Goal: Task Accomplishment & Management: Manage account settings

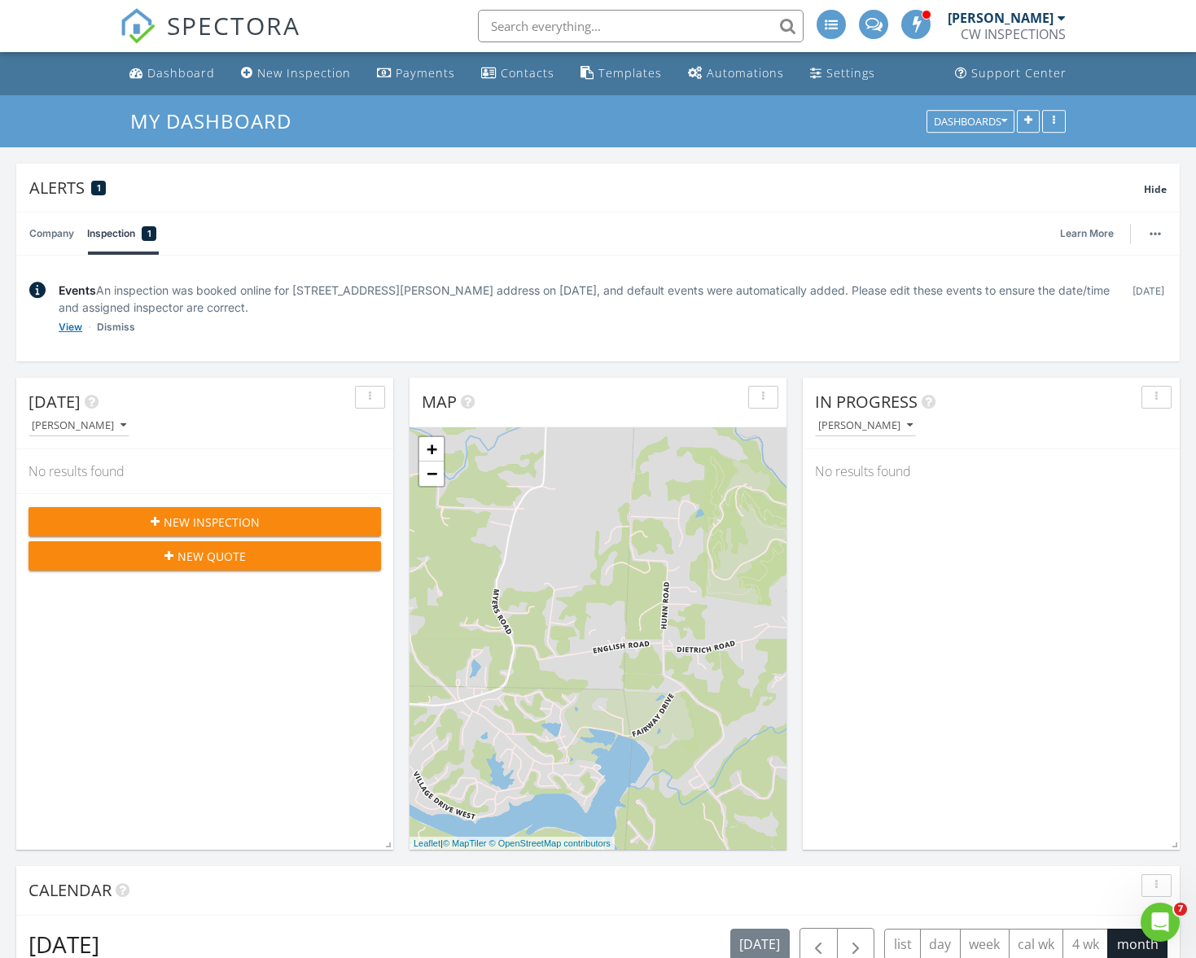
click at [69, 324] on link "View" at bounding box center [71, 327] width 24 height 16
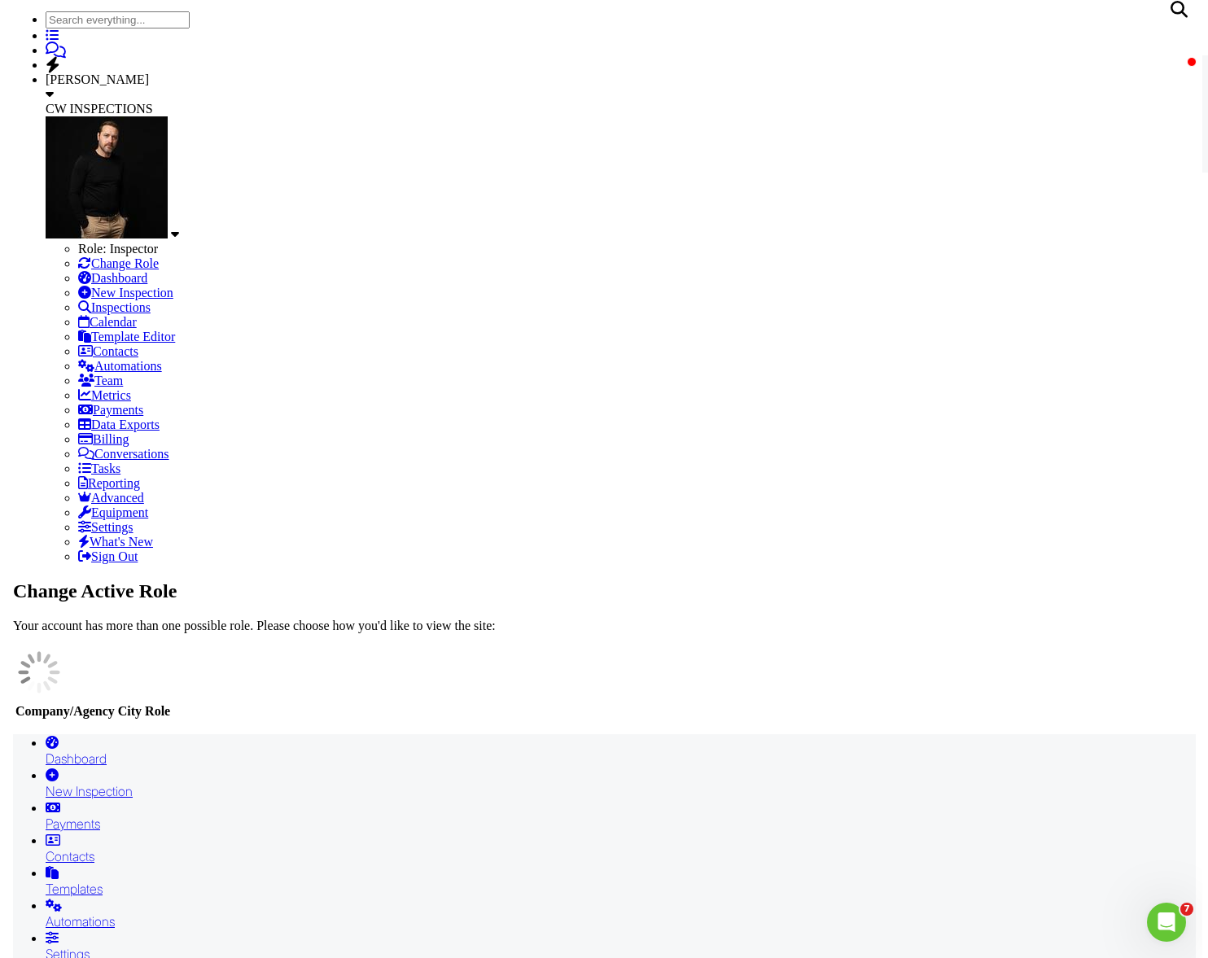
scroll to position [217, 0]
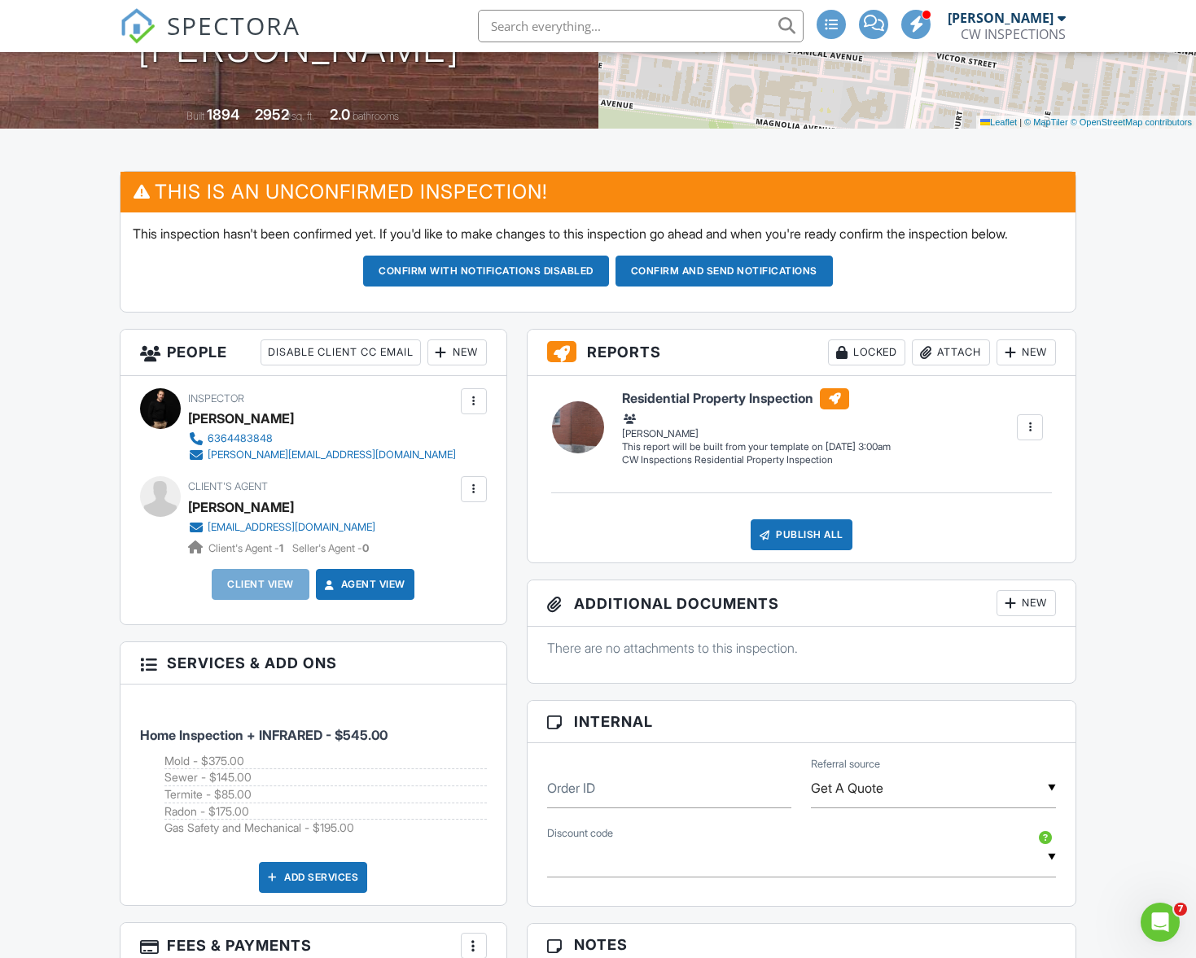
click at [475, 497] on div at bounding box center [474, 489] width 16 height 16
click at [437, 589] on li "Remove" at bounding box center [435, 579] width 83 height 41
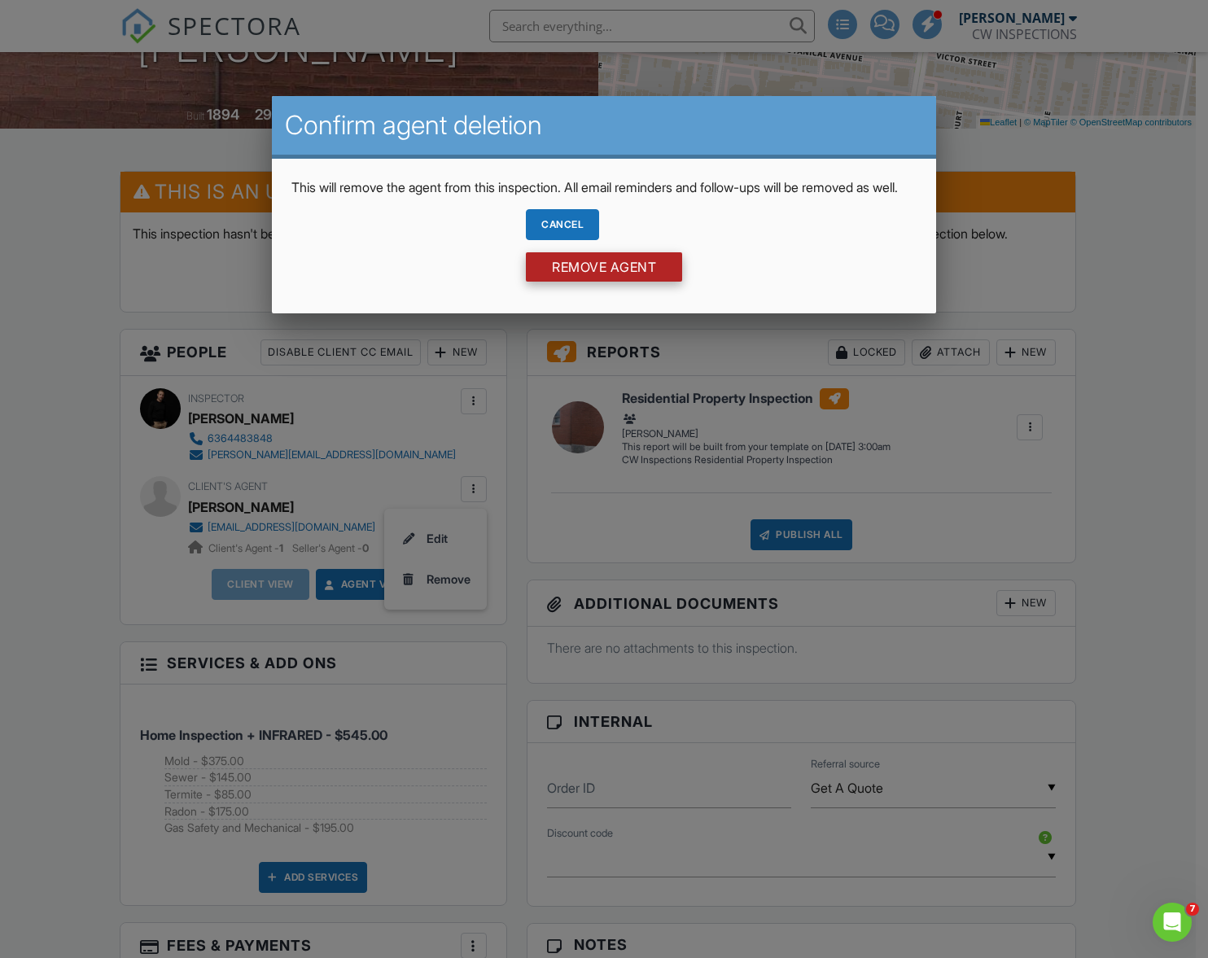
click at [596, 282] on input "Remove Agent" at bounding box center [604, 266] width 156 height 29
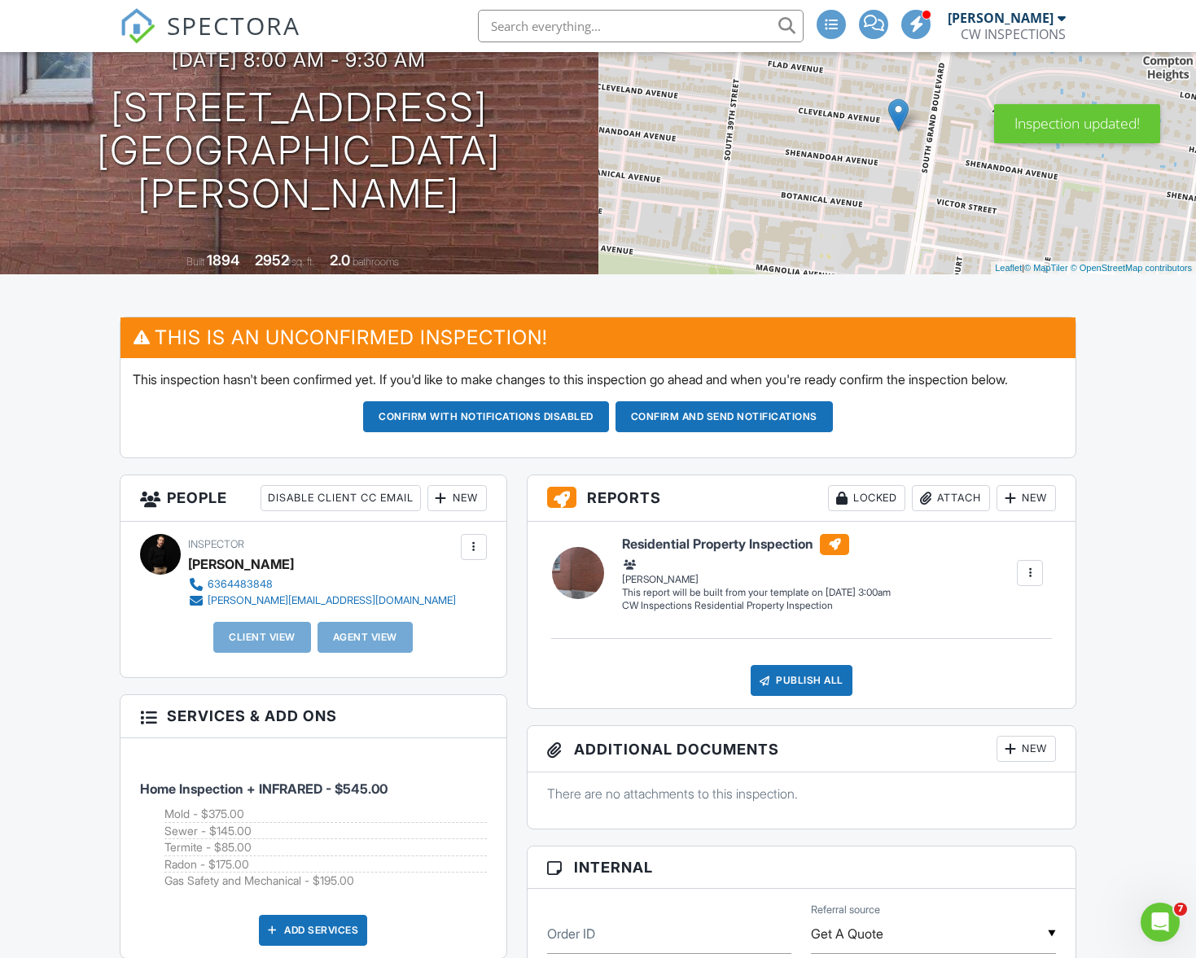
click at [269, 653] on div "Client View" at bounding box center [262, 637] width 98 height 31
click at [450, 511] on div "New" at bounding box center [456, 498] width 59 height 26
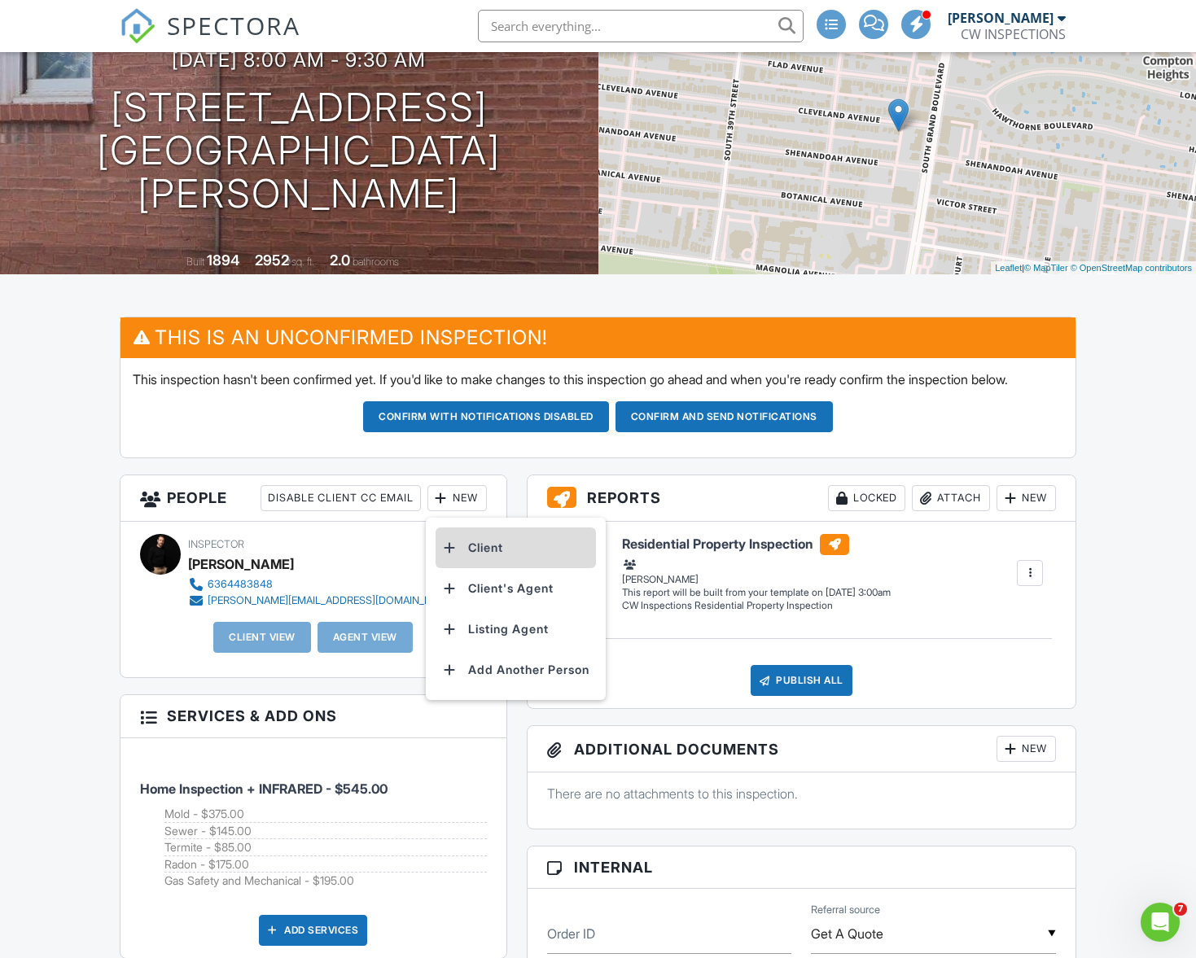
click at [476, 567] on li "Client" at bounding box center [516, 548] width 160 height 41
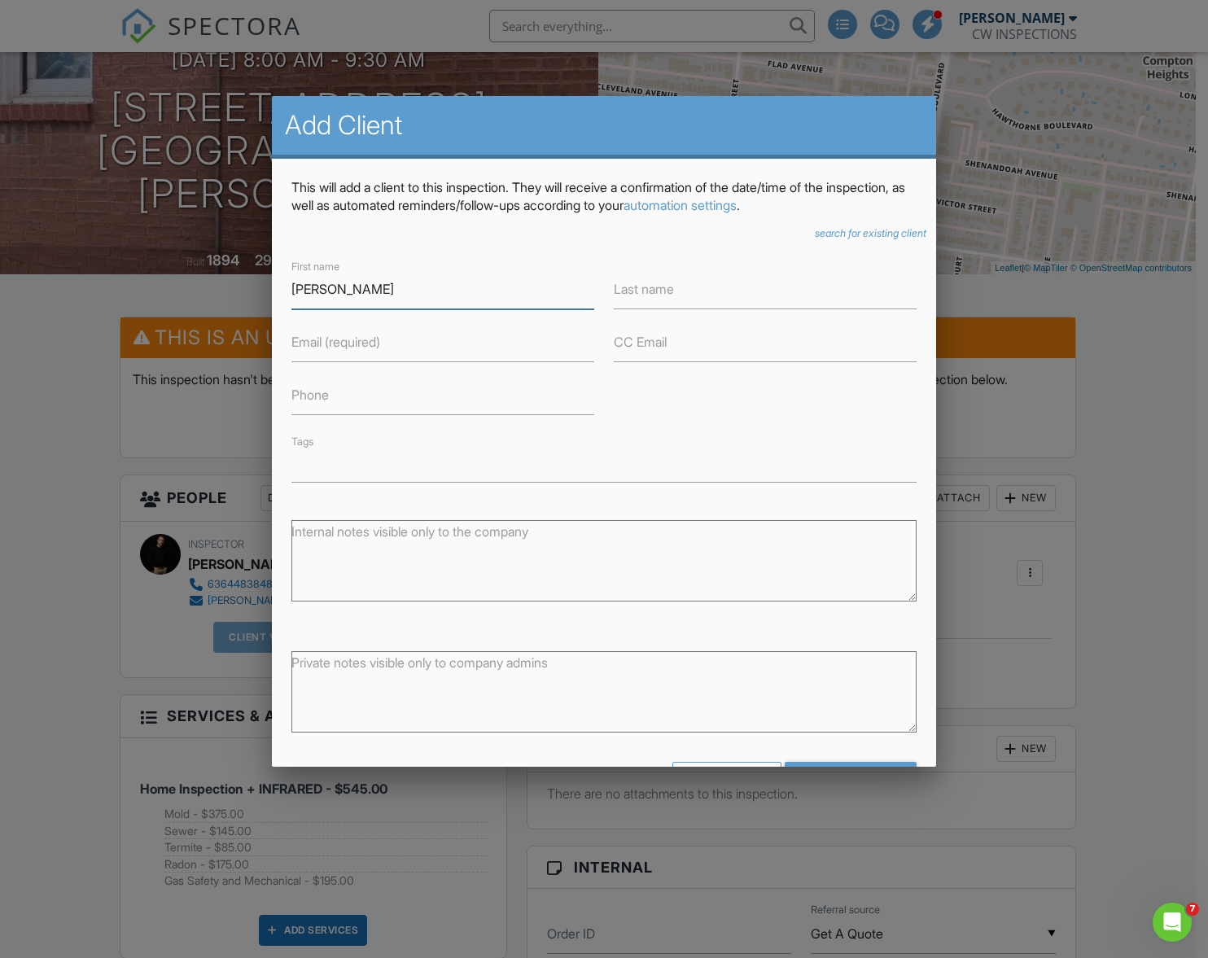
type input "[PERSON_NAME]"
click at [357, 351] on input "Email (required)" at bounding box center [442, 342] width 303 height 40
paste input "[EMAIL_ADDRESS][DOMAIN_NAME]"
type input "[EMAIL_ADDRESS][DOMAIN_NAME]"
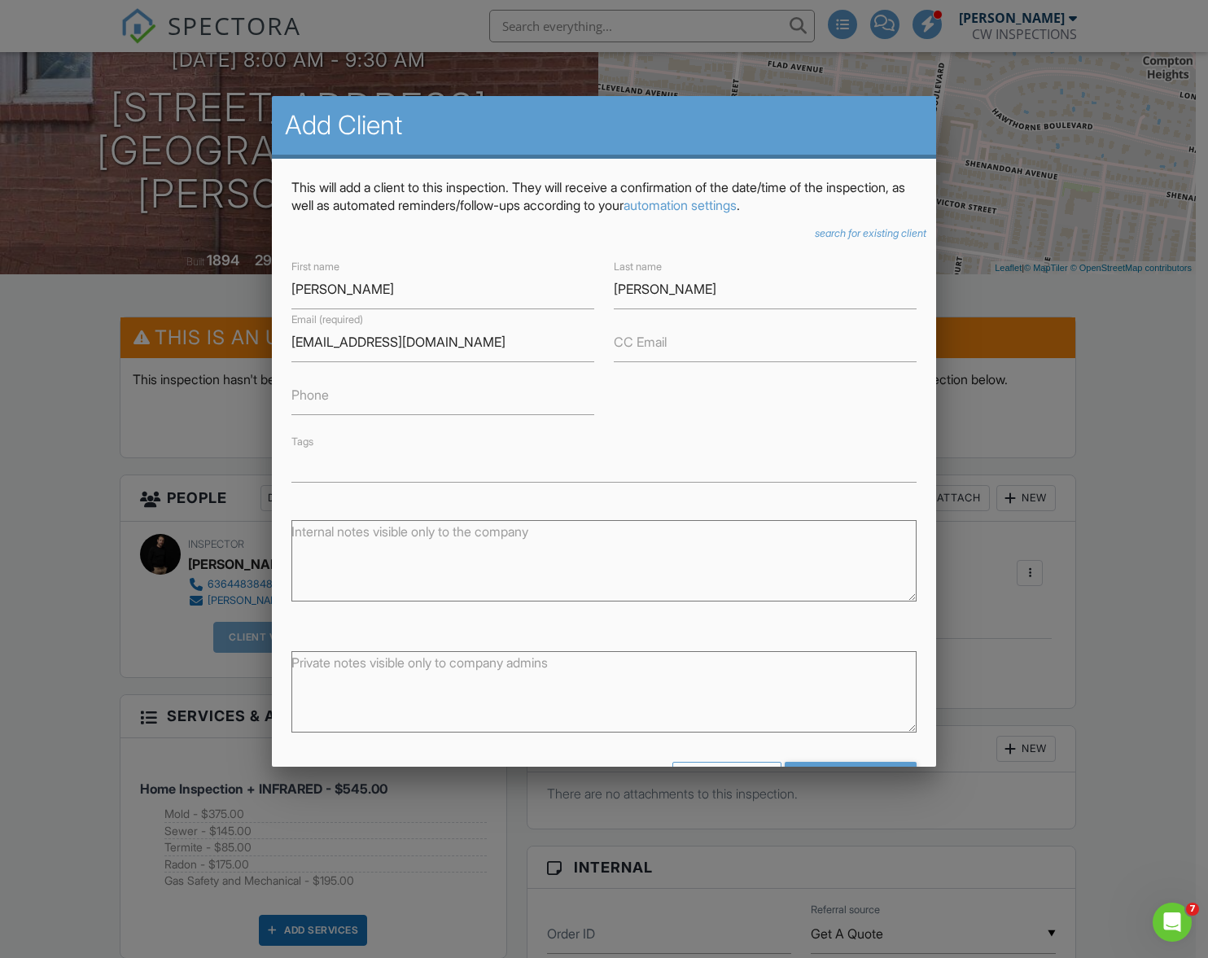
click at [660, 397] on div "First name Addison Last name Litton Email (required) addisonlitton@gmail.com CC…" at bounding box center [604, 369] width 645 height 226
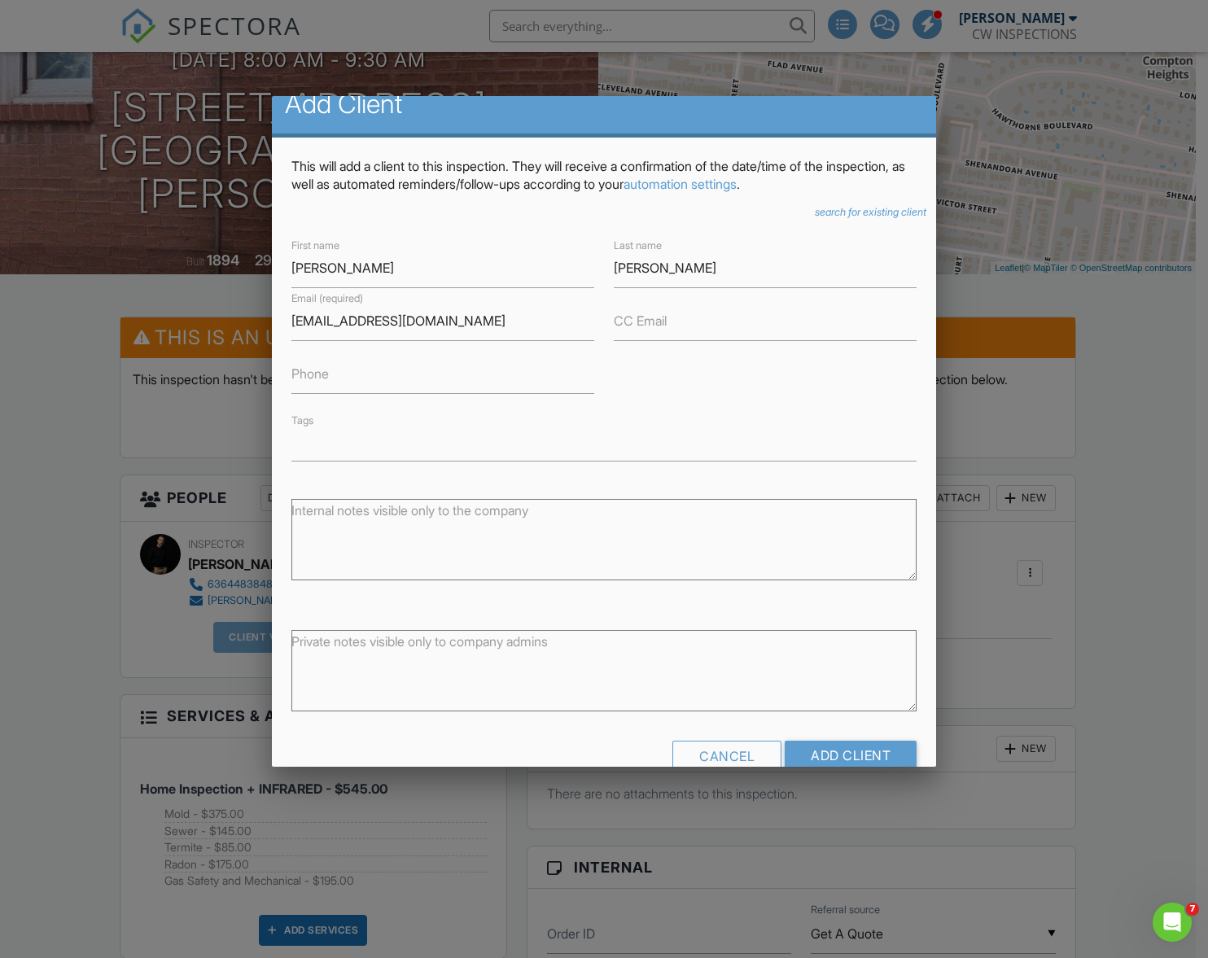
scroll to position [55, 0]
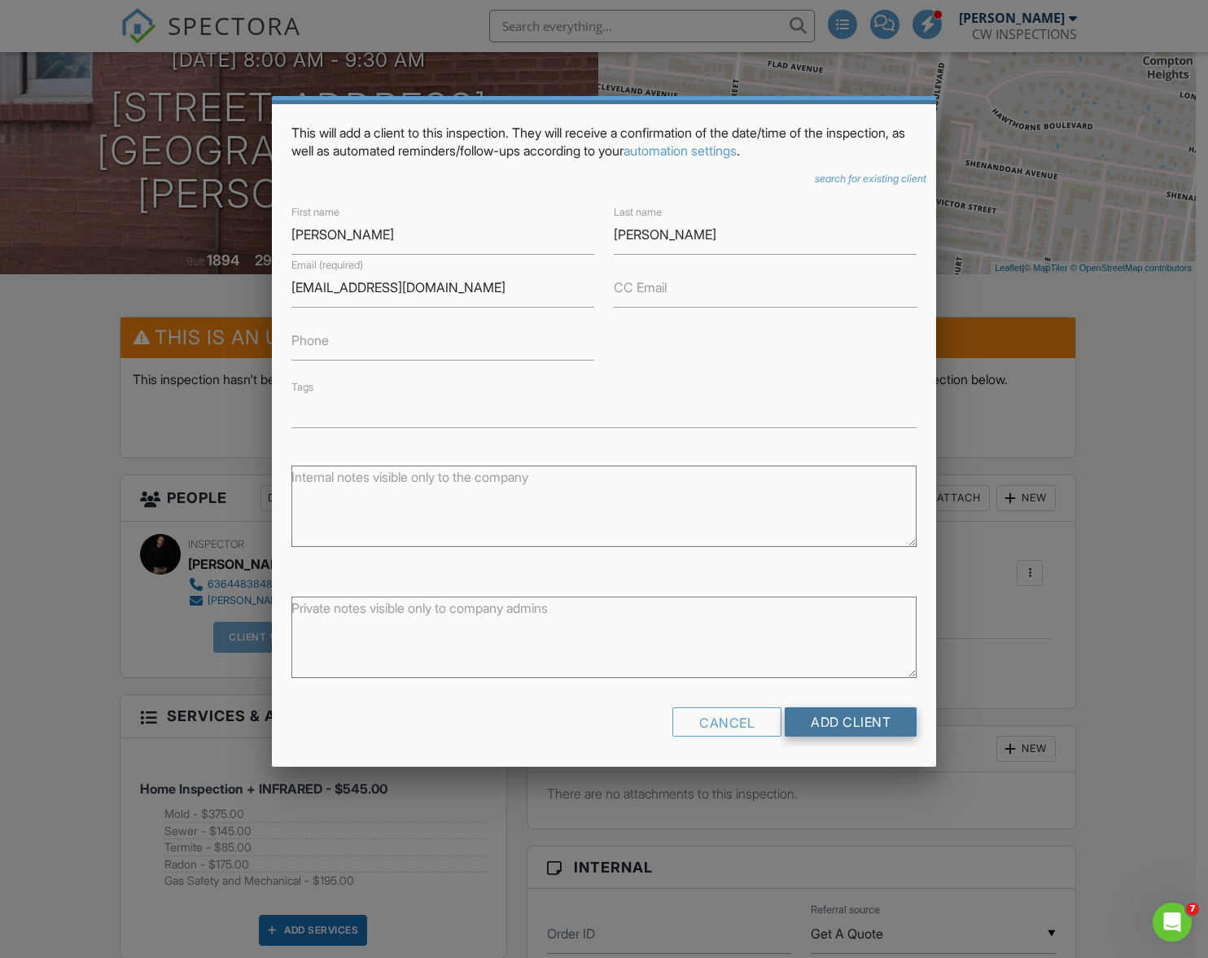
click at [823, 721] on input "Add Client" at bounding box center [851, 722] width 132 height 29
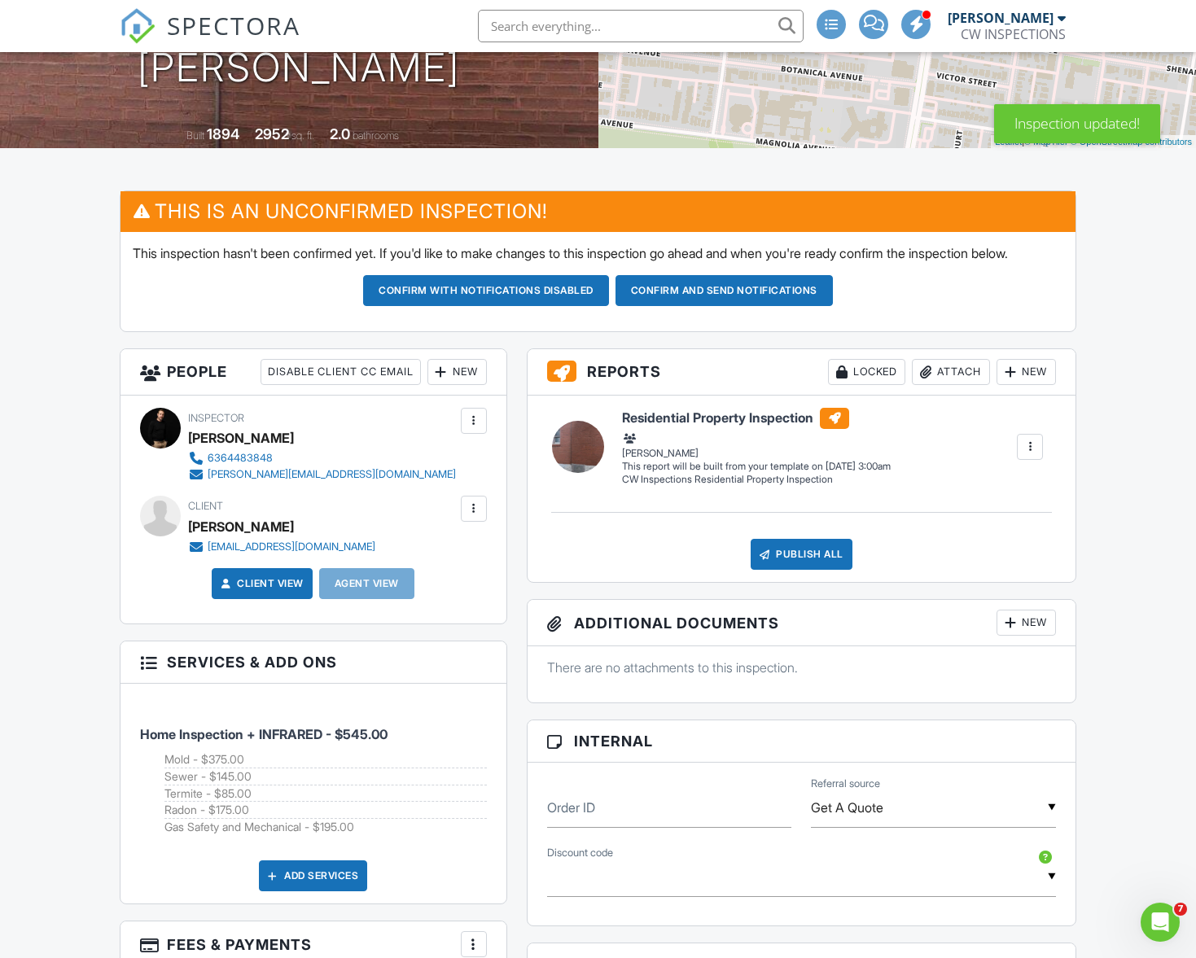
click at [442, 380] on div at bounding box center [441, 372] width 16 height 16
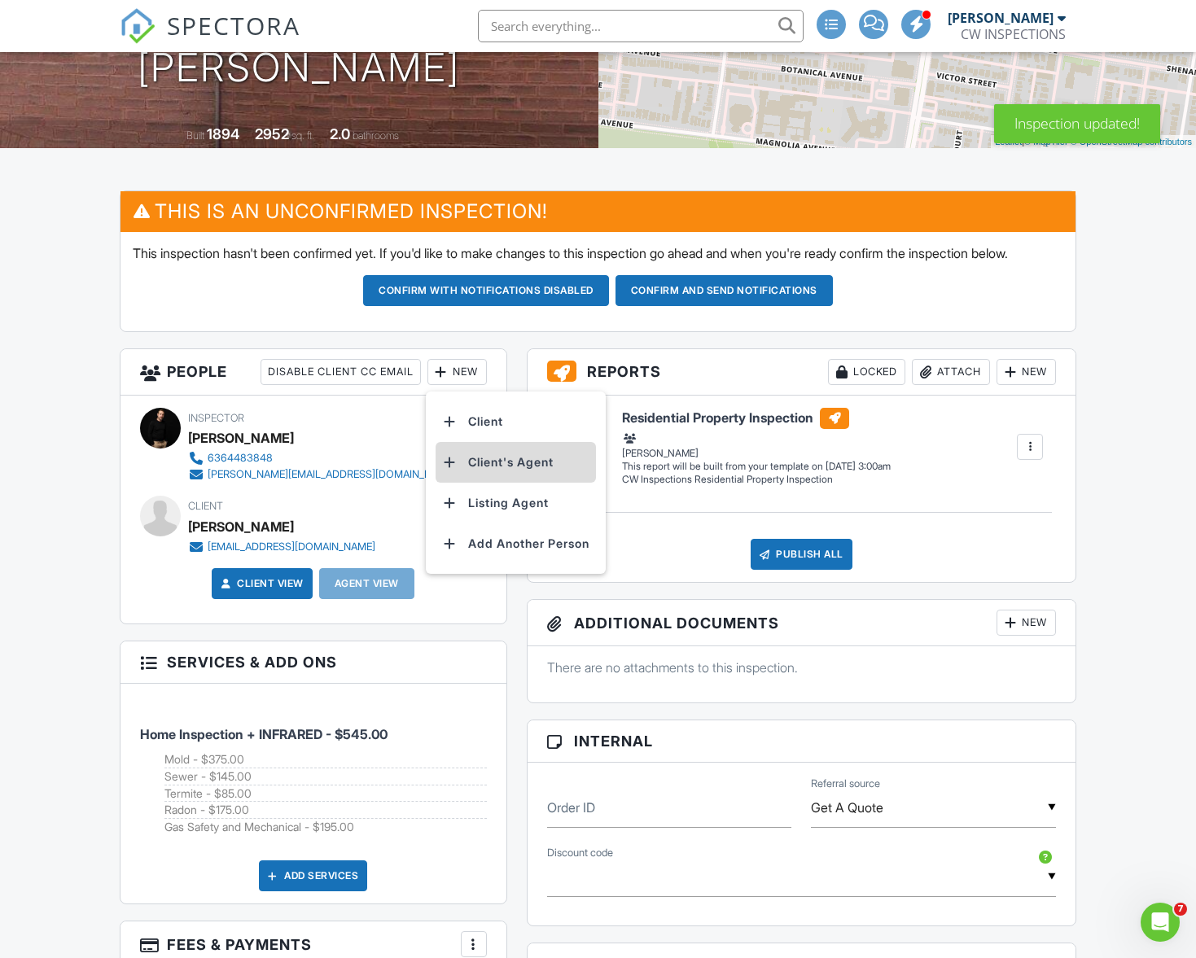
click at [483, 478] on li "Client's Agent" at bounding box center [516, 462] width 160 height 41
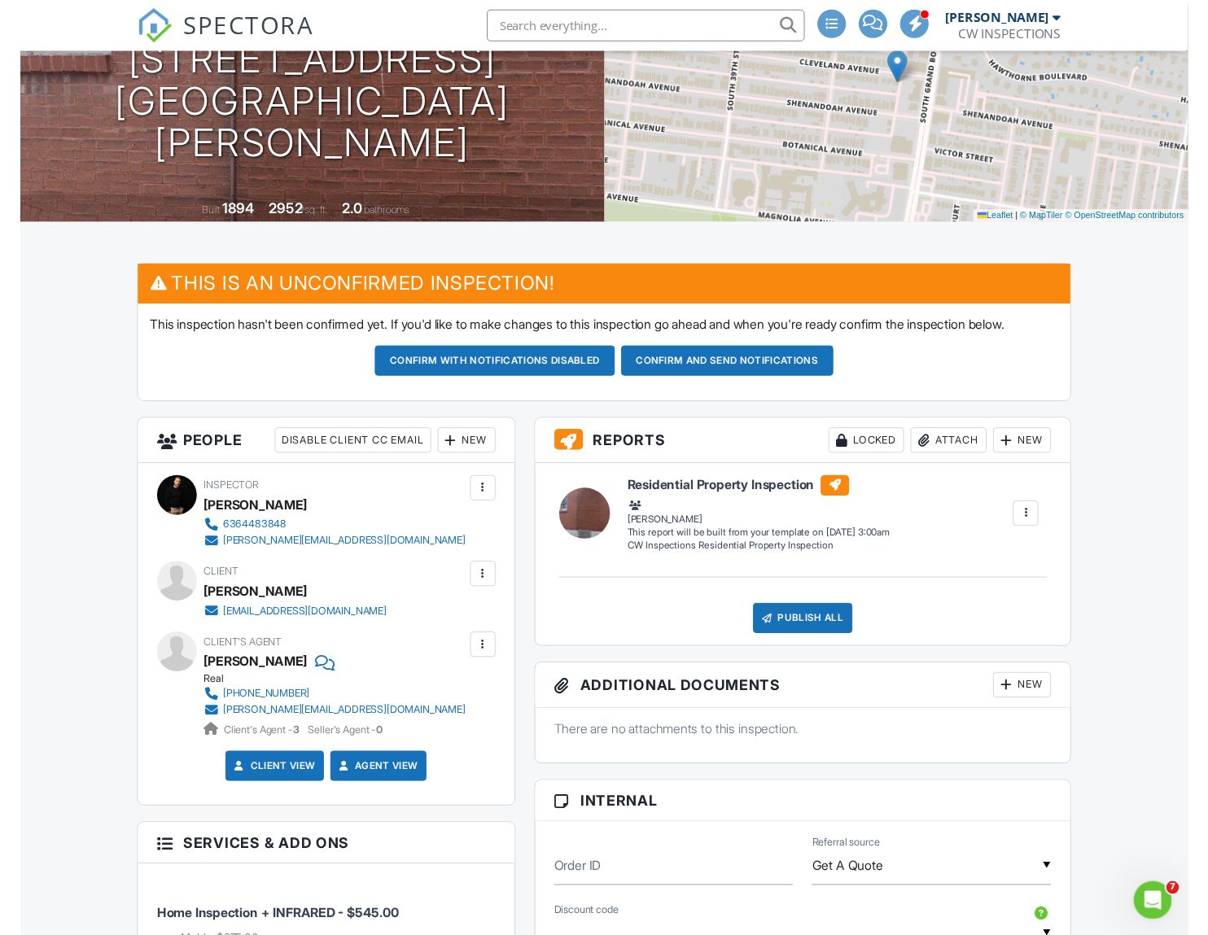
scroll to position [59, 0]
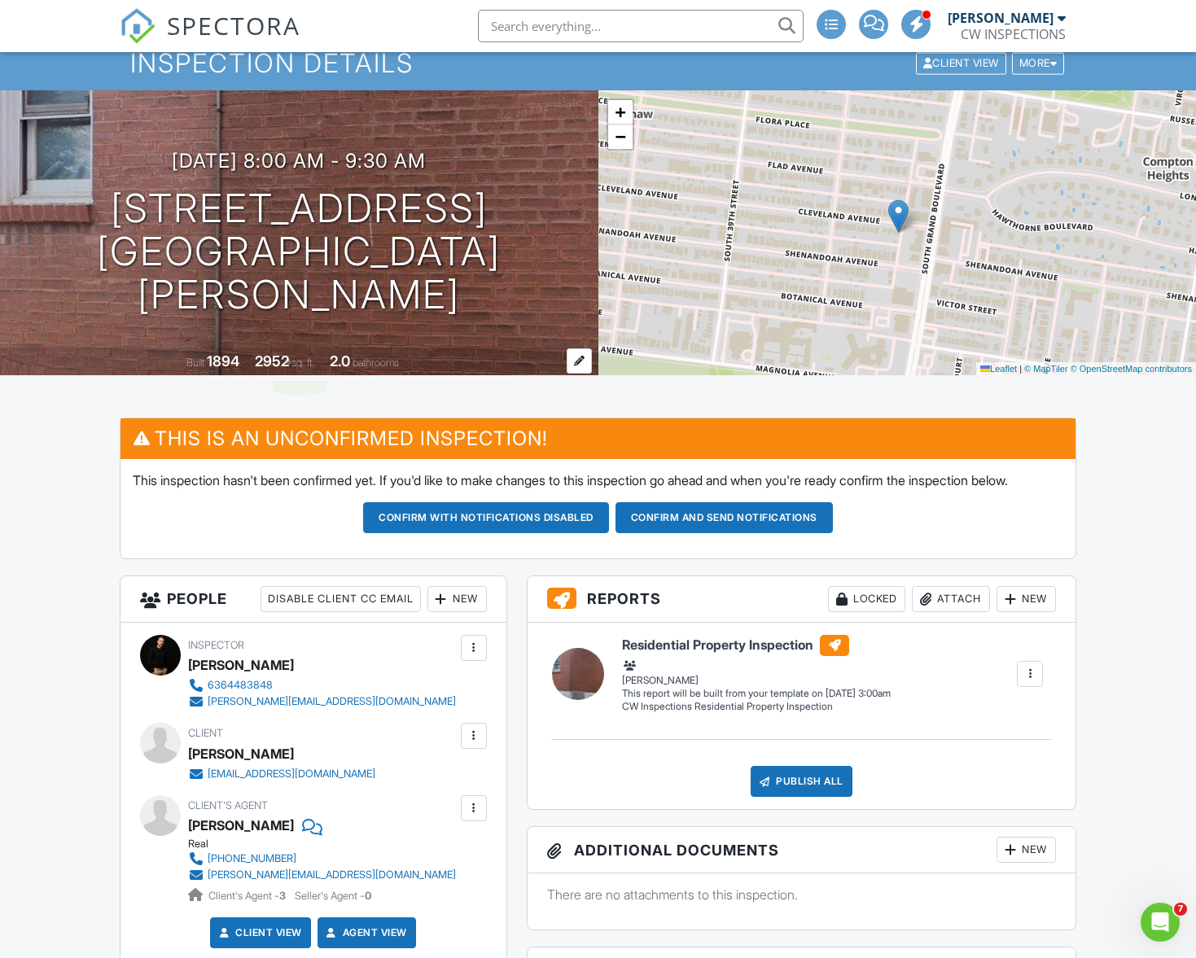
click at [577, 360] on div at bounding box center [579, 360] width 25 height 25
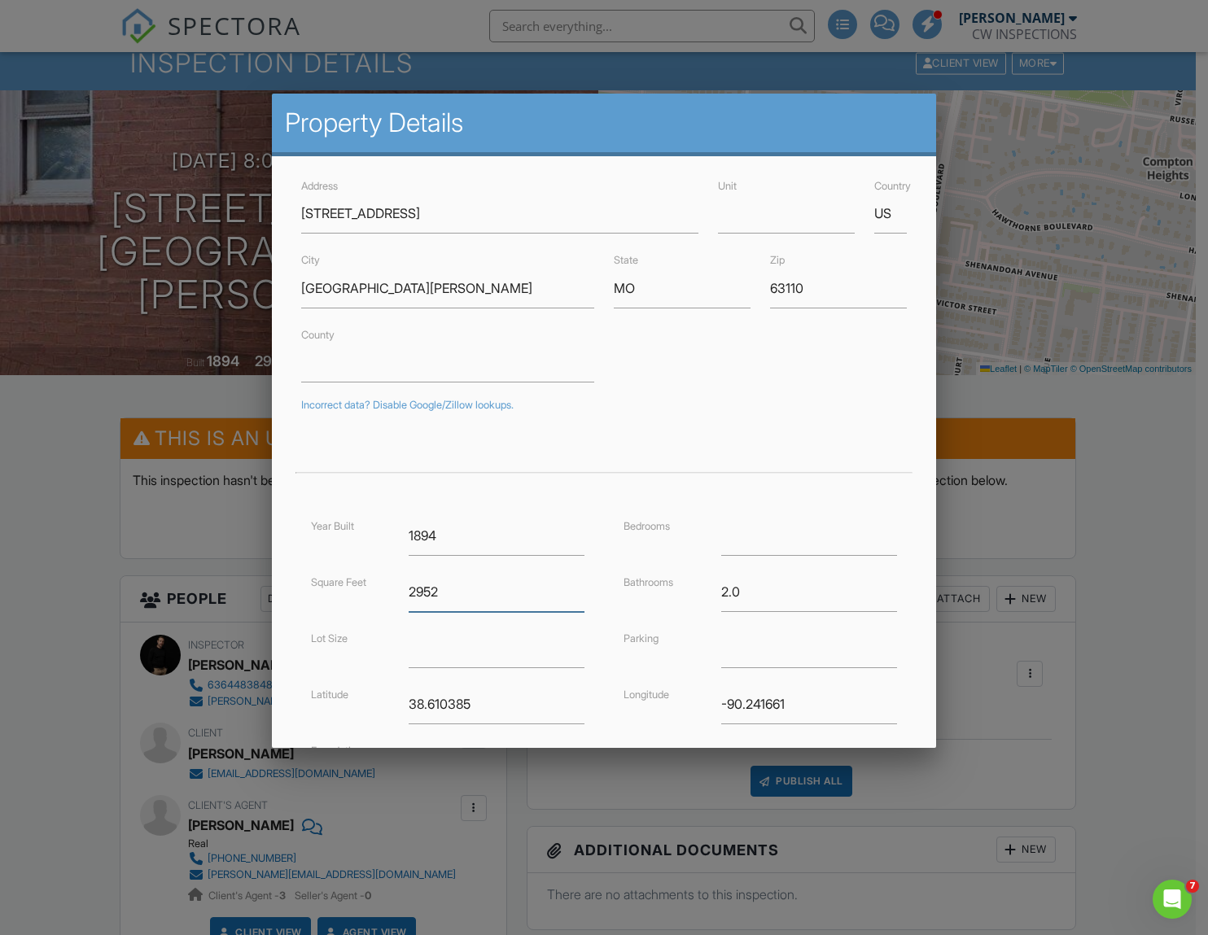
drag, startPoint x: 432, startPoint y: 598, endPoint x: 396, endPoint y: 578, distance: 41.9
click at [392, 592] on div "Square Feet 2952" at bounding box center [447, 592] width 293 height 40
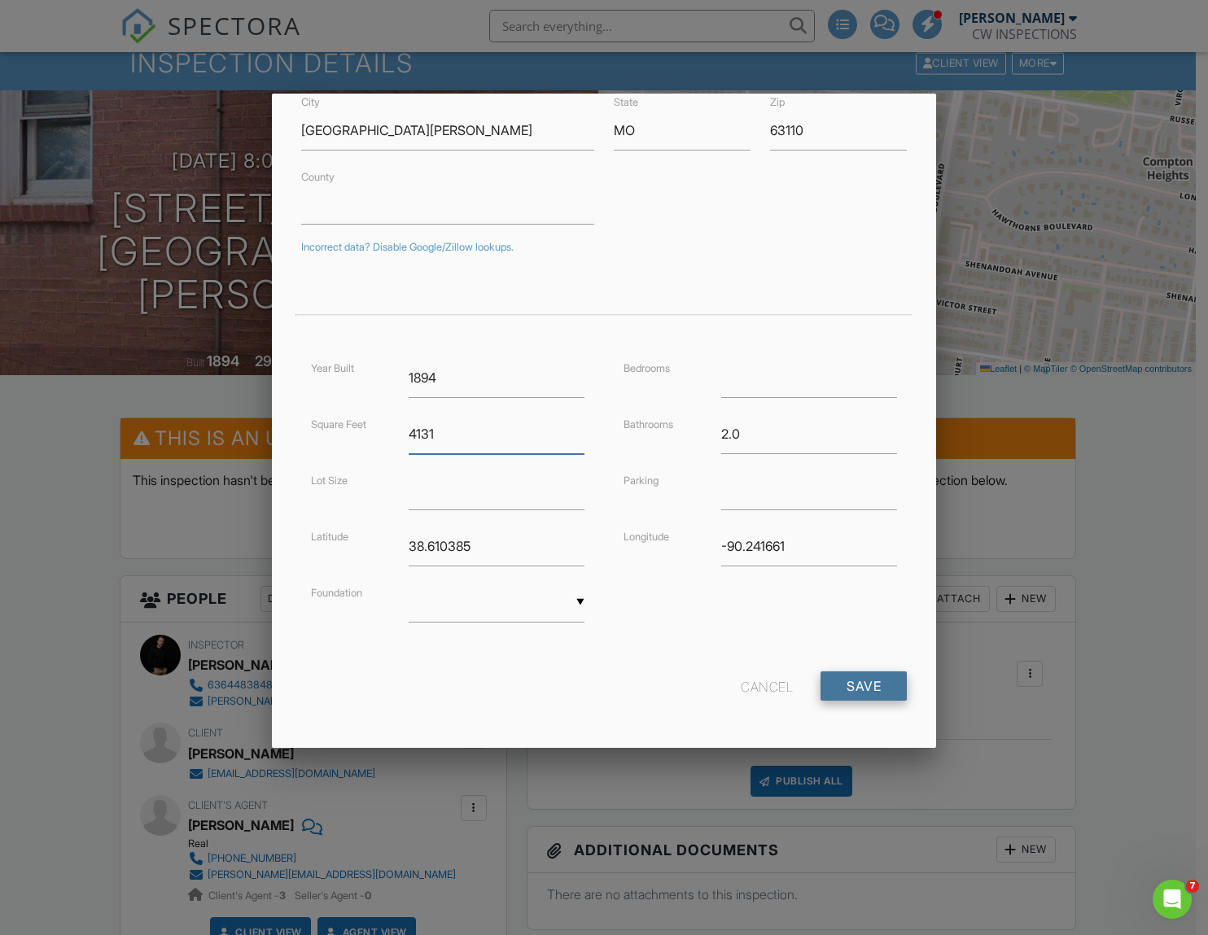
type input "4131"
click at [865, 676] on input "Save" at bounding box center [864, 686] width 86 height 29
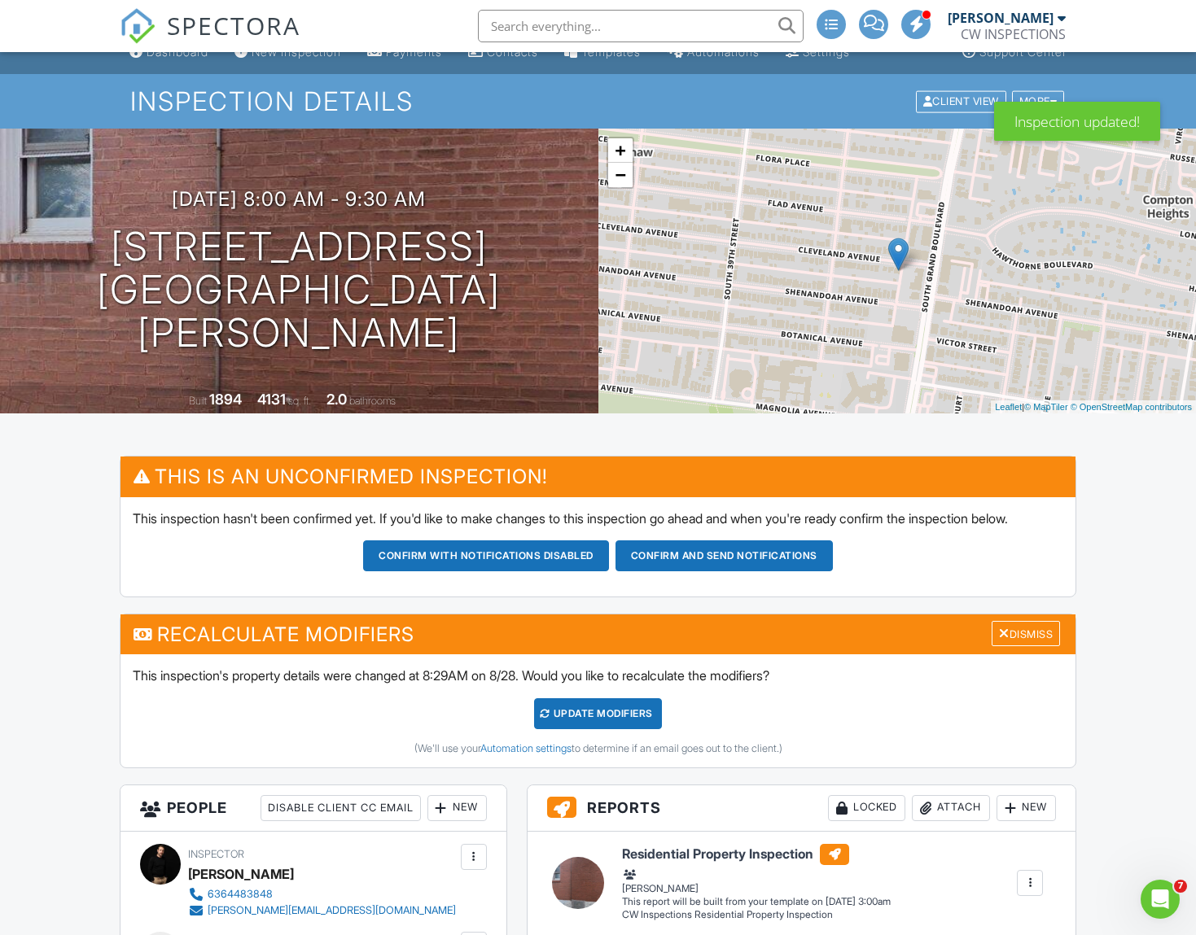
scroll to position [53, 0]
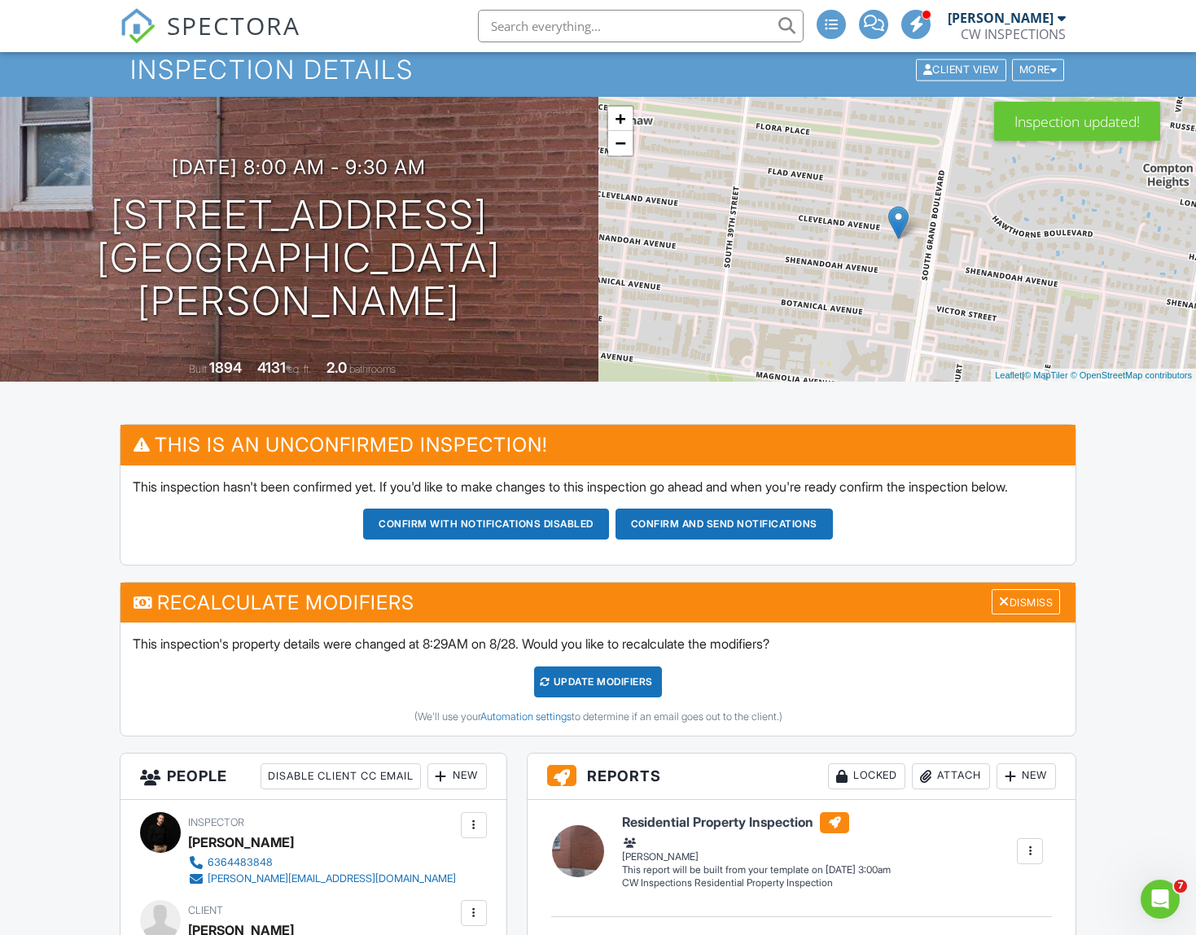
click at [620, 694] on div "UPDATE Modifiers" at bounding box center [598, 682] width 128 height 31
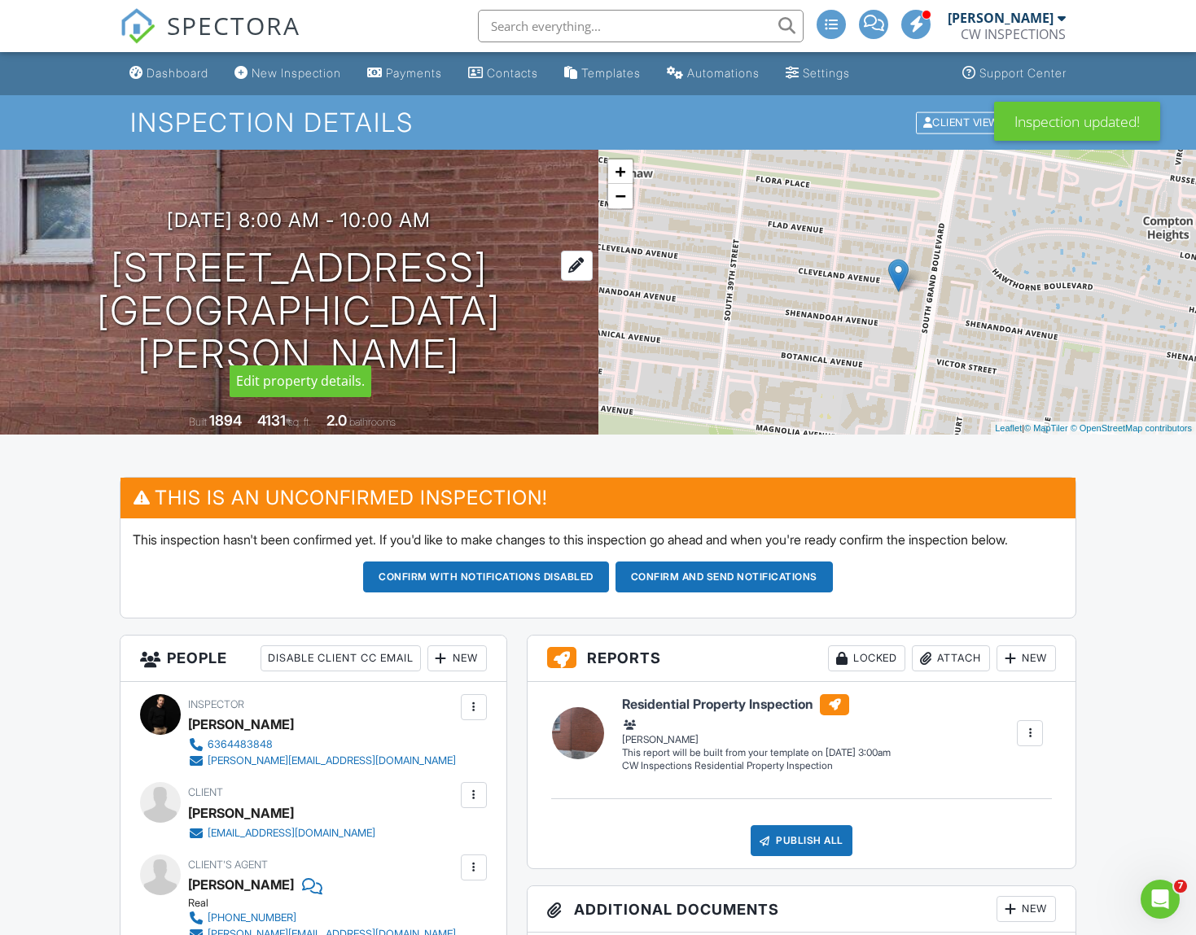
click at [561, 281] on div at bounding box center [577, 266] width 32 height 30
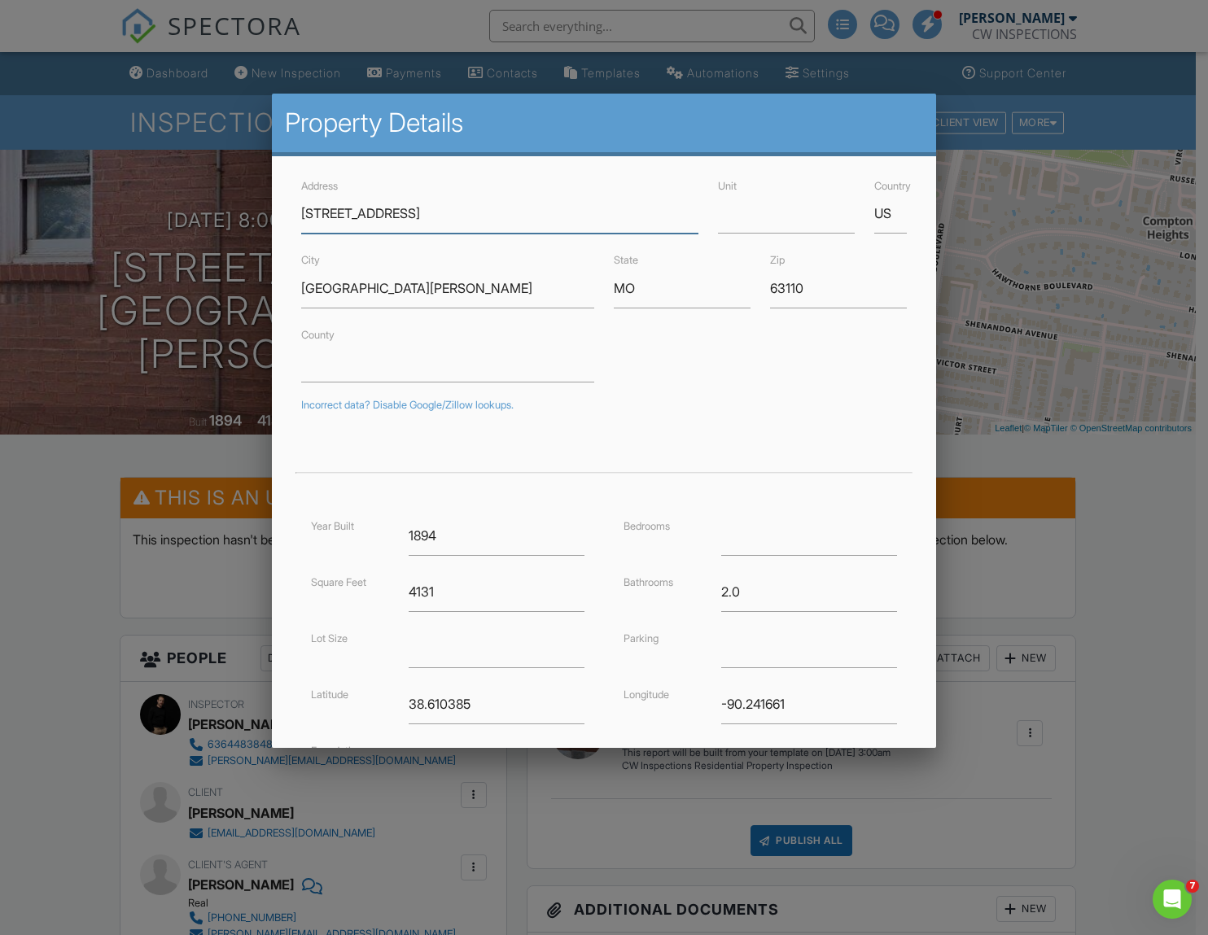
scroll to position [158, 0]
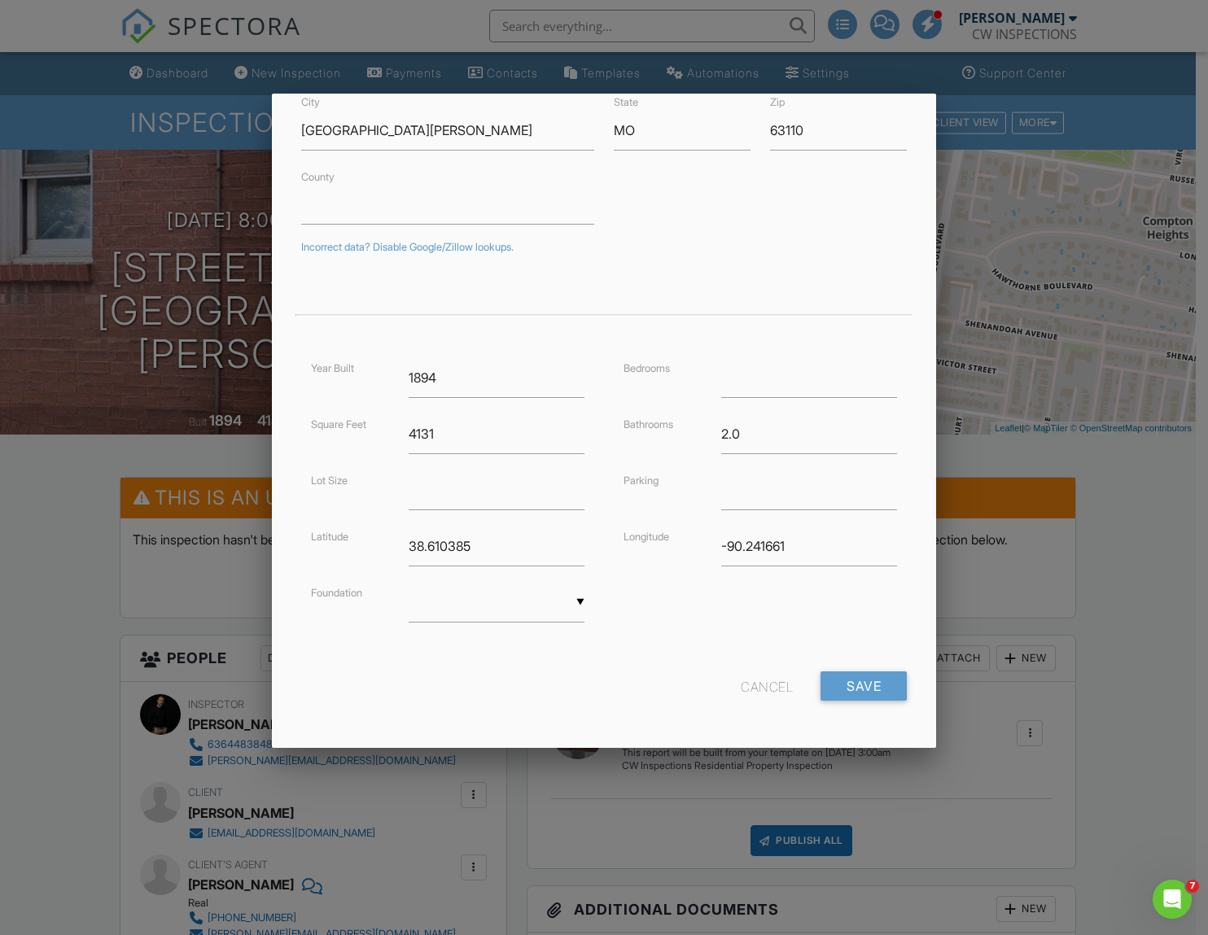
click at [757, 693] on div "Cancel" at bounding box center [767, 686] width 52 height 29
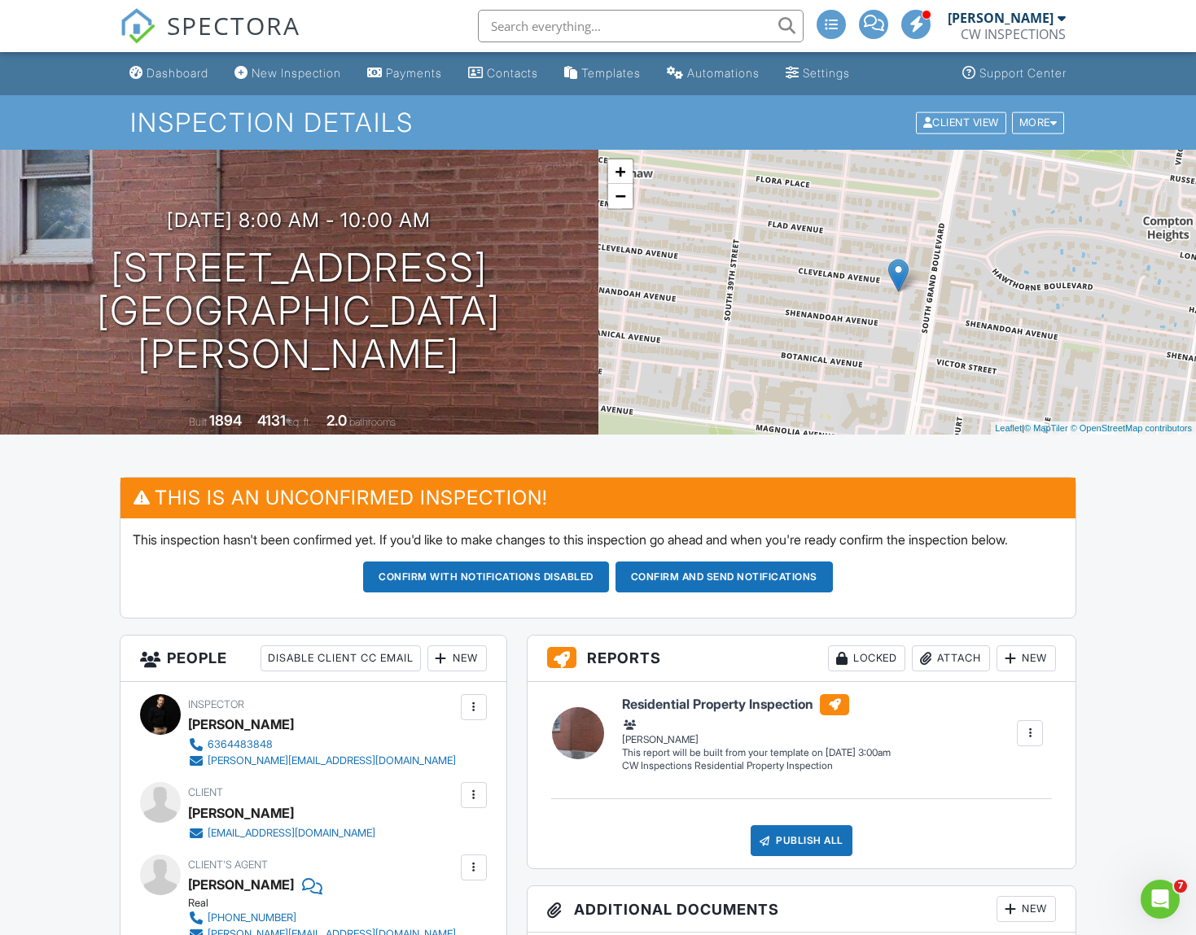
click at [286, 200] on div "08/29/2025 8:00 am - 10:00 am 3624 Cleveland Ave St. Louis, MO 63110 Built 1894…" at bounding box center [299, 292] width 598 height 285
click at [561, 281] on div at bounding box center [577, 266] width 32 height 30
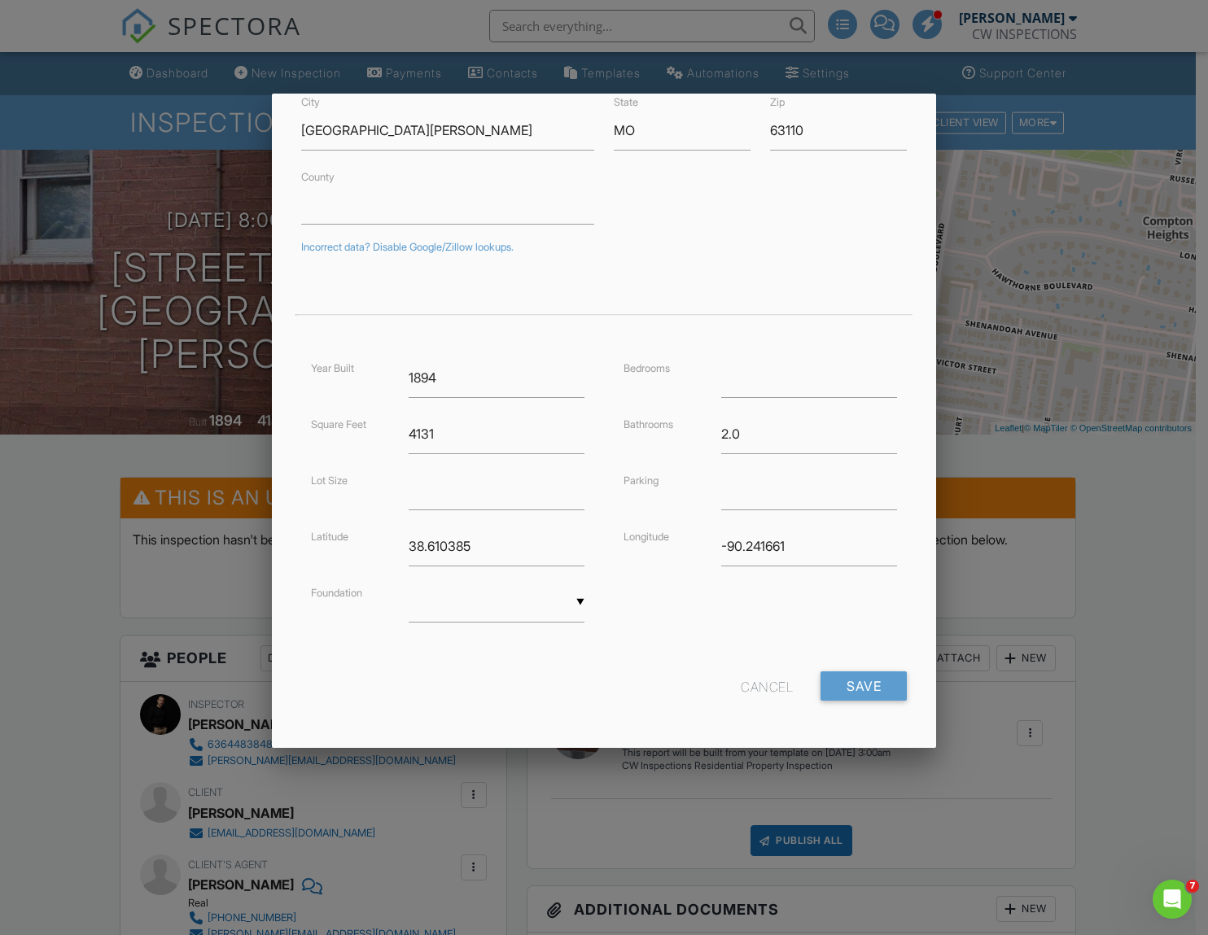
click at [741, 681] on div "Cancel" at bounding box center [767, 686] width 52 height 29
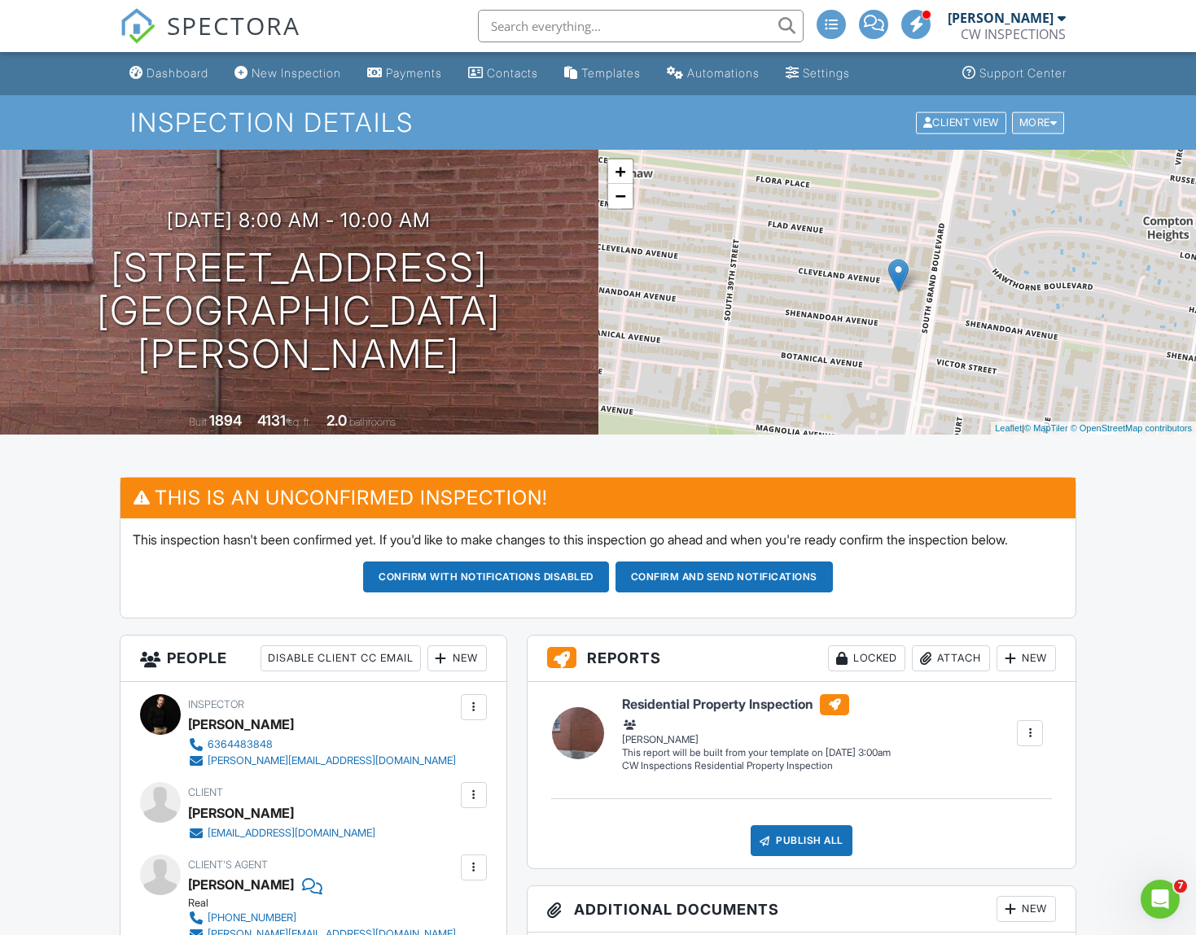
click at [1047, 121] on div "More" at bounding box center [1038, 123] width 53 height 22
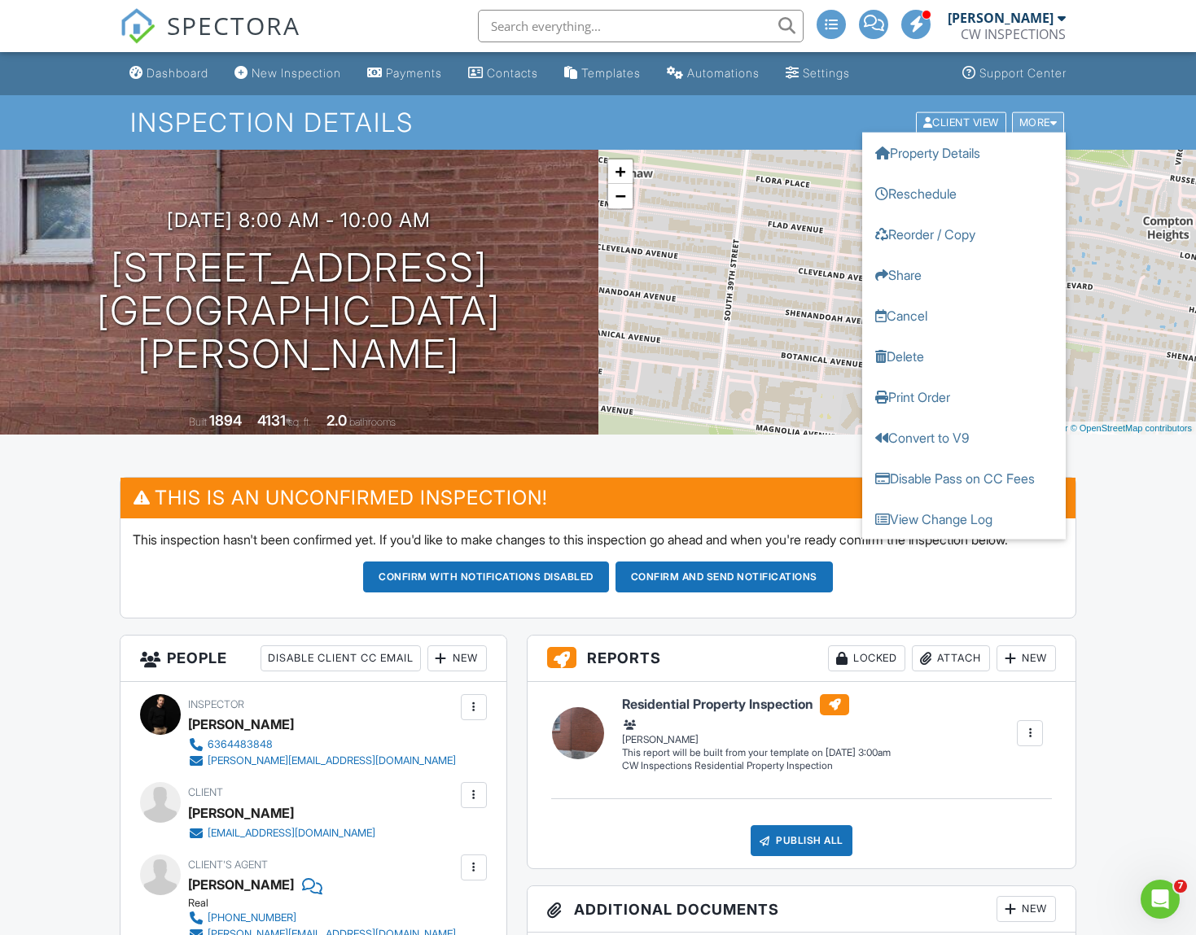
click at [1047, 117] on div "More" at bounding box center [1038, 123] width 53 height 22
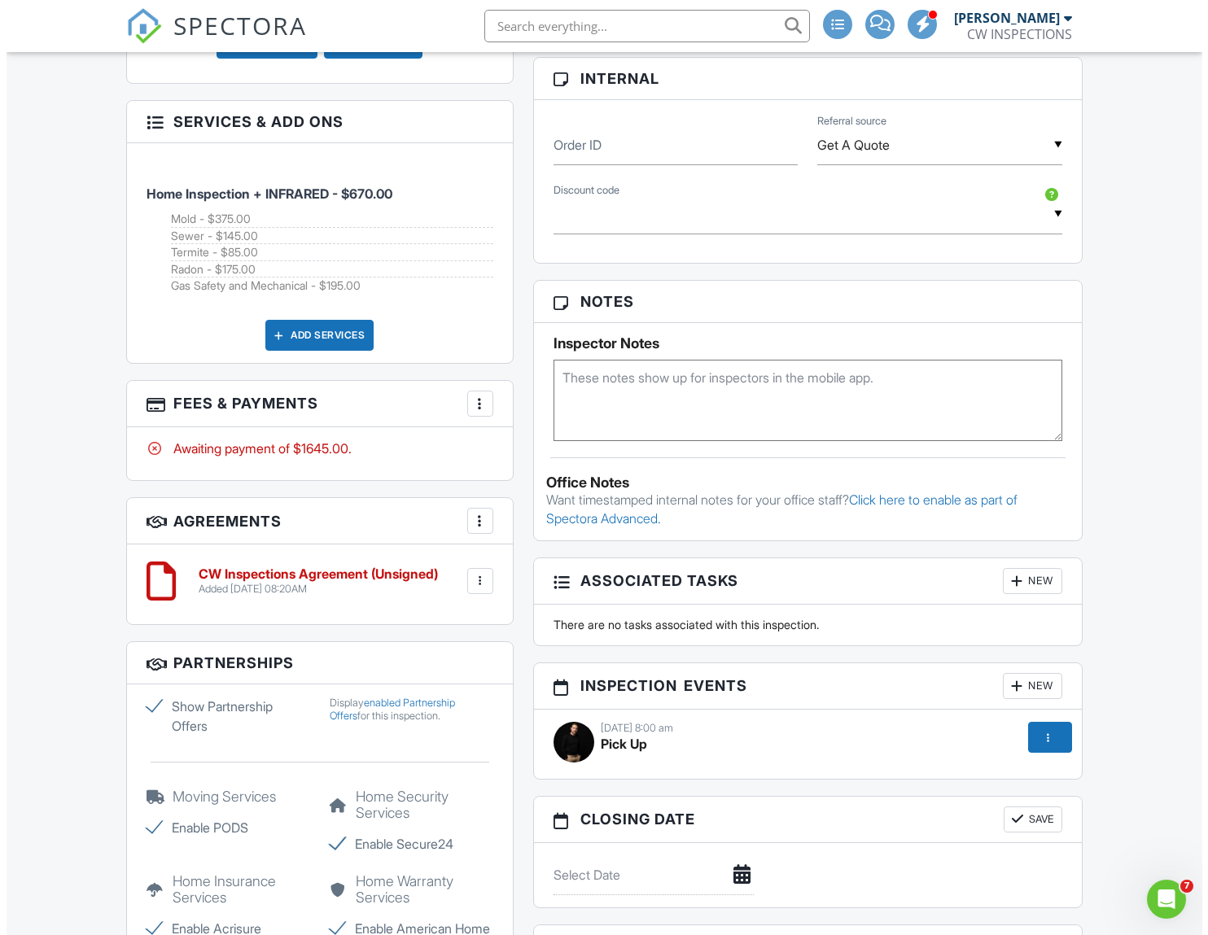
scroll to position [1139, 0]
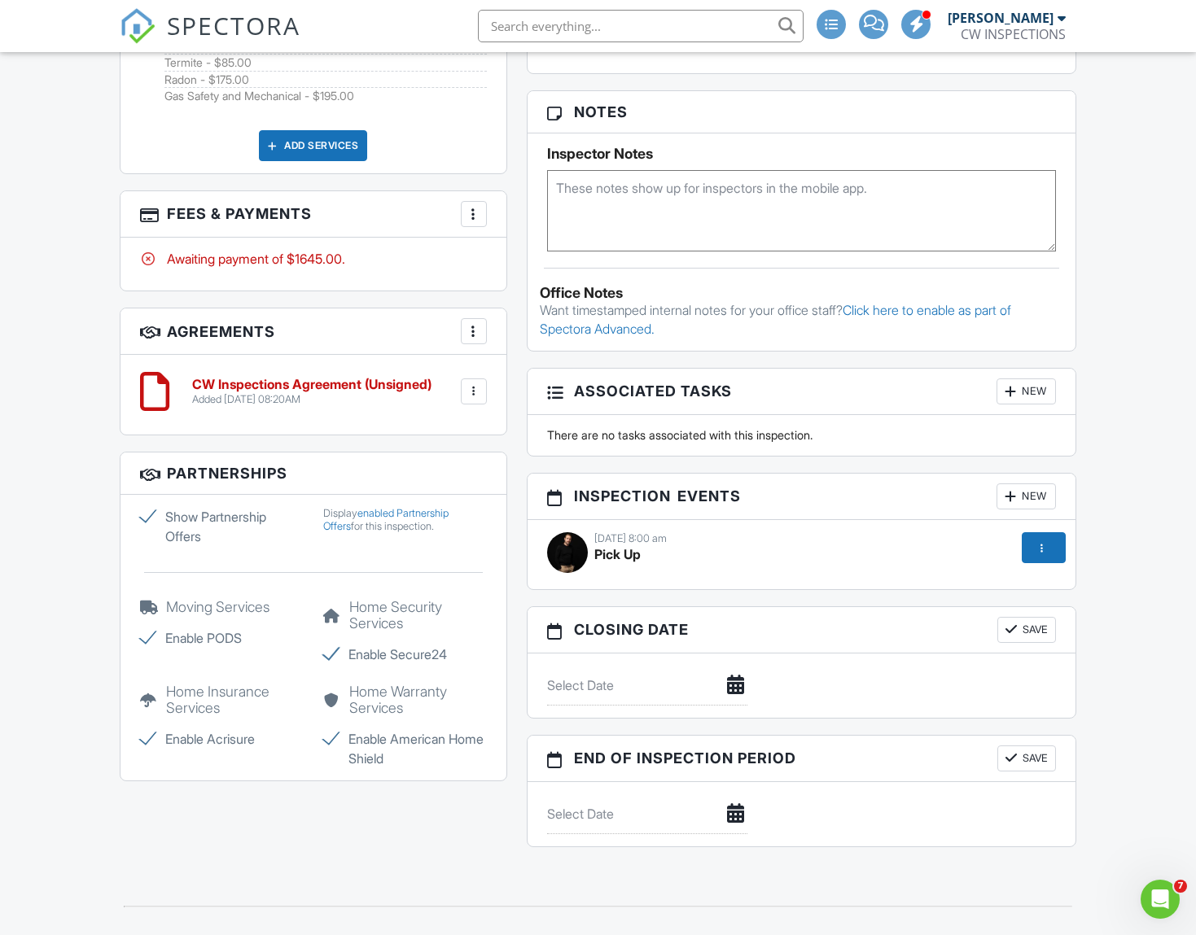
click at [642, 545] on div "08/29/2025 8:00 am" at bounding box center [802, 538] width 510 height 13
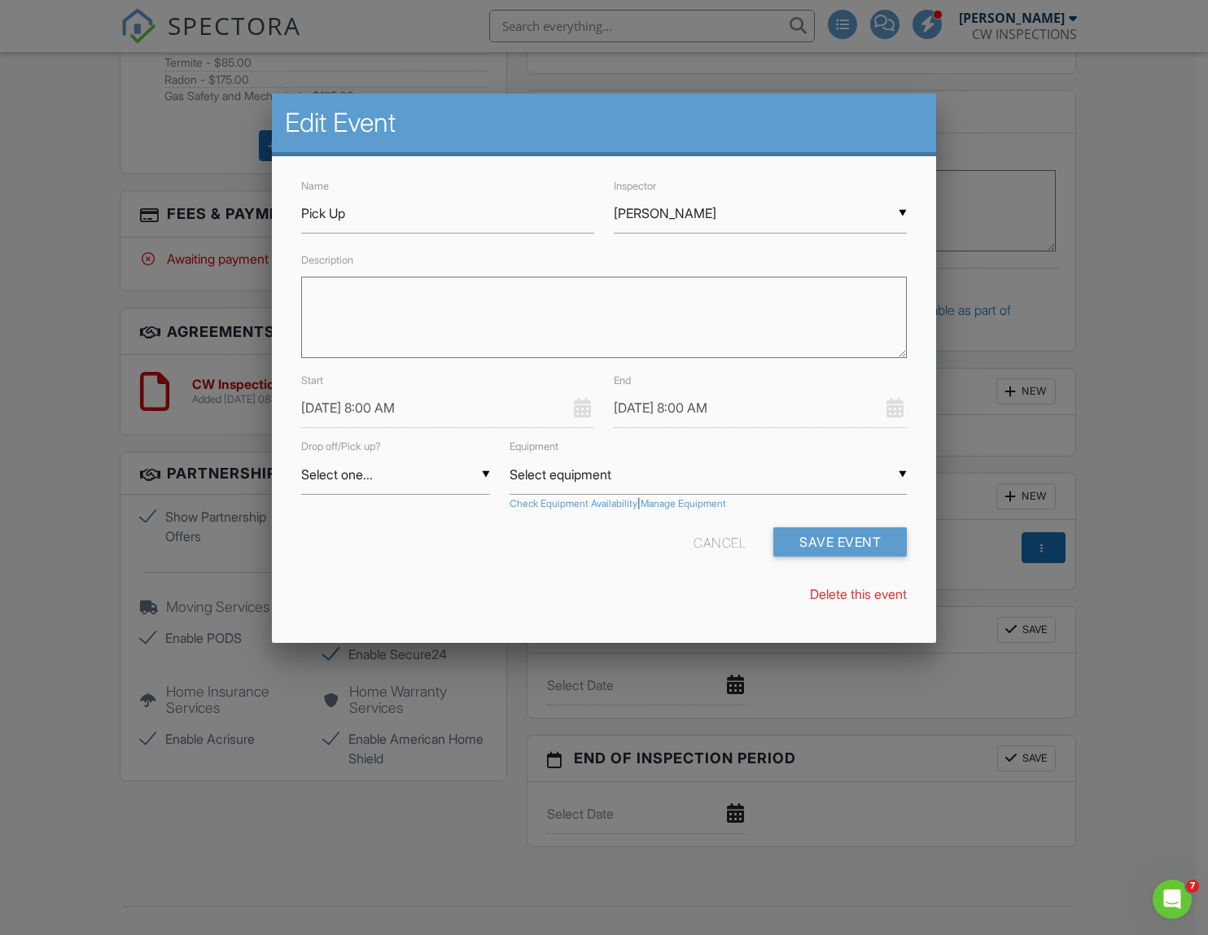
click at [387, 409] on input "08/29/2025 8:00 AM" at bounding box center [447, 408] width 293 height 40
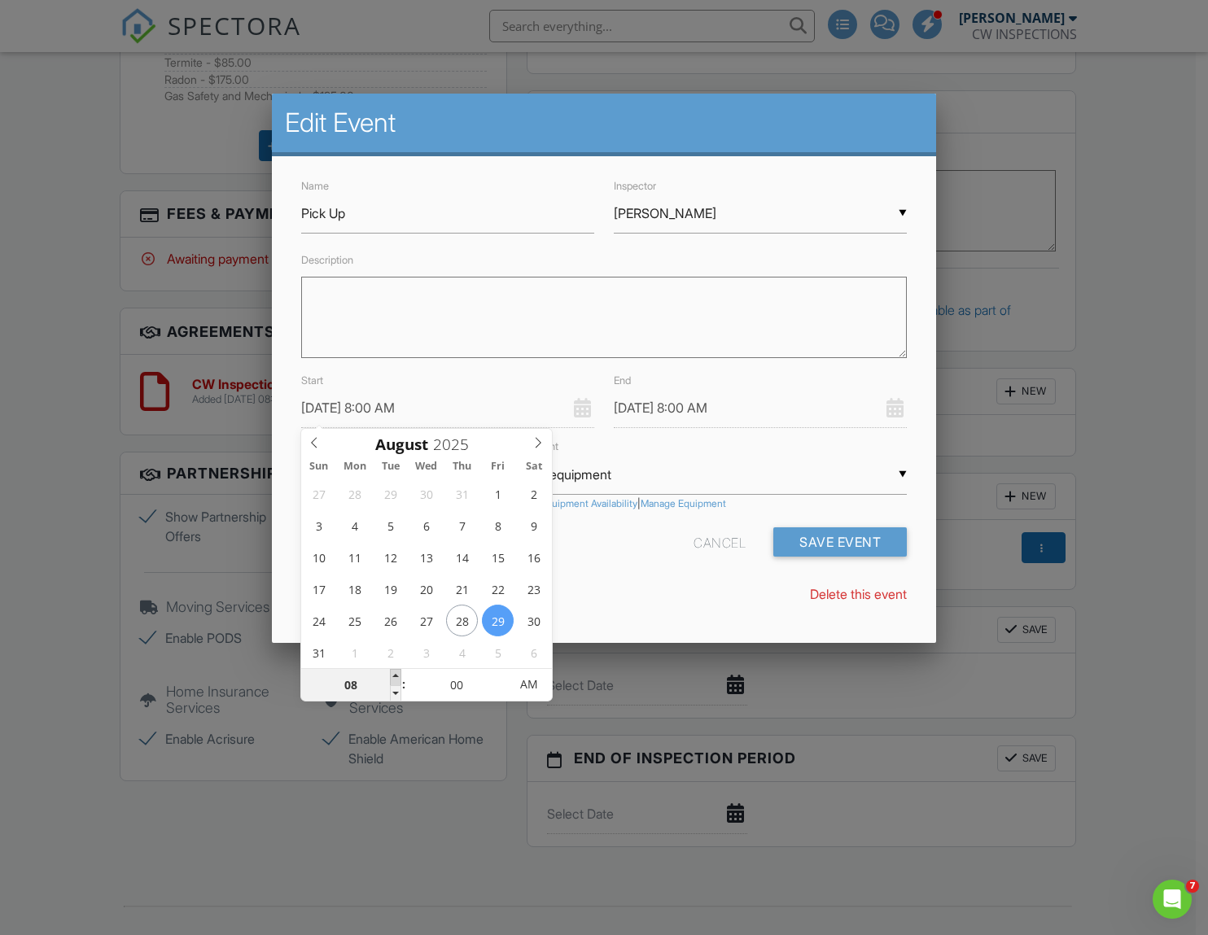
type input "08/29/2025 9:00 AM"
type input "09"
click at [397, 676] on span at bounding box center [395, 677] width 11 height 16
type input "08/29/2025 10:00 AM"
type input "10"
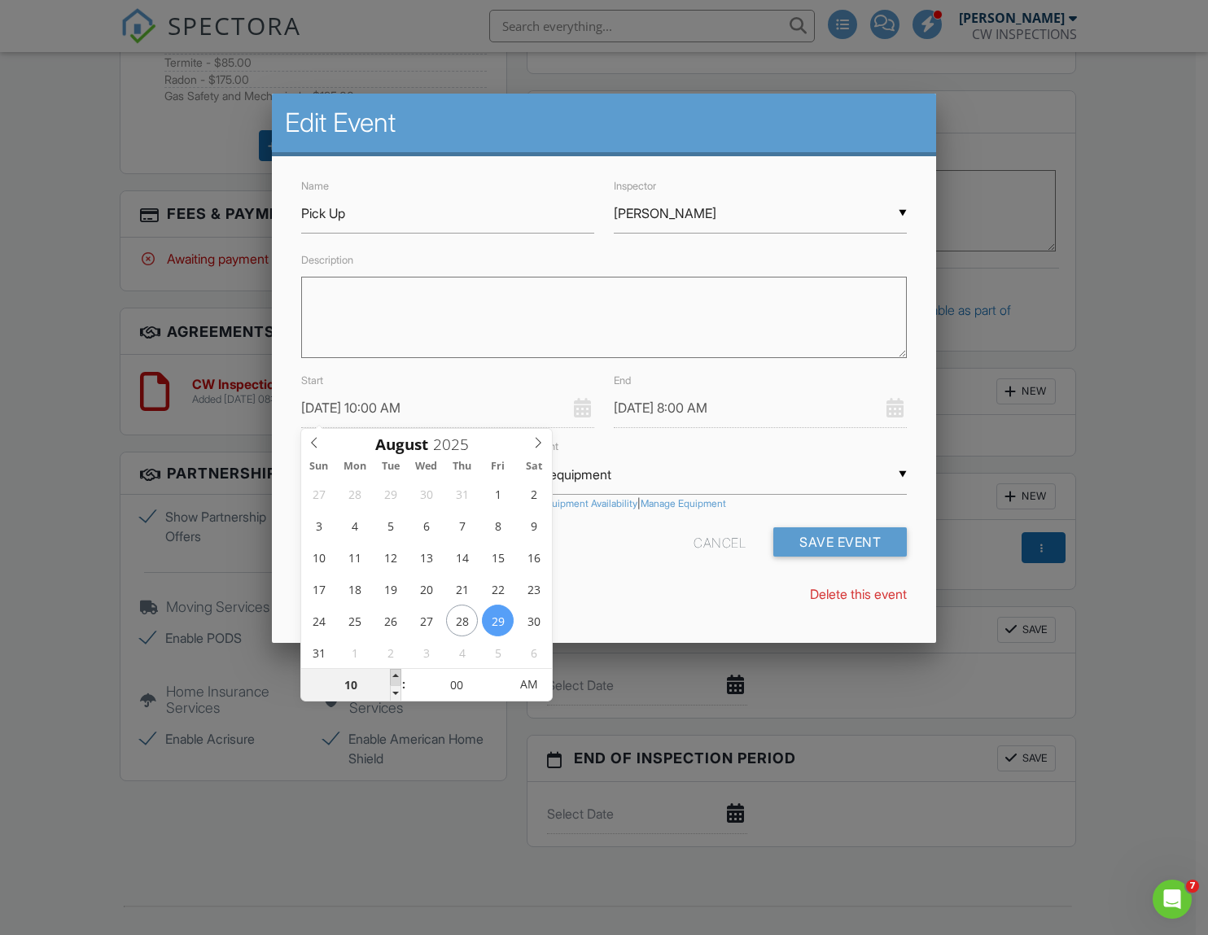
click at [397, 675] on span at bounding box center [395, 677] width 11 height 16
type input "08/29/2025 11:00 AM"
type input "11"
click at [397, 675] on span at bounding box center [395, 677] width 11 height 16
type input "08/29/2025 11:00 AM"
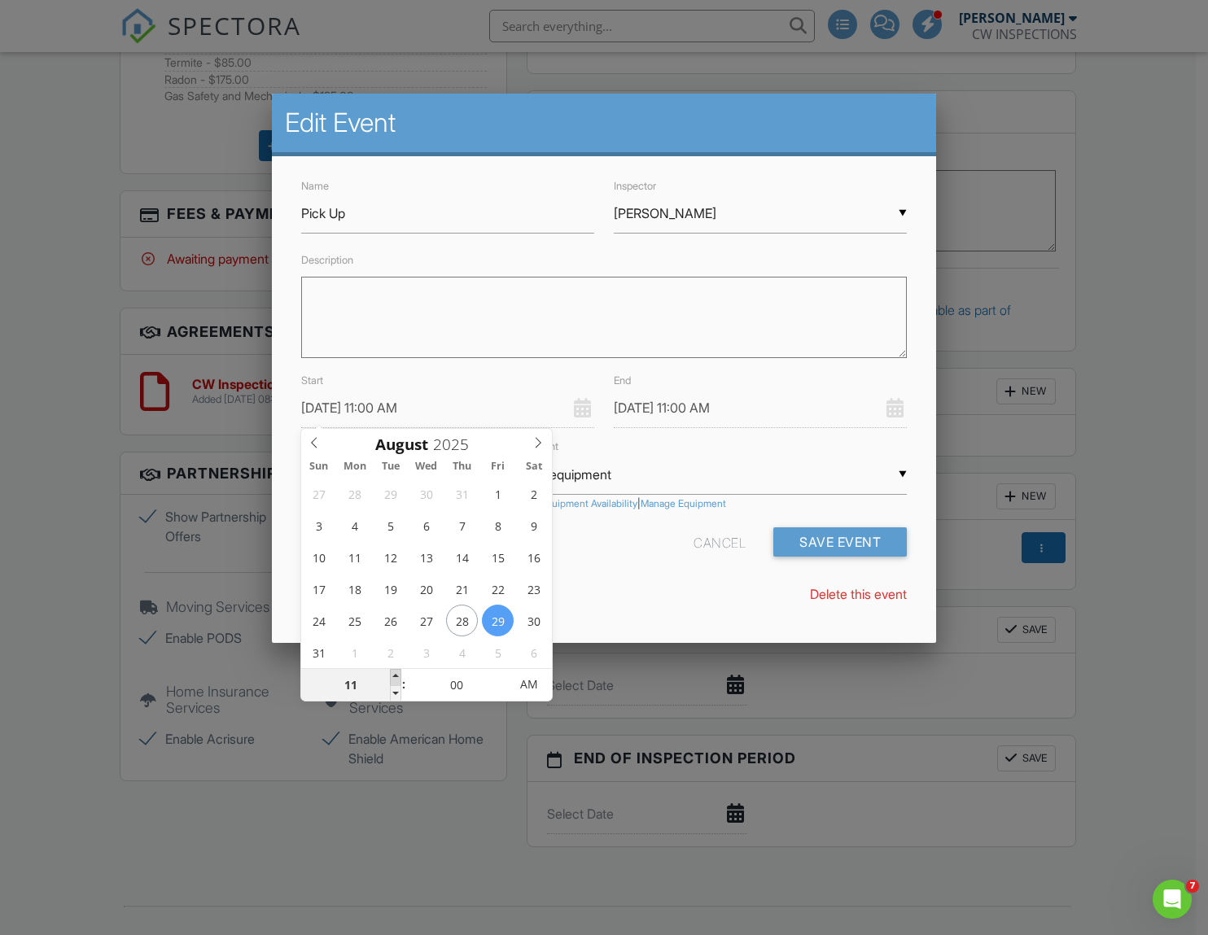
type input "08/29/2025 12:00 PM"
type input "12"
click at [397, 675] on span at bounding box center [395, 677] width 11 height 16
type input "08/29/2025 12:00 PM"
type input "08/29/2025 11:00 AM"
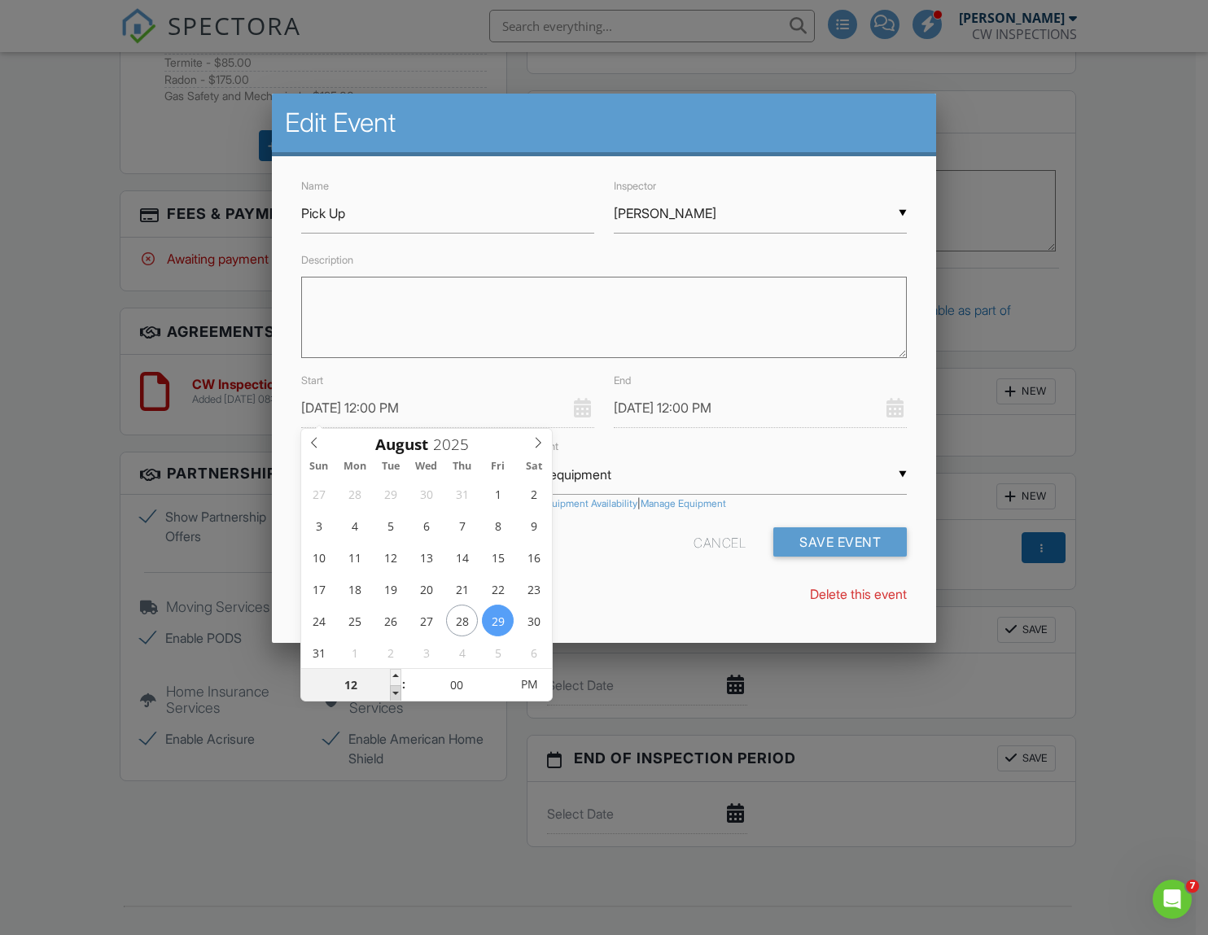
type input "11"
click at [394, 692] on span at bounding box center [395, 694] width 11 height 16
type input "08/29/2025 10:00 AM"
type input "10"
click at [394, 692] on span at bounding box center [395, 694] width 11 height 16
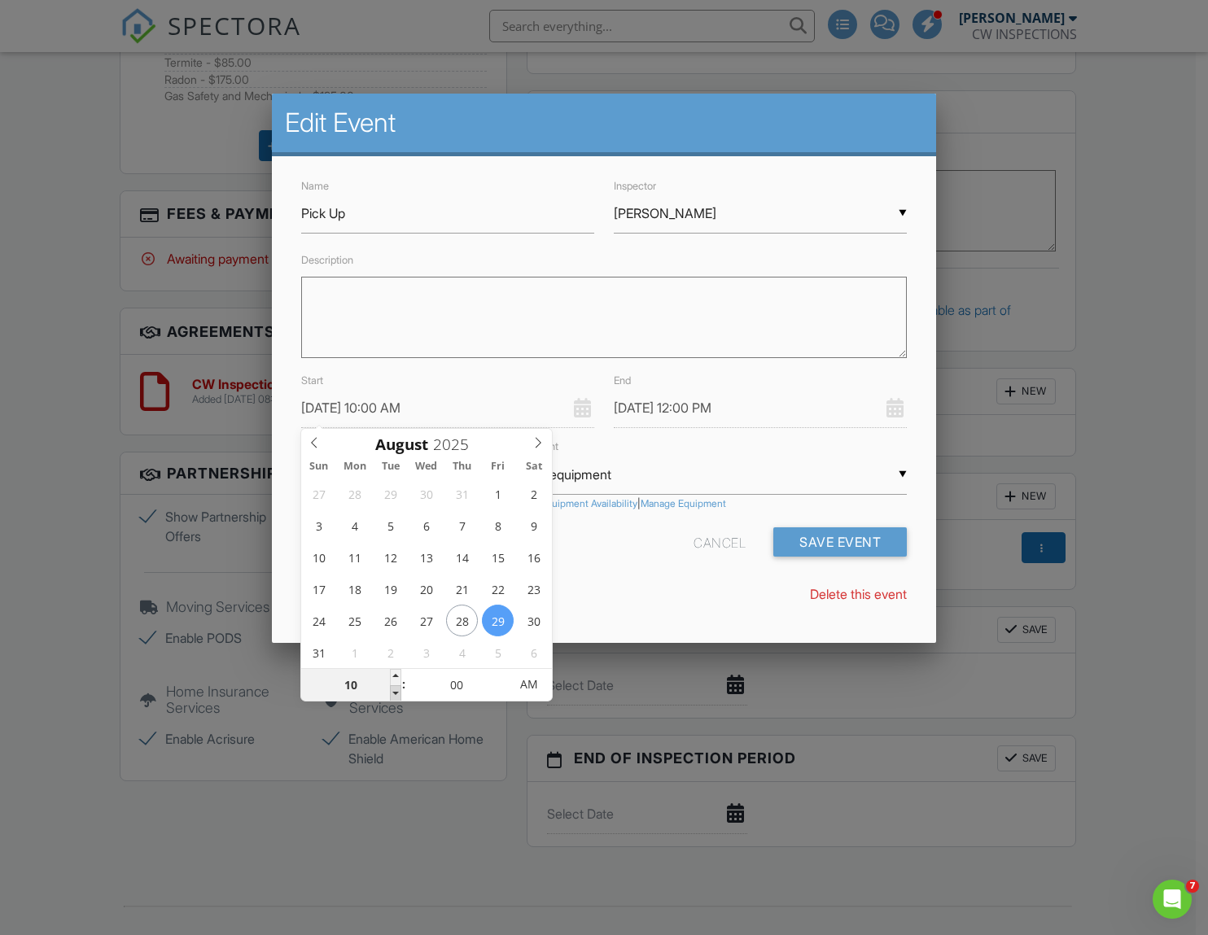
type input "08/29/2025 10:00 AM"
type input "10"
click at [646, 407] on input "08/29/2025 10:00 AM" at bounding box center [760, 408] width 293 height 40
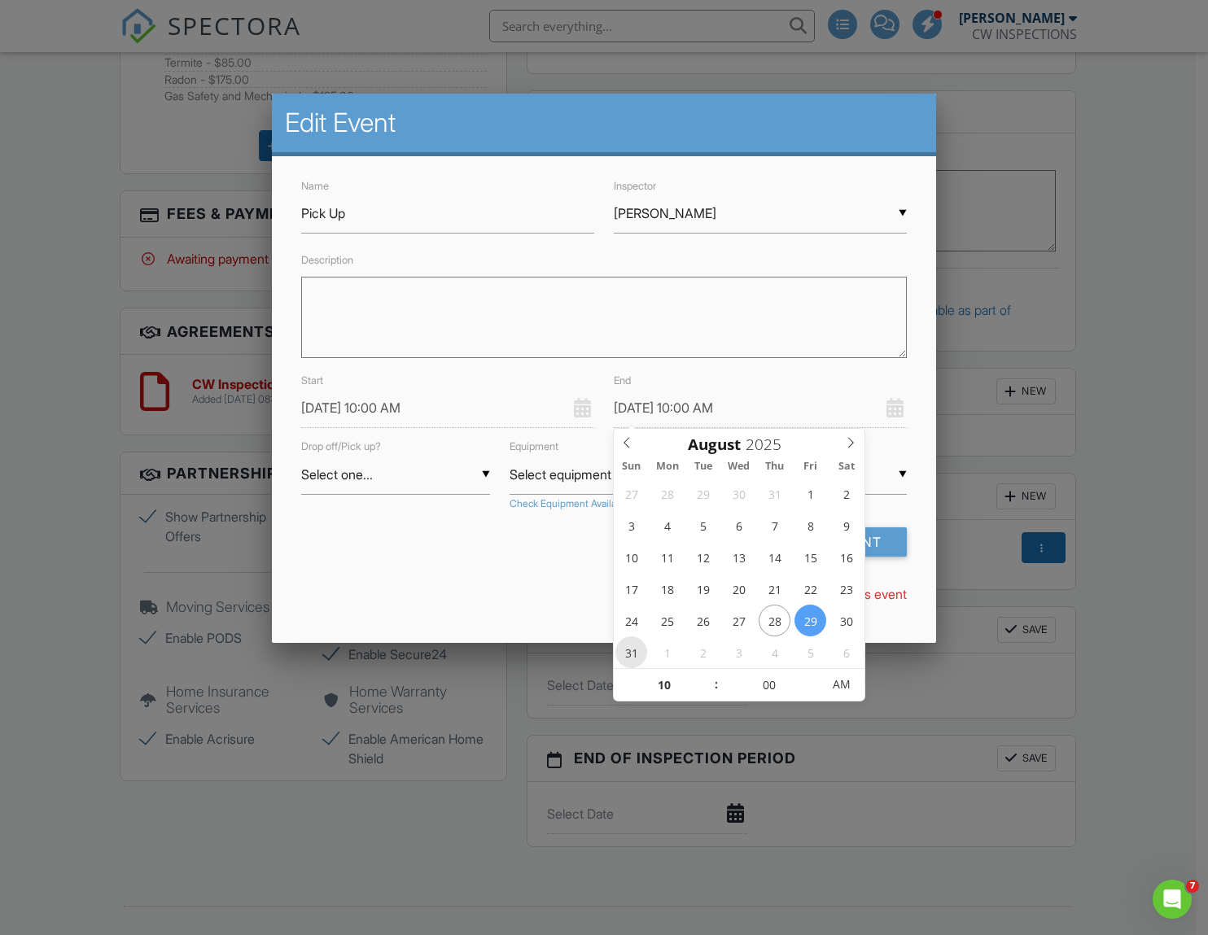
type input "08/31/2025 10:00 AM"
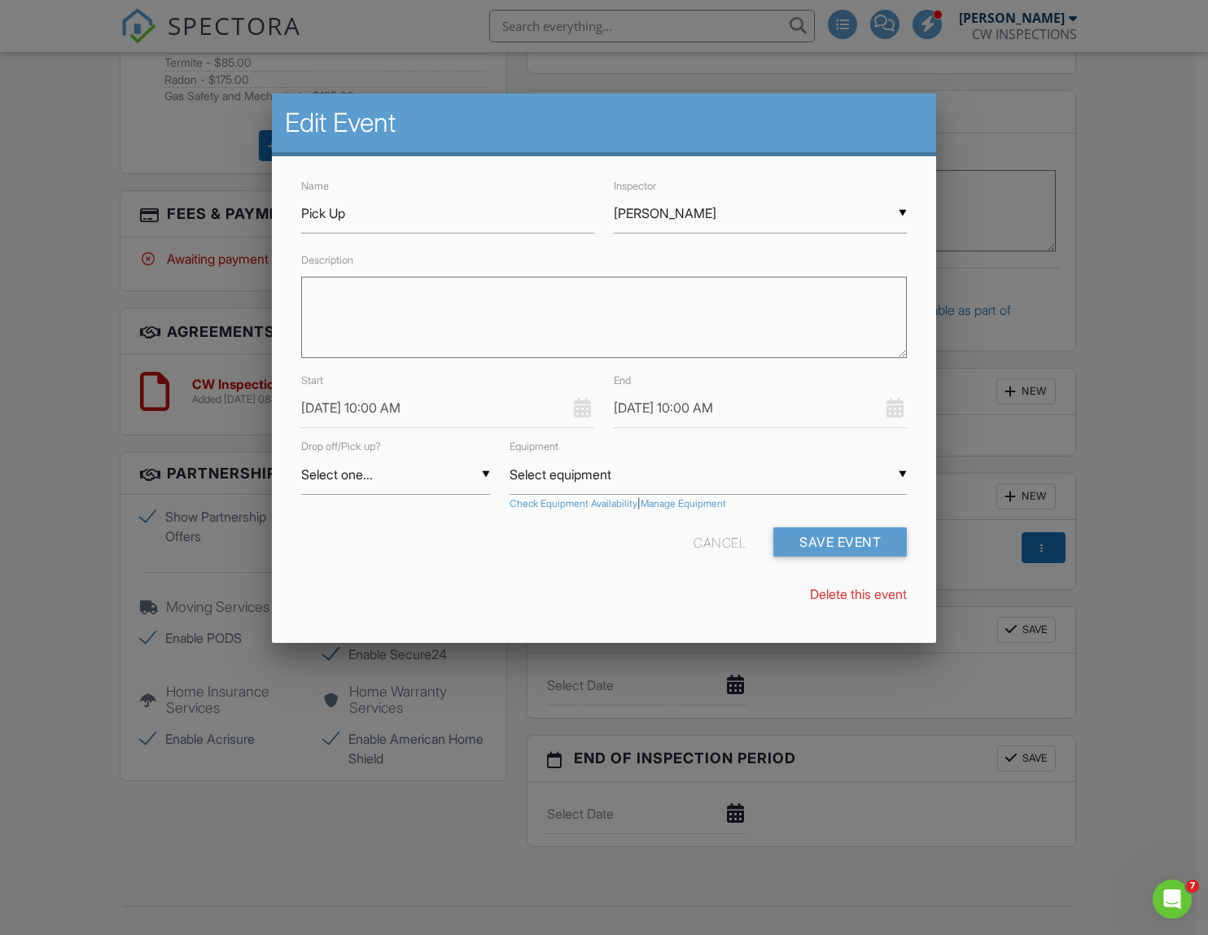
click at [560, 550] on div "Cancel Save Event" at bounding box center [603, 549] width 625 height 42
click at [478, 474] on div "▼ Select one... Select one... Drop Pickup Select one... Drop Pickup" at bounding box center [395, 475] width 189 height 40
click at [460, 508] on span "Drop" at bounding box center [395, 516] width 189 height 41
type input "Drop"
click at [589, 478] on div "▼ Select equipment Select equipment Sun Radon 1028XP+ (S/N: 300002637) Select e…" at bounding box center [708, 475] width 397 height 40
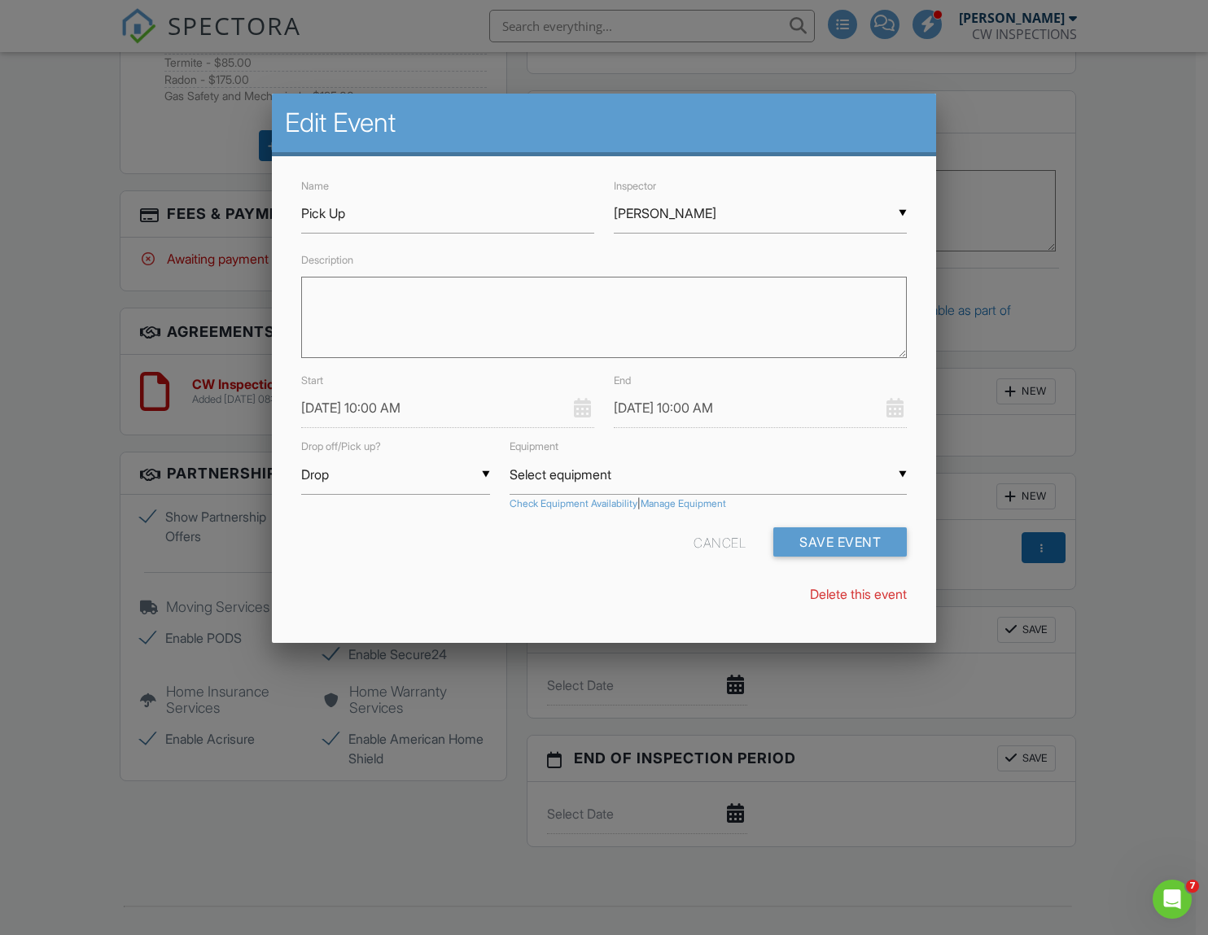
click at [607, 483] on input "Select equipment" at bounding box center [708, 475] width 397 height 40
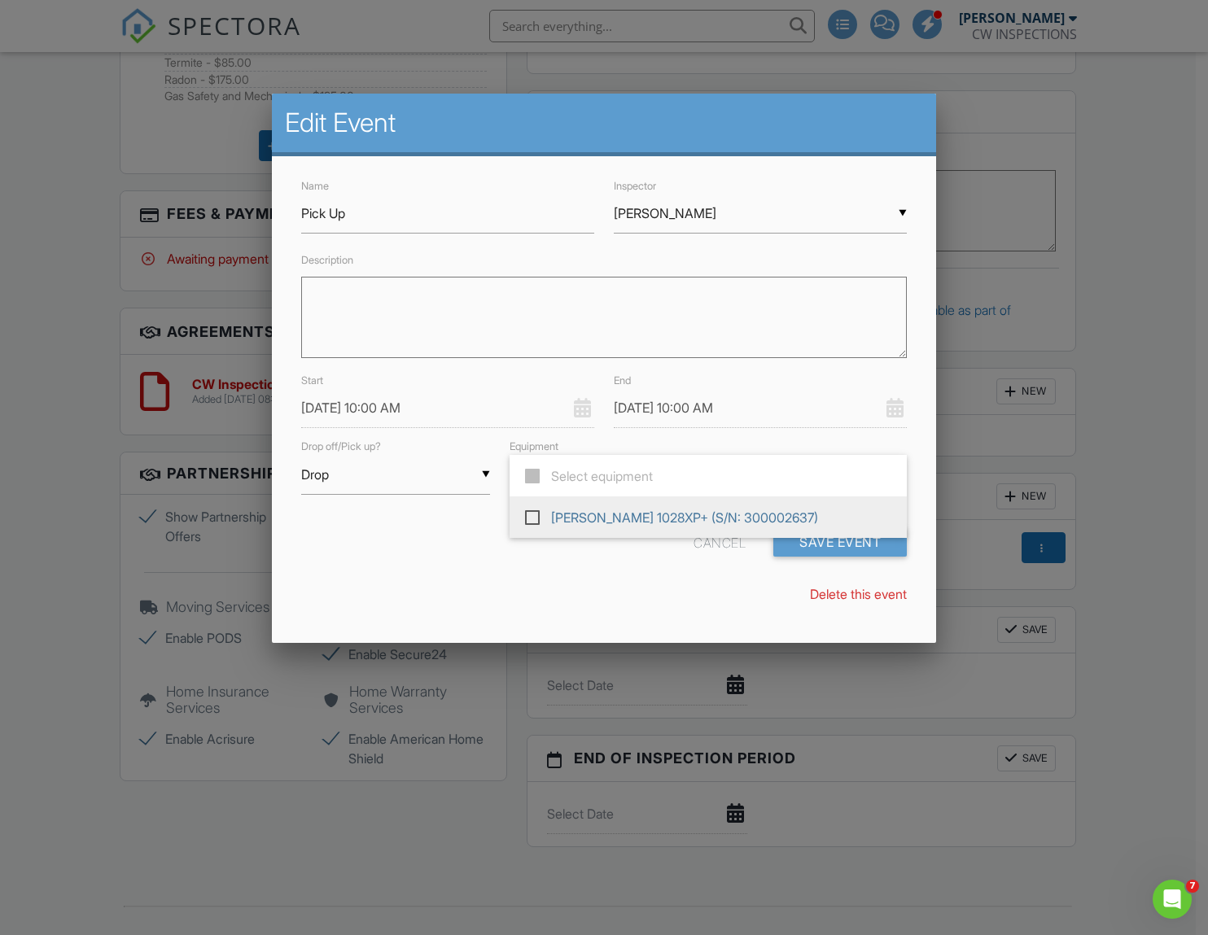
click at [599, 512] on span "[PERSON_NAME] 1028XP+ (S/N: 300002637)" at bounding box center [708, 518] width 397 height 42
type input "[PERSON_NAME] 1028XP+ (S/N: 300002637)"
checkbox input "true"
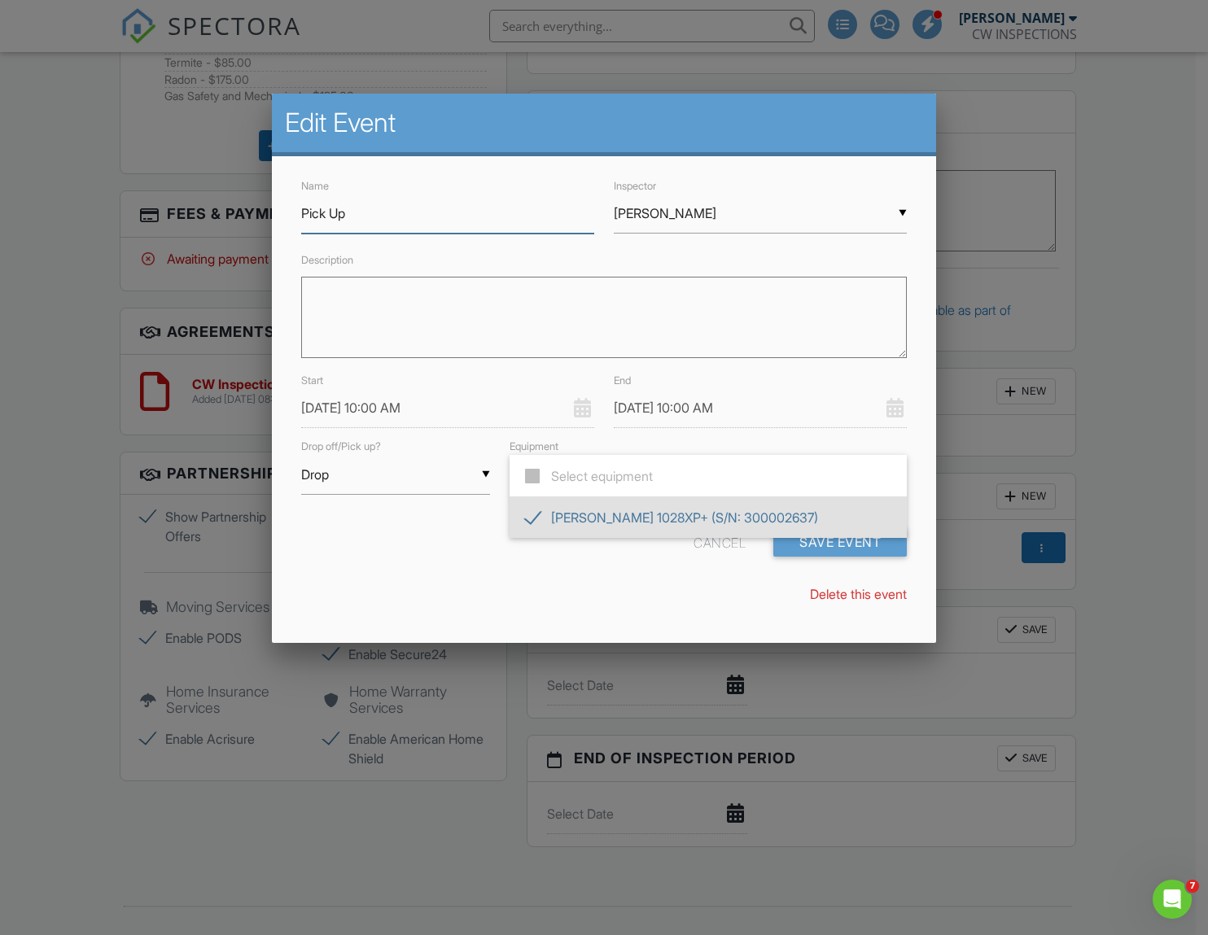
click at [404, 213] on input "Pick Up" at bounding box center [447, 214] width 293 height 40
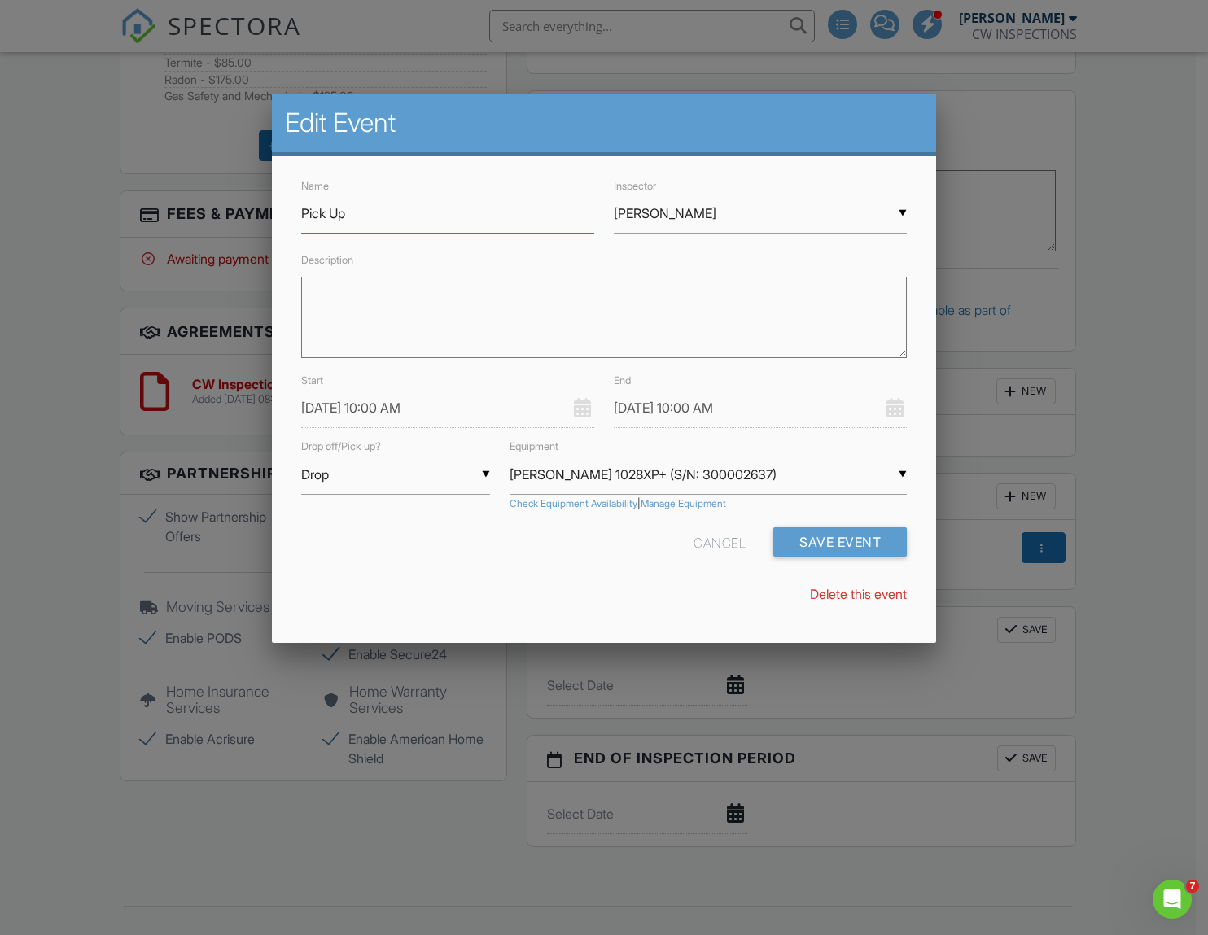
drag, startPoint x: 375, startPoint y: 212, endPoint x: 269, endPoint y: 204, distance: 105.3
click at [269, 204] on body "SPECTORA Clark Wilbanks CW INSPECTIONS Role: Inspector Change Role Dashboard Ne…" at bounding box center [598, 25] width 1196 height 2329
type input "Radon Drop OFF"
click at [847, 547] on button "Save Event" at bounding box center [840, 542] width 134 height 29
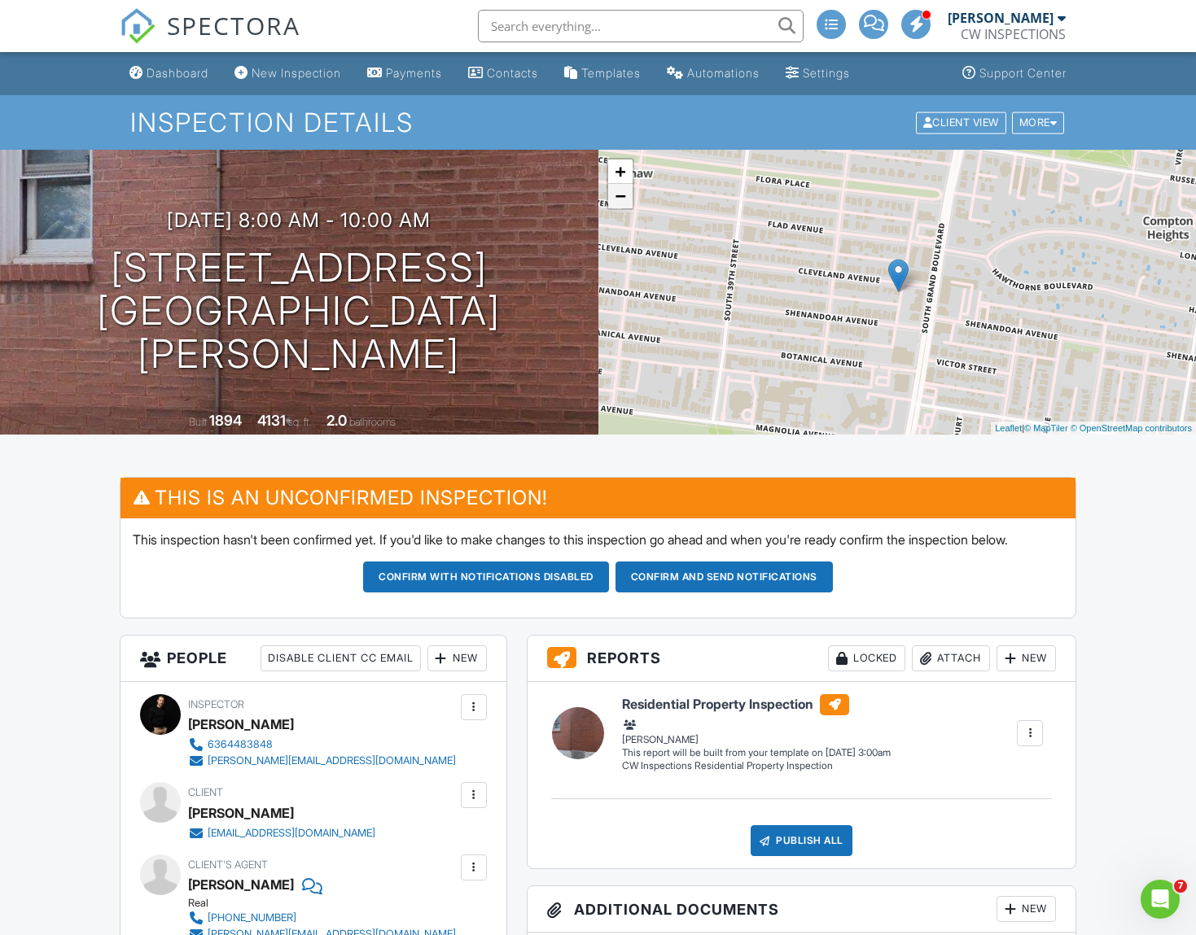
click at [623, 200] on link "−" at bounding box center [620, 196] width 24 height 24
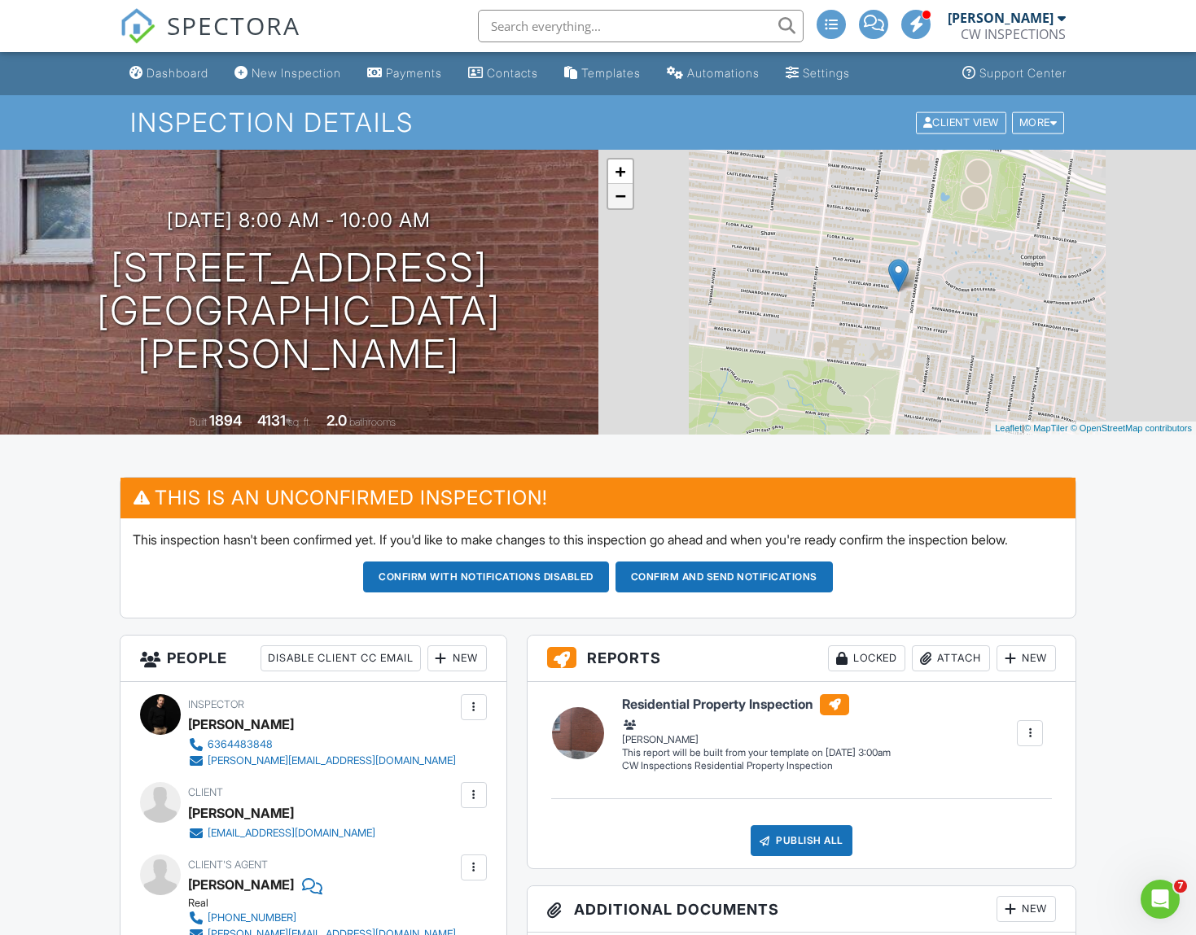
click at [623, 200] on link "−" at bounding box center [620, 196] width 24 height 24
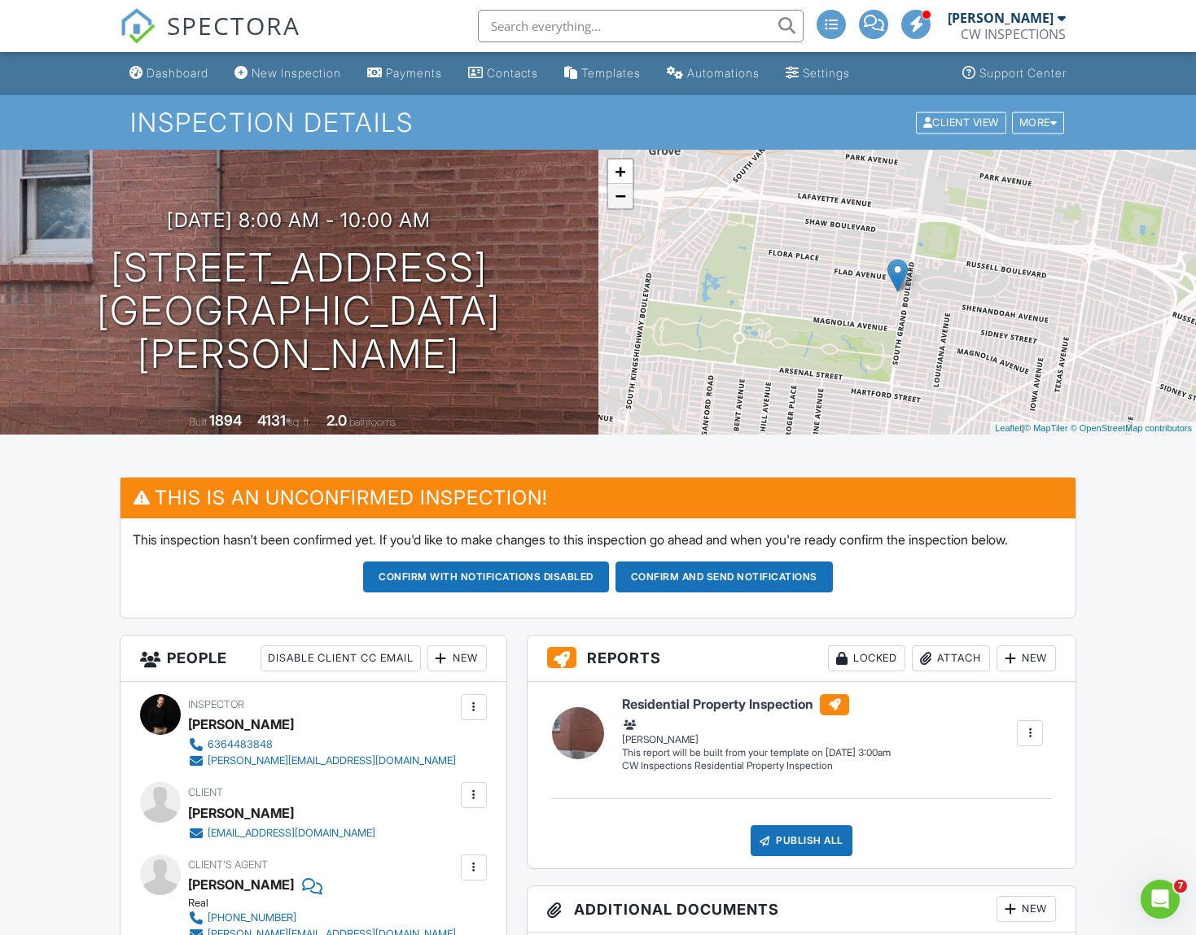
click at [623, 200] on link "−" at bounding box center [620, 196] width 24 height 24
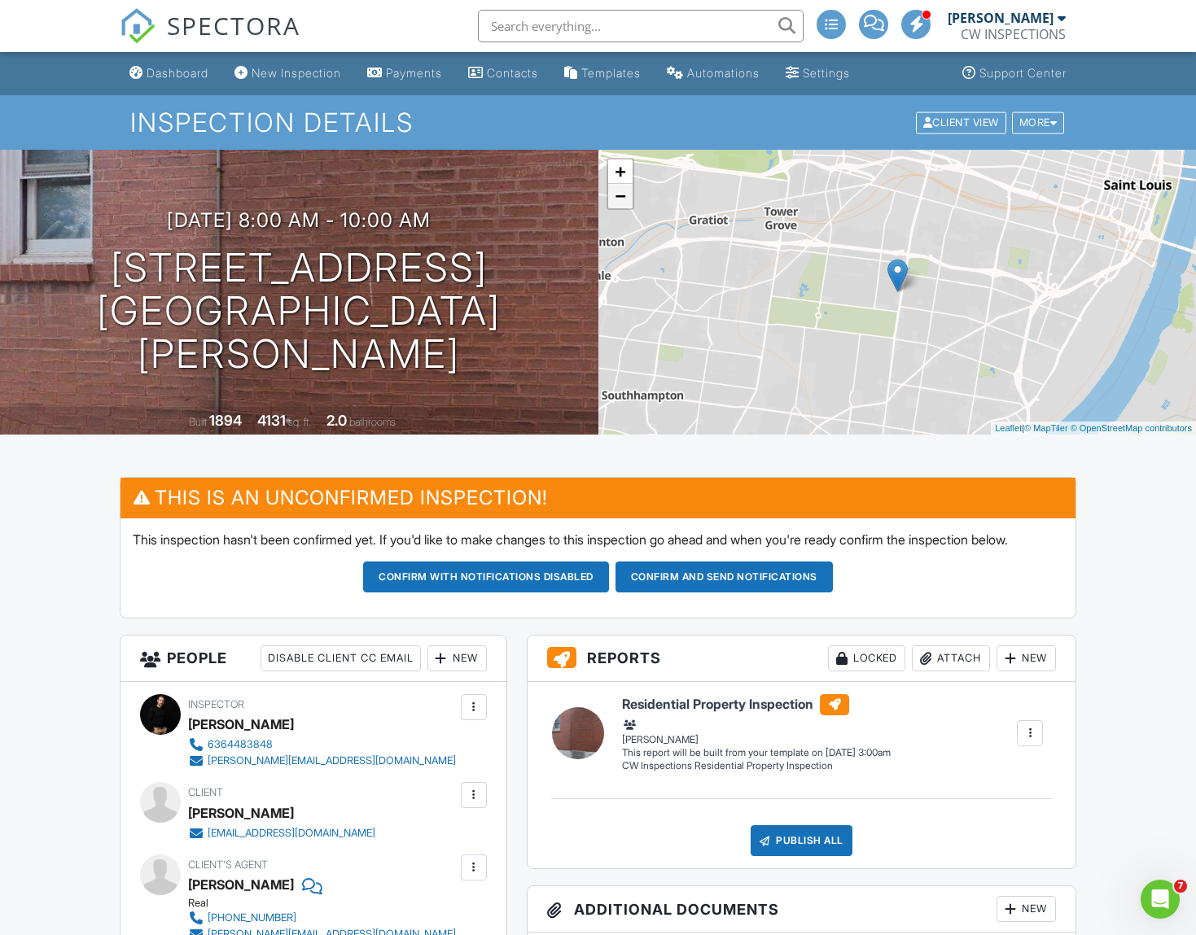
click at [623, 200] on link "−" at bounding box center [620, 196] width 24 height 24
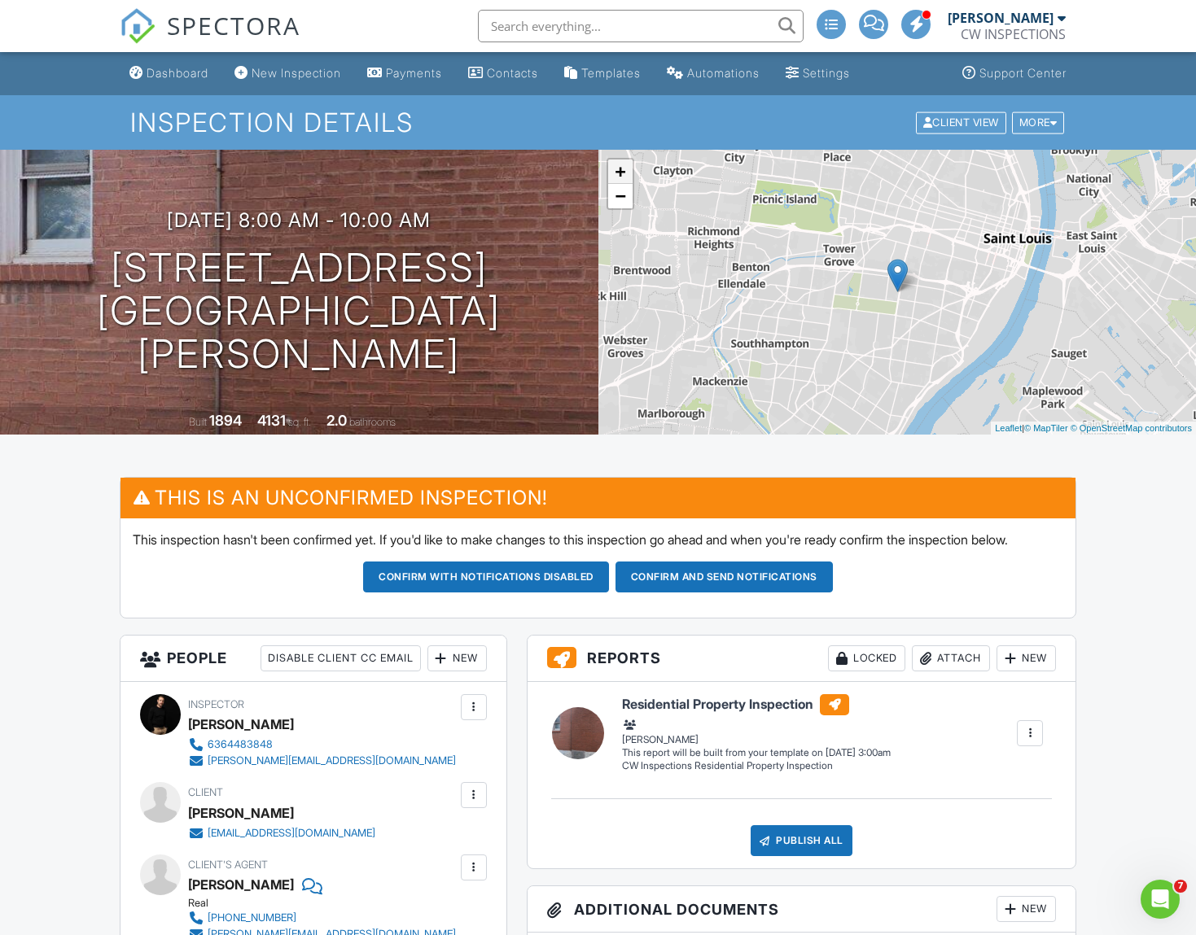
click at [624, 175] on link "+" at bounding box center [620, 172] width 24 height 24
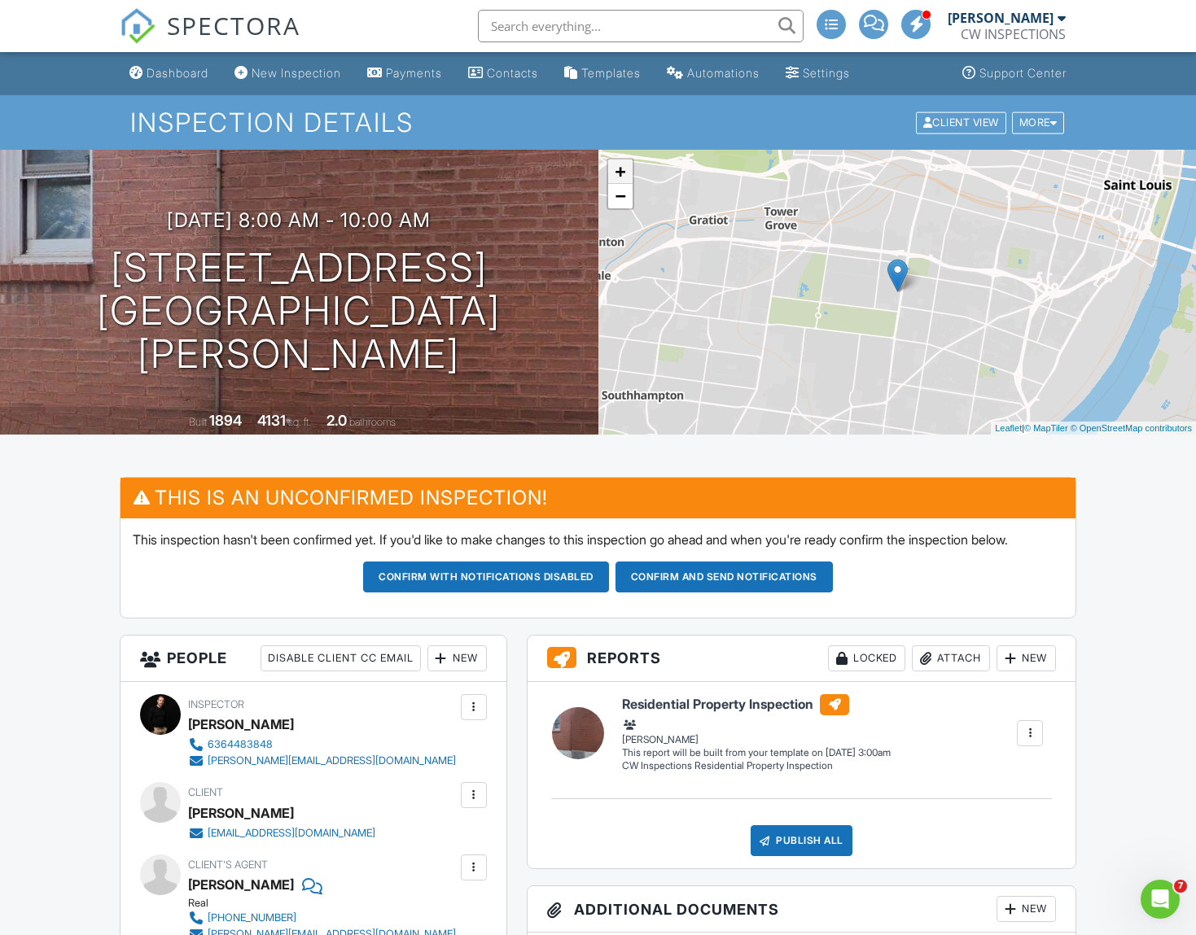
click at [624, 175] on link "+" at bounding box center [620, 172] width 24 height 24
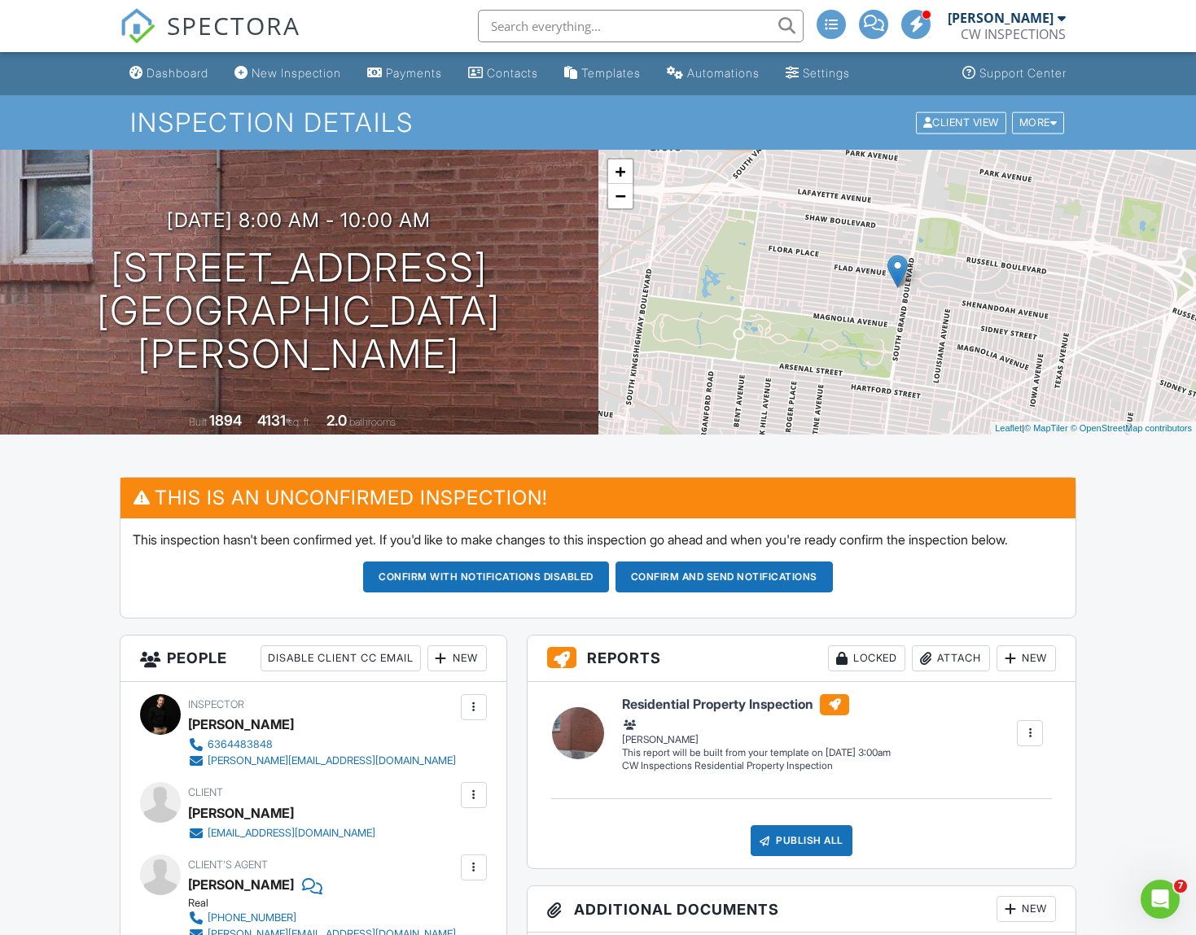
click at [778, 287] on div "+ − Leaflet | © MapTiler © OpenStreetMap contributors" at bounding box center [897, 292] width 598 height 285
click at [626, 166] on link "+" at bounding box center [620, 172] width 24 height 24
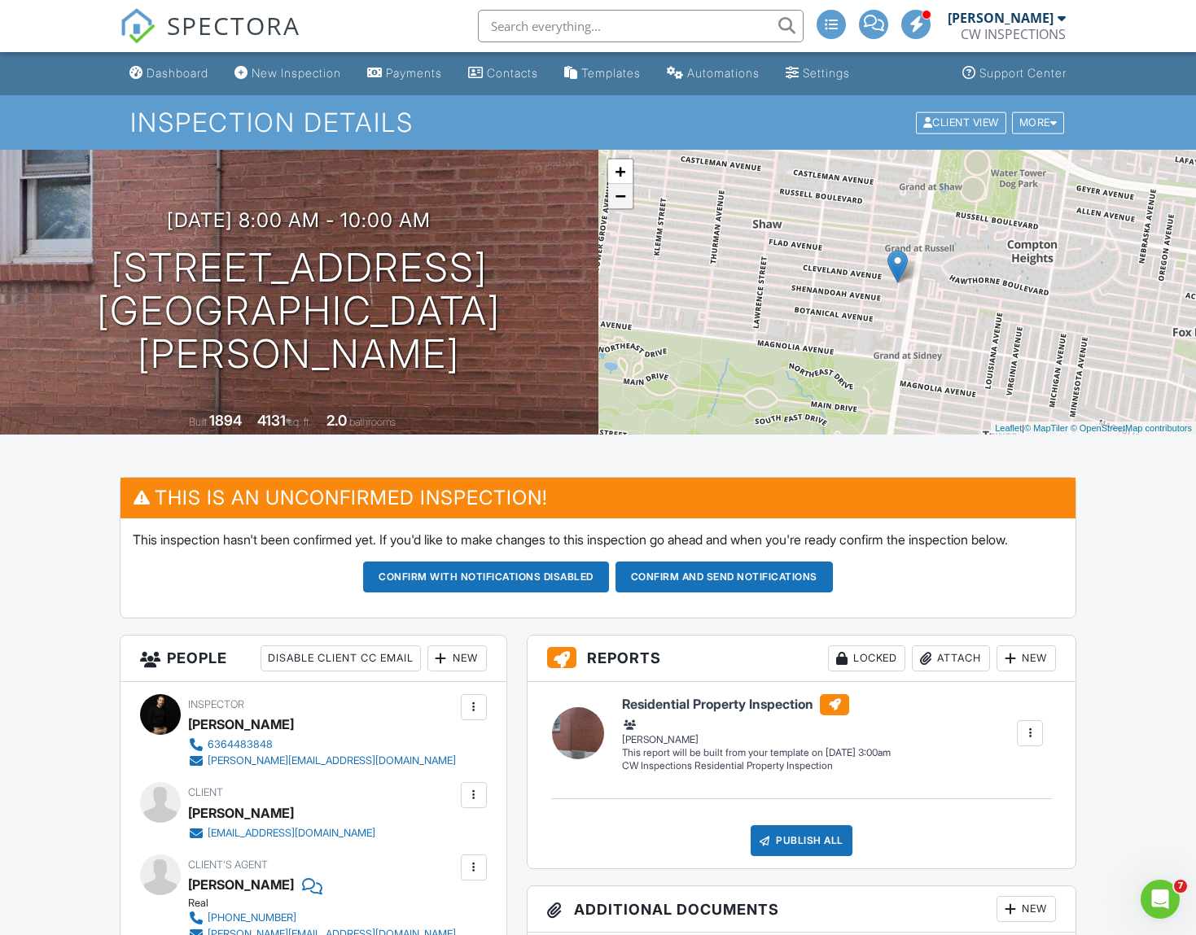
click at [626, 199] on link "−" at bounding box center [620, 196] width 24 height 24
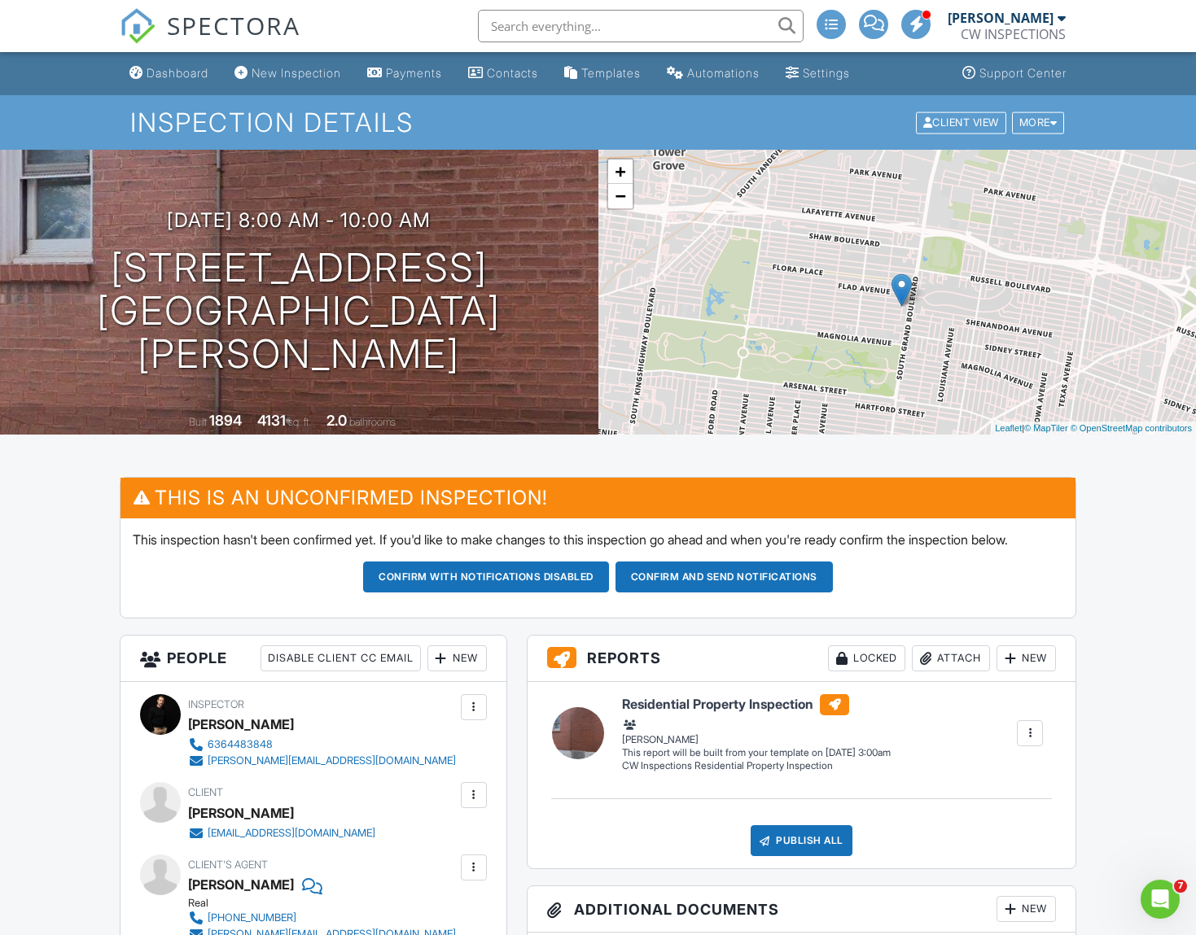
drag, startPoint x: 652, startPoint y: 217, endPoint x: 656, endPoint y: 239, distance: 23.2
click at [656, 239] on div "+ − Leaflet | © MapTiler © OpenStreetMap contributors" at bounding box center [897, 292] width 598 height 285
click at [620, 198] on link "−" at bounding box center [620, 196] width 24 height 24
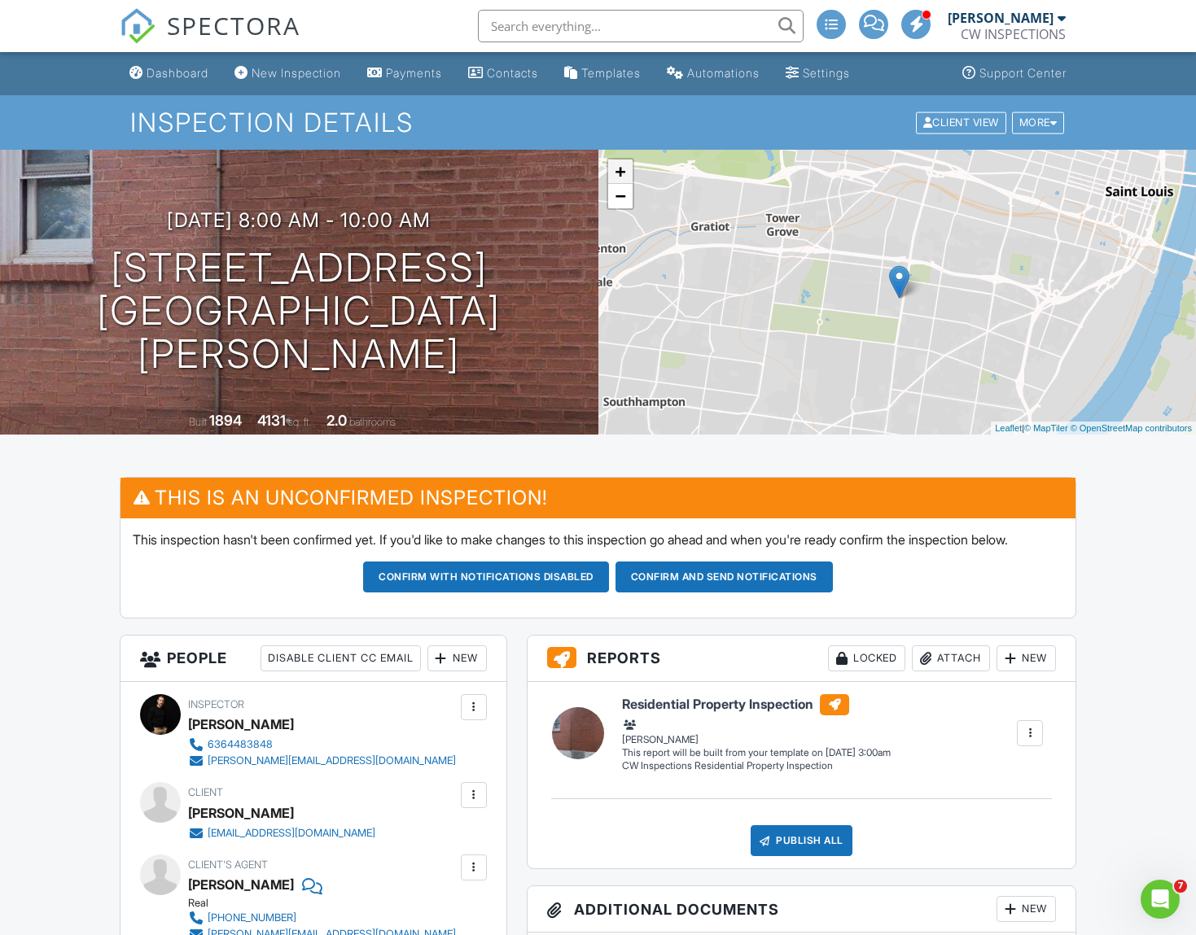
click at [625, 176] on link "+" at bounding box center [620, 172] width 24 height 24
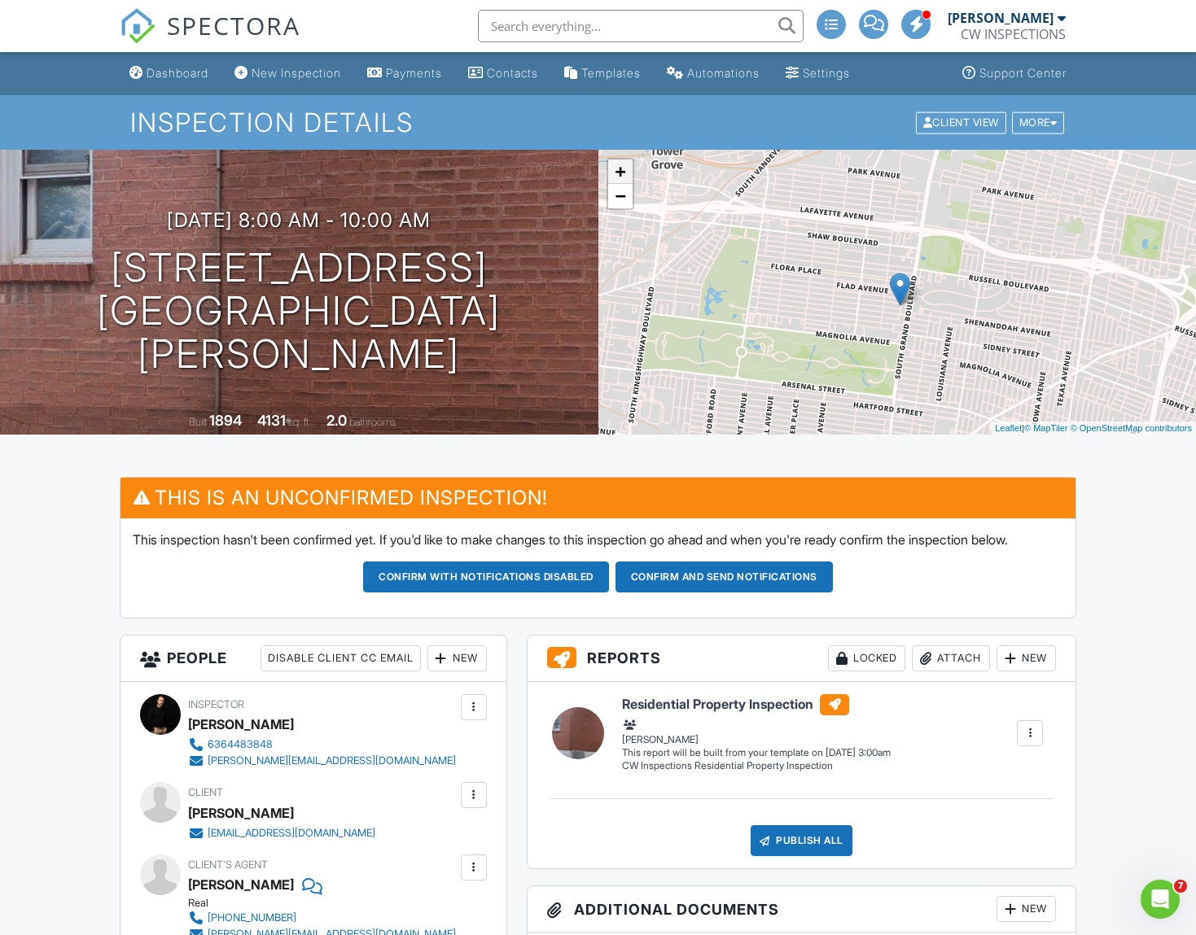
click at [625, 176] on link "+" at bounding box center [620, 172] width 24 height 24
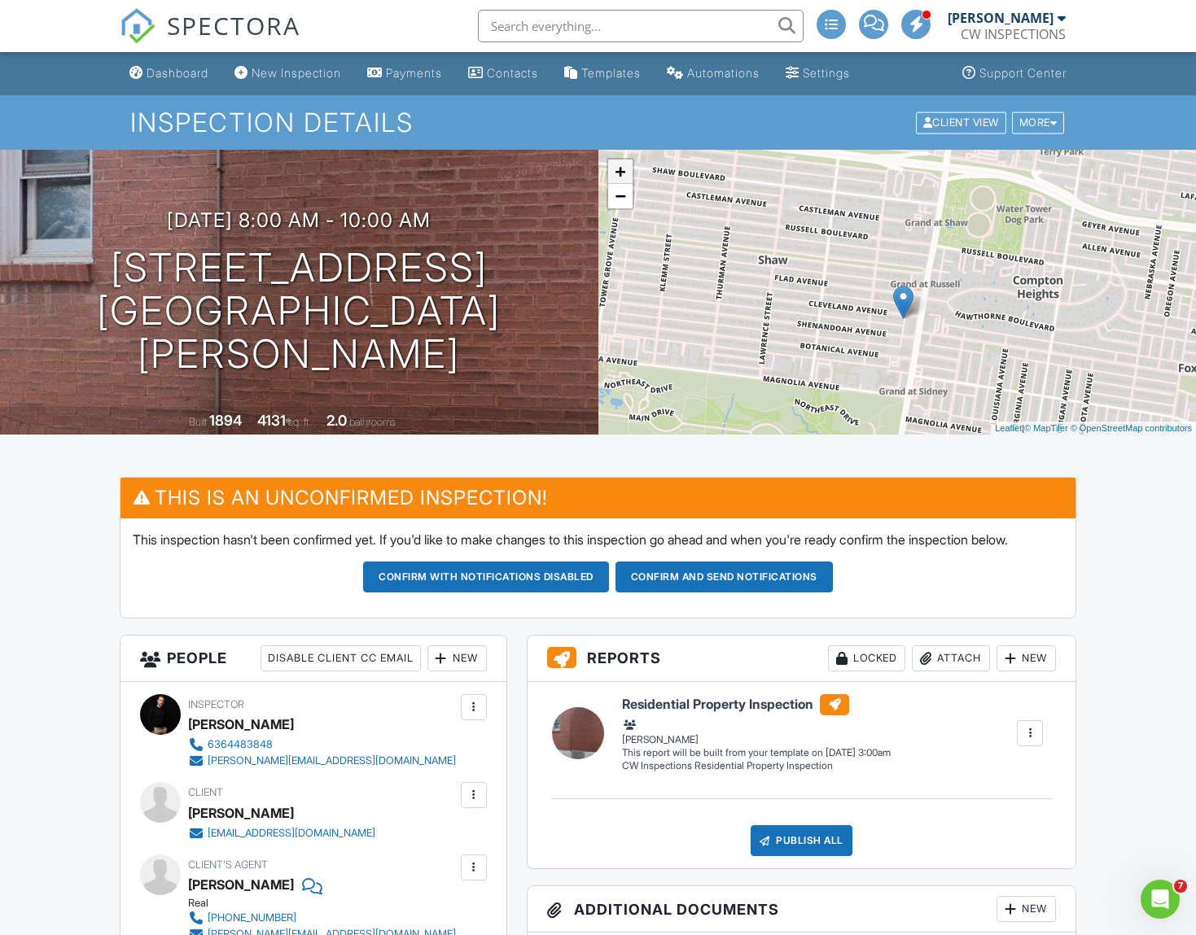
click at [625, 176] on link "+" at bounding box center [620, 172] width 24 height 24
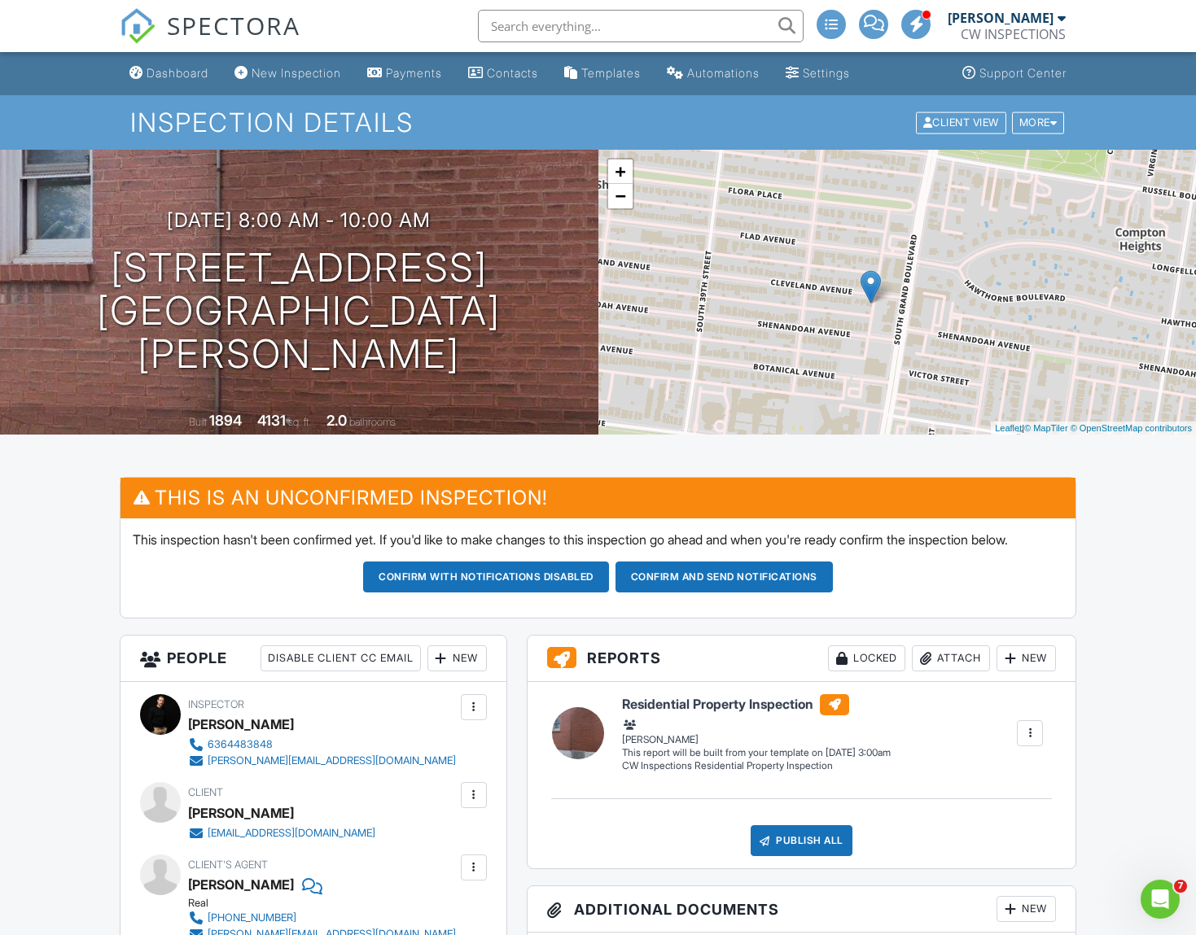
drag, startPoint x: 843, startPoint y: 314, endPoint x: 804, endPoint y: 271, distance: 58.2
click at [804, 271] on div "+ − Leaflet | © MapTiler © OpenStreetMap contributors" at bounding box center [897, 292] width 598 height 285
click at [626, 173] on link "+" at bounding box center [620, 172] width 24 height 24
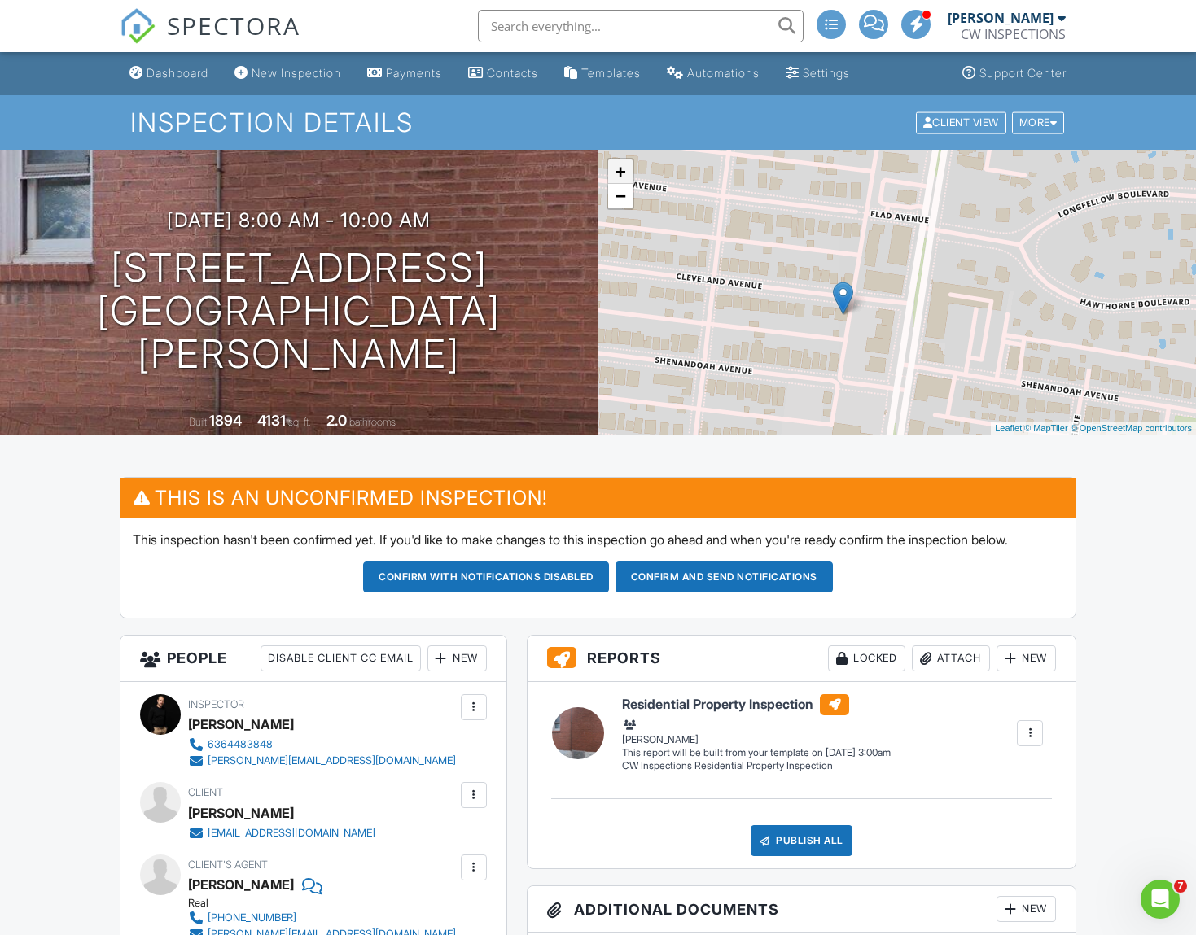
click at [624, 172] on link "+" at bounding box center [620, 172] width 24 height 24
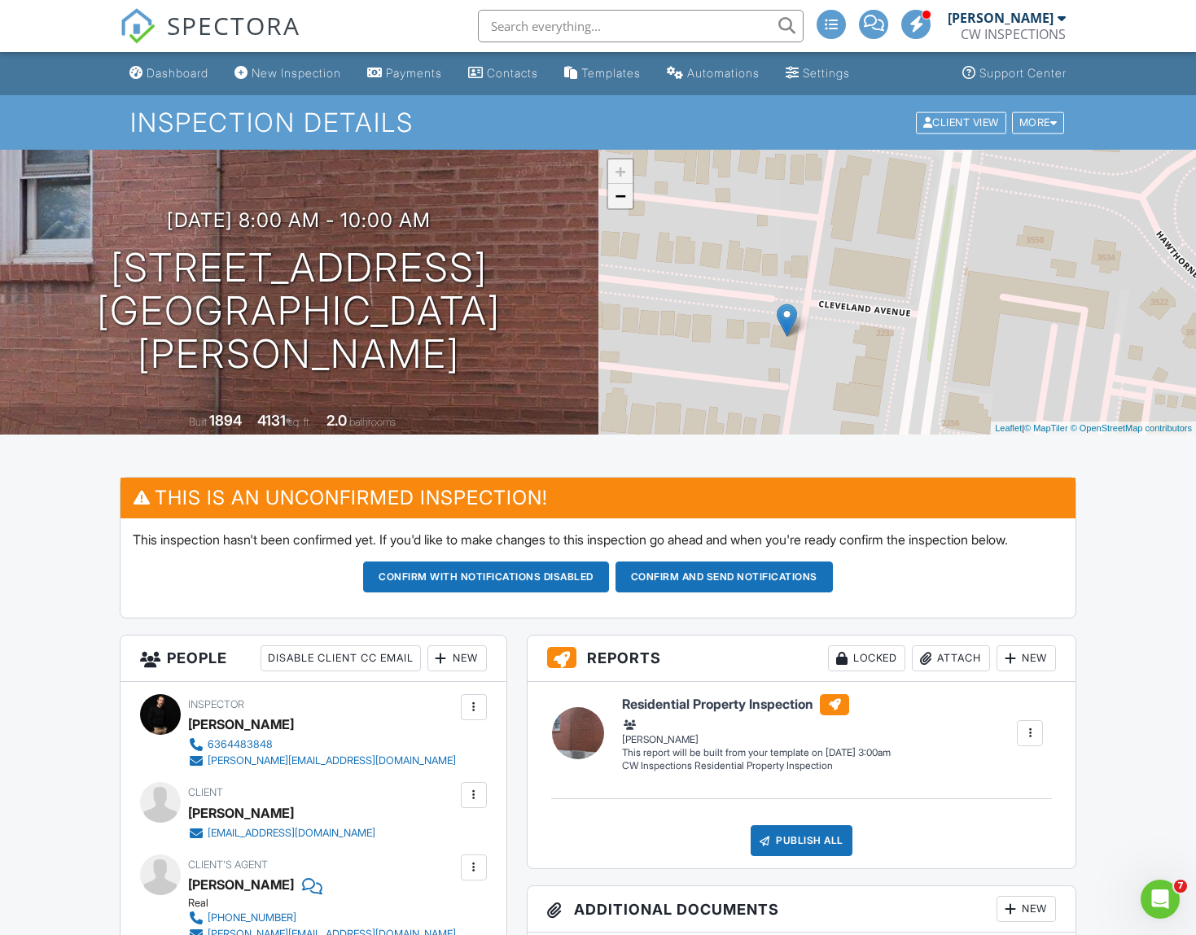
click at [622, 191] on link "−" at bounding box center [620, 196] width 24 height 24
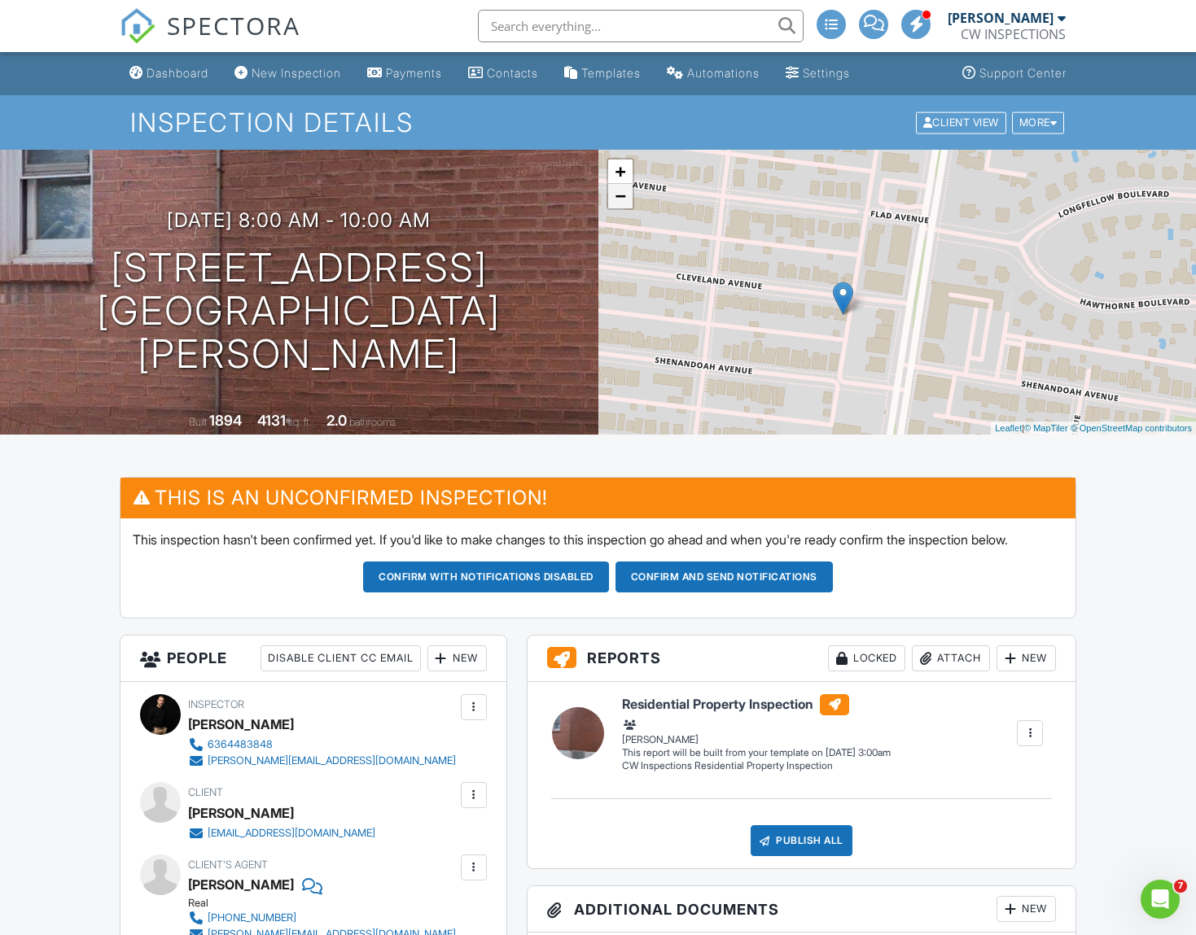
click at [622, 192] on link "−" at bounding box center [620, 196] width 24 height 24
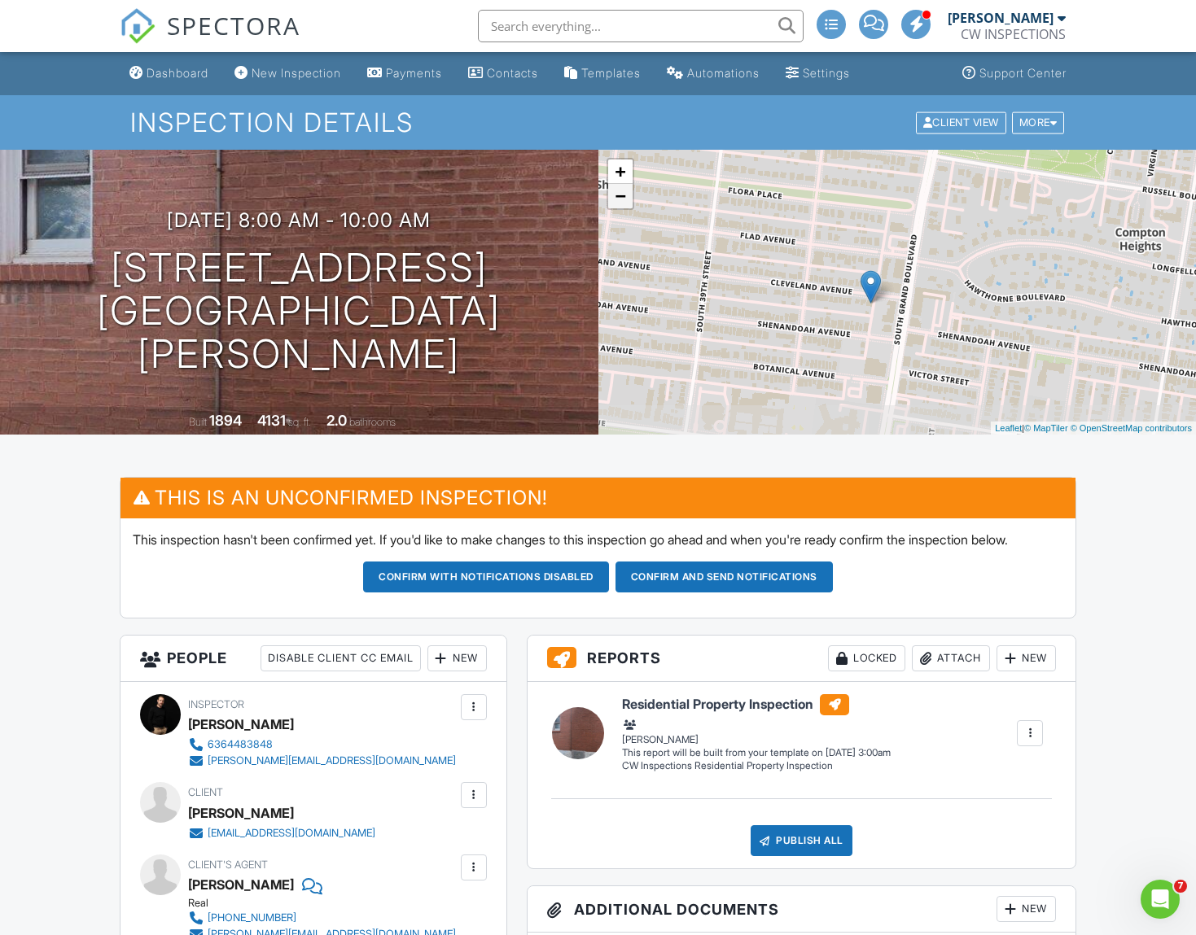
click at [622, 193] on link "−" at bounding box center [620, 196] width 24 height 24
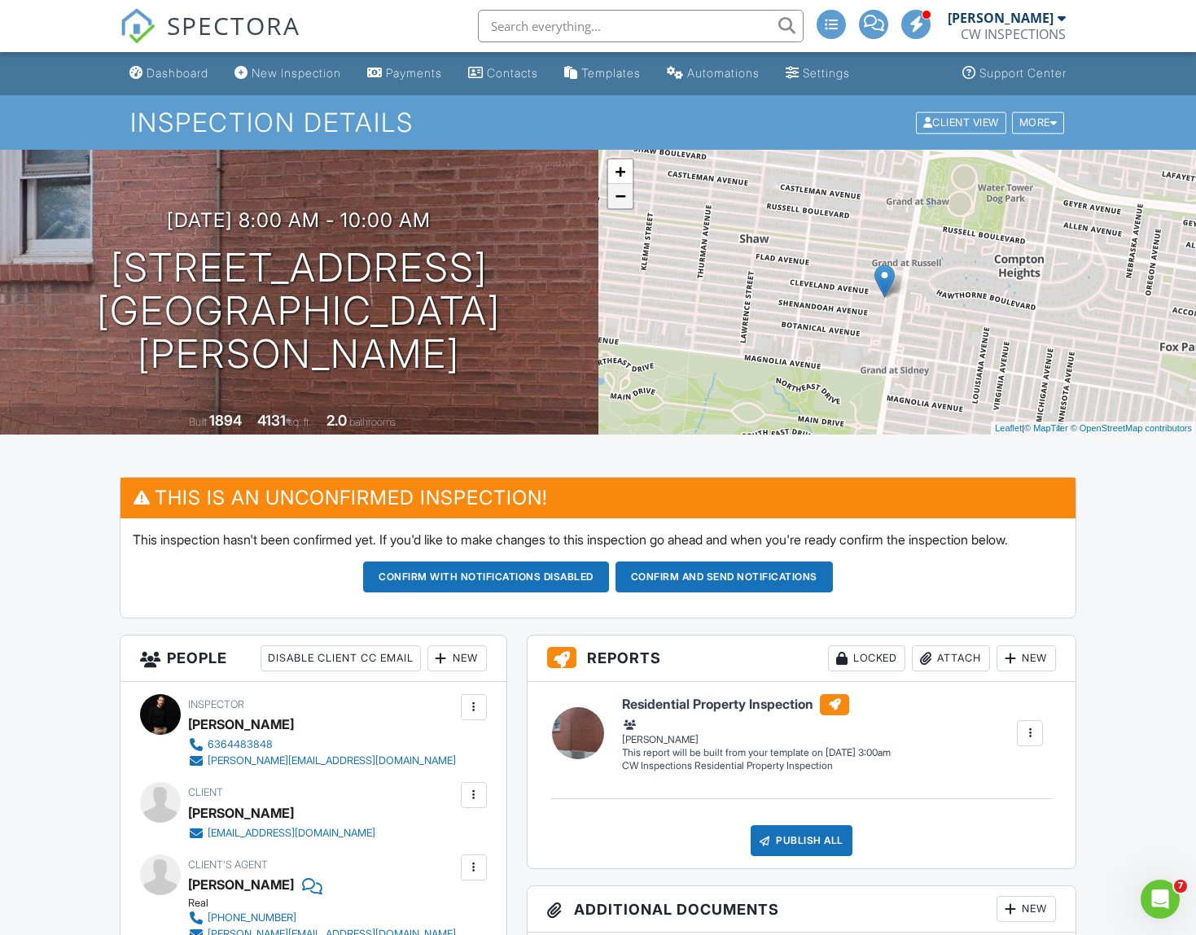
click at [622, 193] on link "−" at bounding box center [620, 196] width 24 height 24
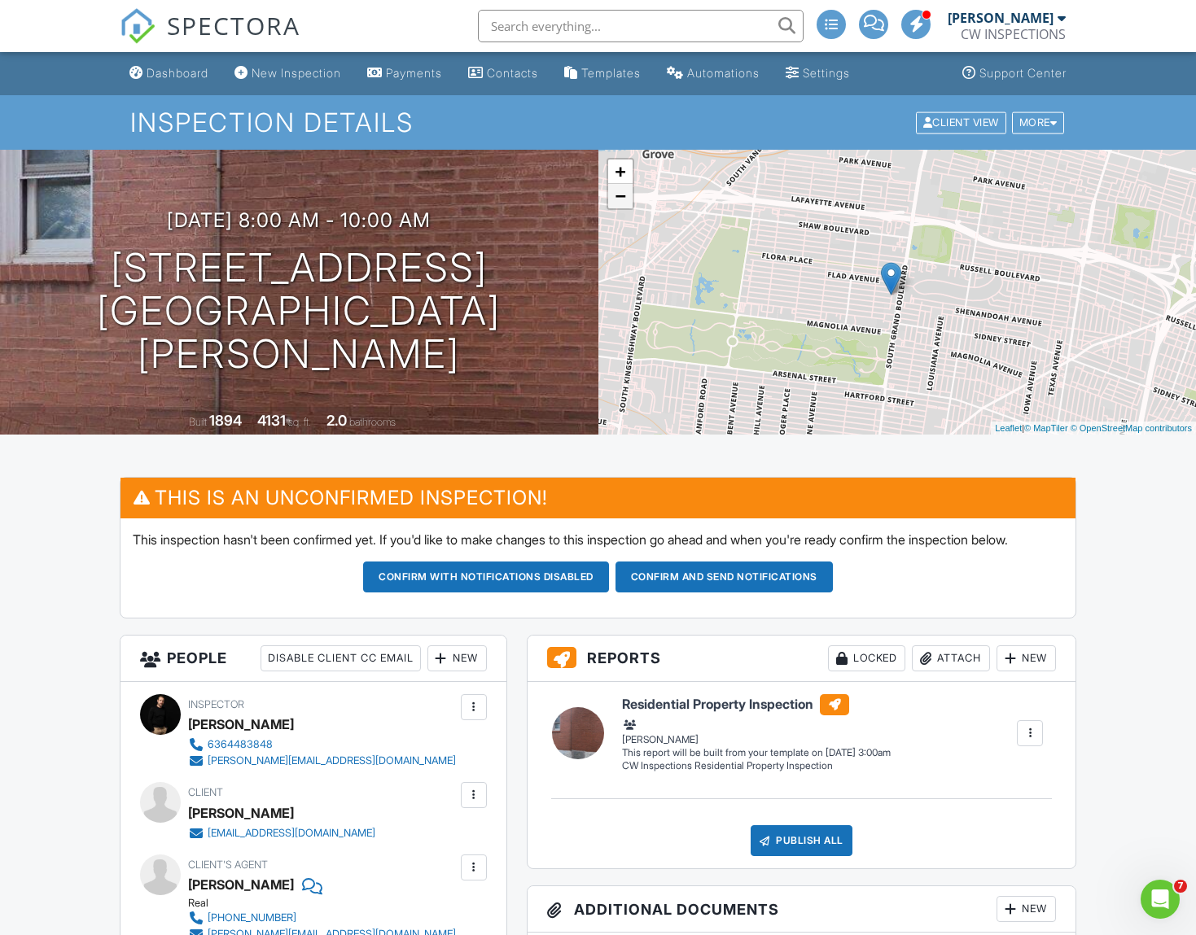
click at [622, 193] on link "−" at bounding box center [620, 196] width 24 height 24
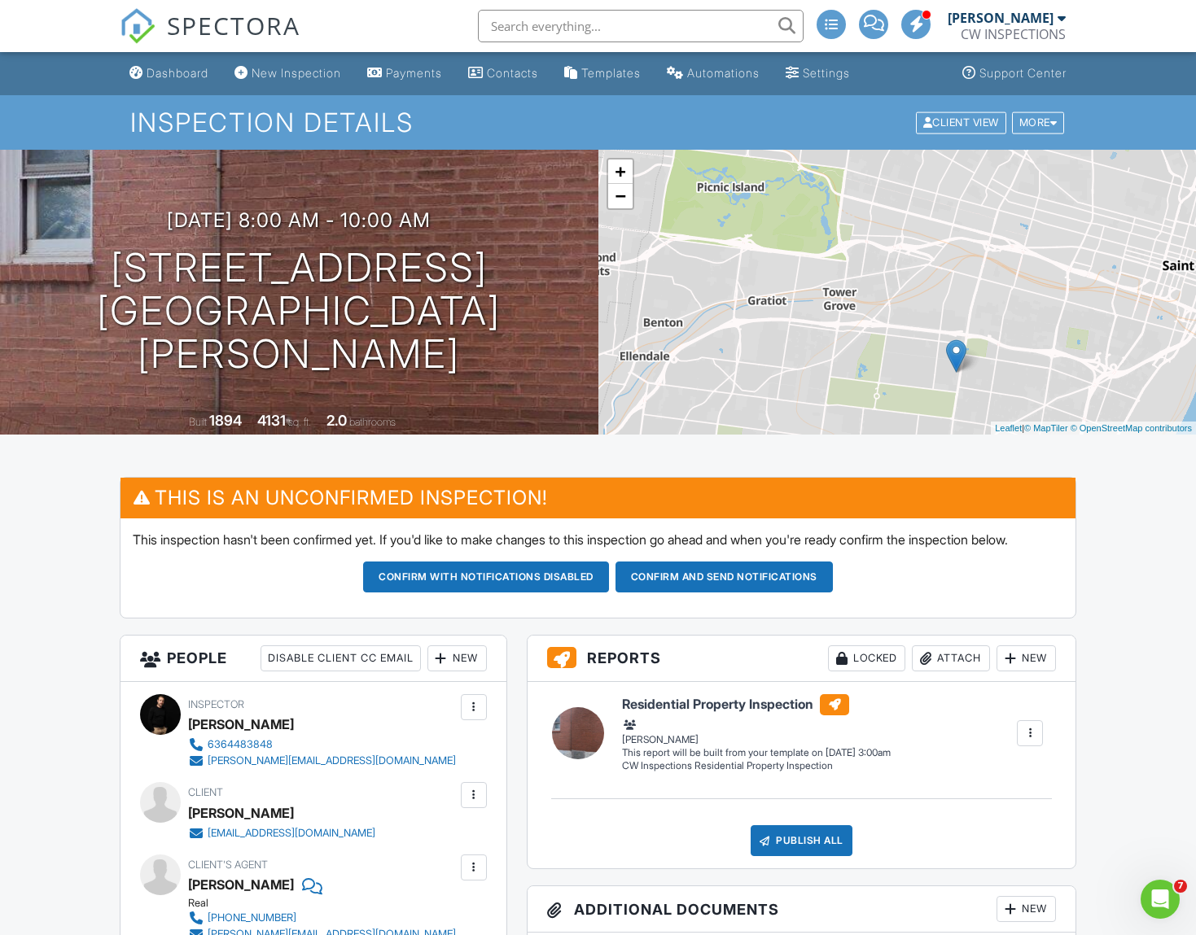
drag, startPoint x: 681, startPoint y: 221, endPoint x: 740, endPoint y: 297, distance: 95.8
click at [740, 297] on div "+ − Leaflet | © MapTiler © OpenStreetMap contributors" at bounding box center [897, 292] width 598 height 285
click at [627, 197] on link "−" at bounding box center [620, 196] width 24 height 24
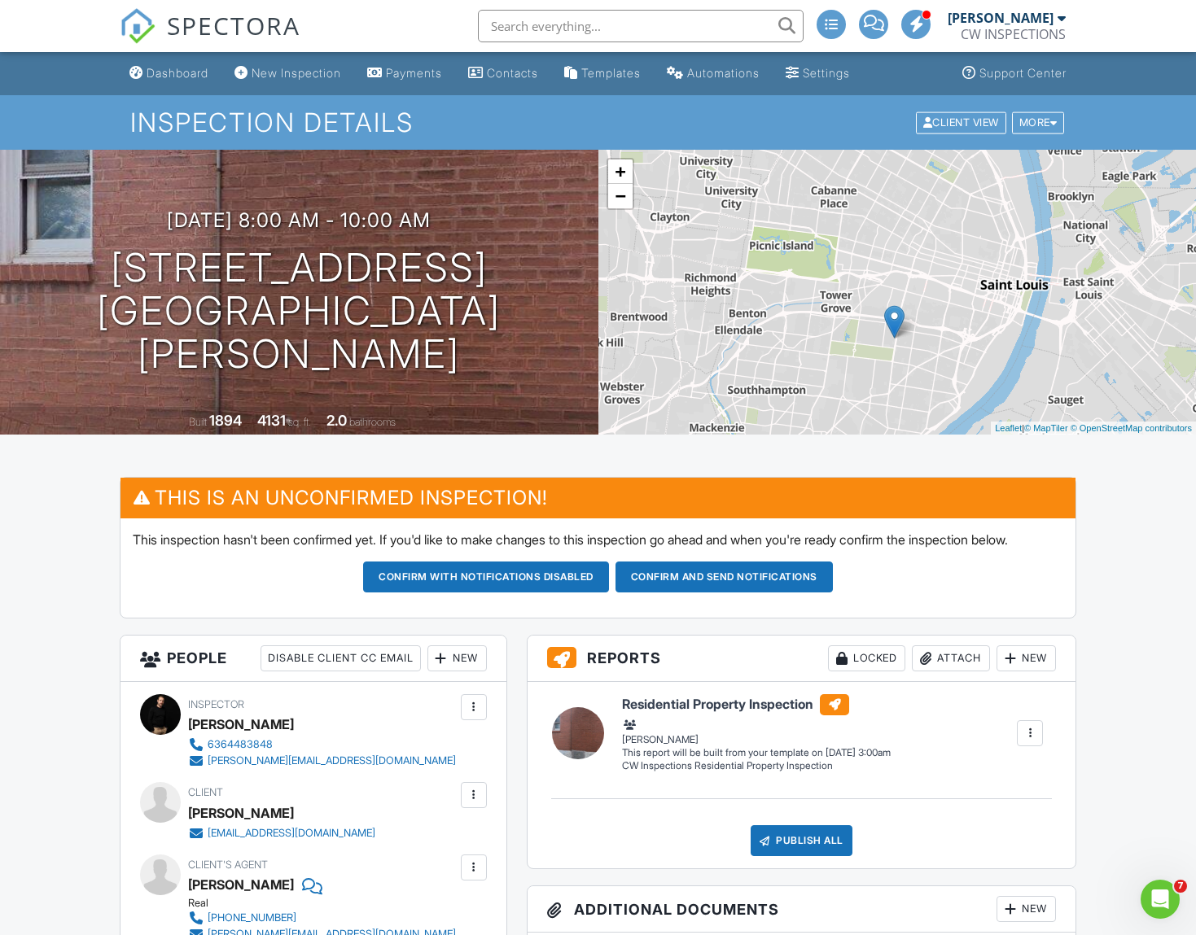
drag, startPoint x: 825, startPoint y: 259, endPoint x: 704, endPoint y: 225, distance: 125.3
click at [791, 266] on div "+ − Leaflet | © MapTiler © OpenStreetMap contributors" at bounding box center [897, 292] width 598 height 285
click at [629, 177] on link "+" at bounding box center [620, 172] width 24 height 24
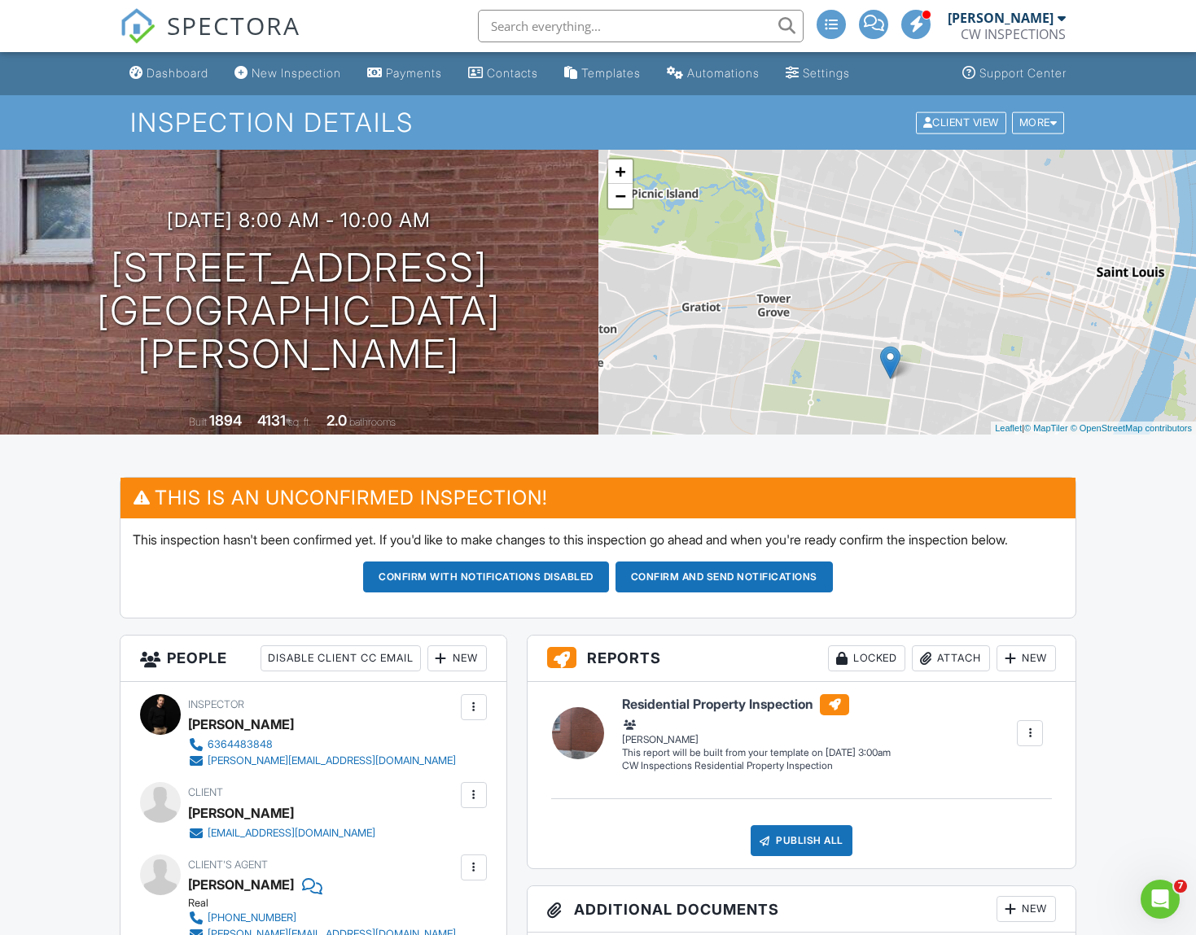
drag, startPoint x: 826, startPoint y: 286, endPoint x: 825, endPoint y: 278, distance: 8.3
click at [825, 278] on div "+ − Leaflet | © MapTiler © OpenStreetMap contributors" at bounding box center [897, 292] width 598 height 285
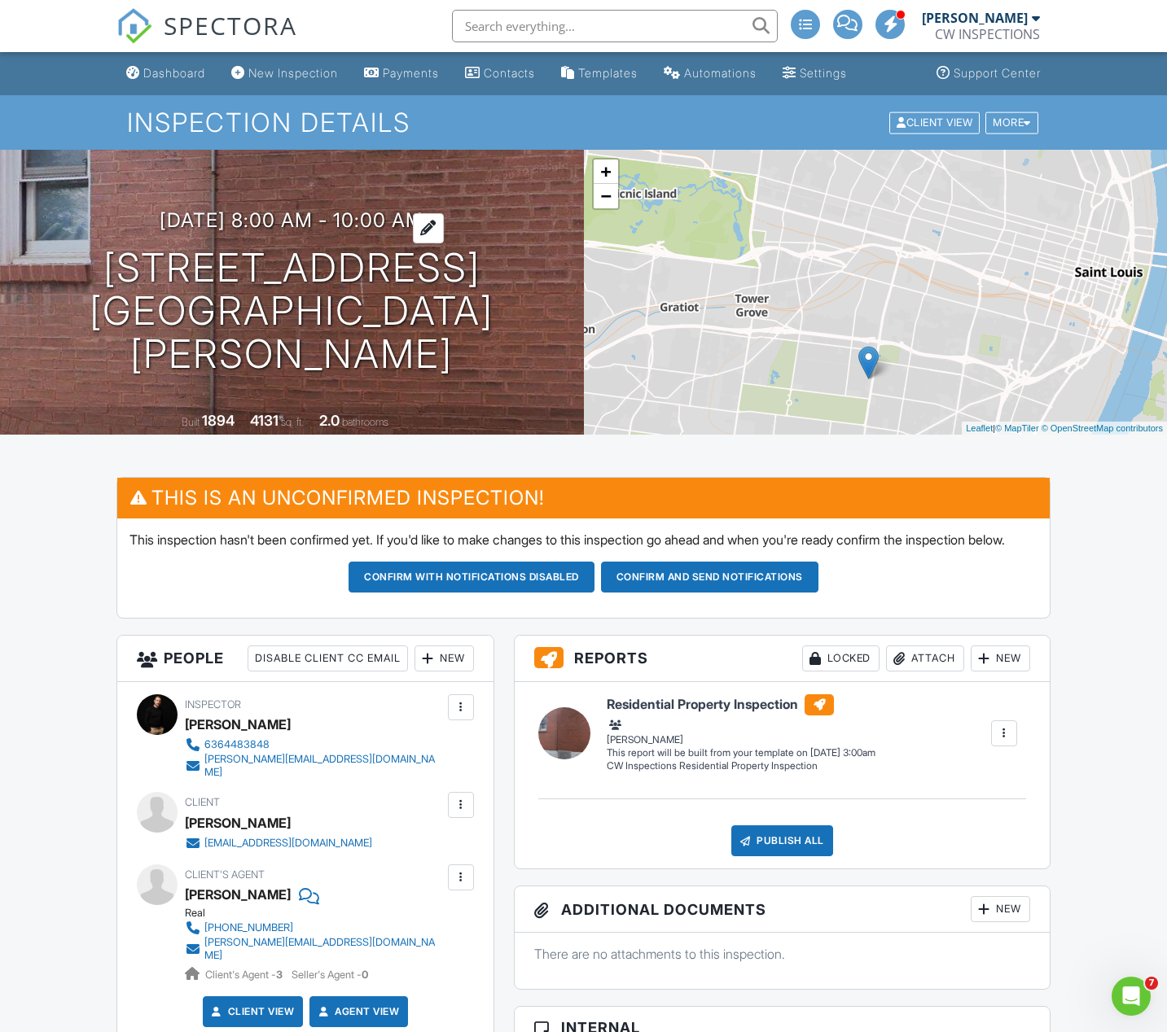
click at [444, 243] on div at bounding box center [428, 228] width 31 height 30
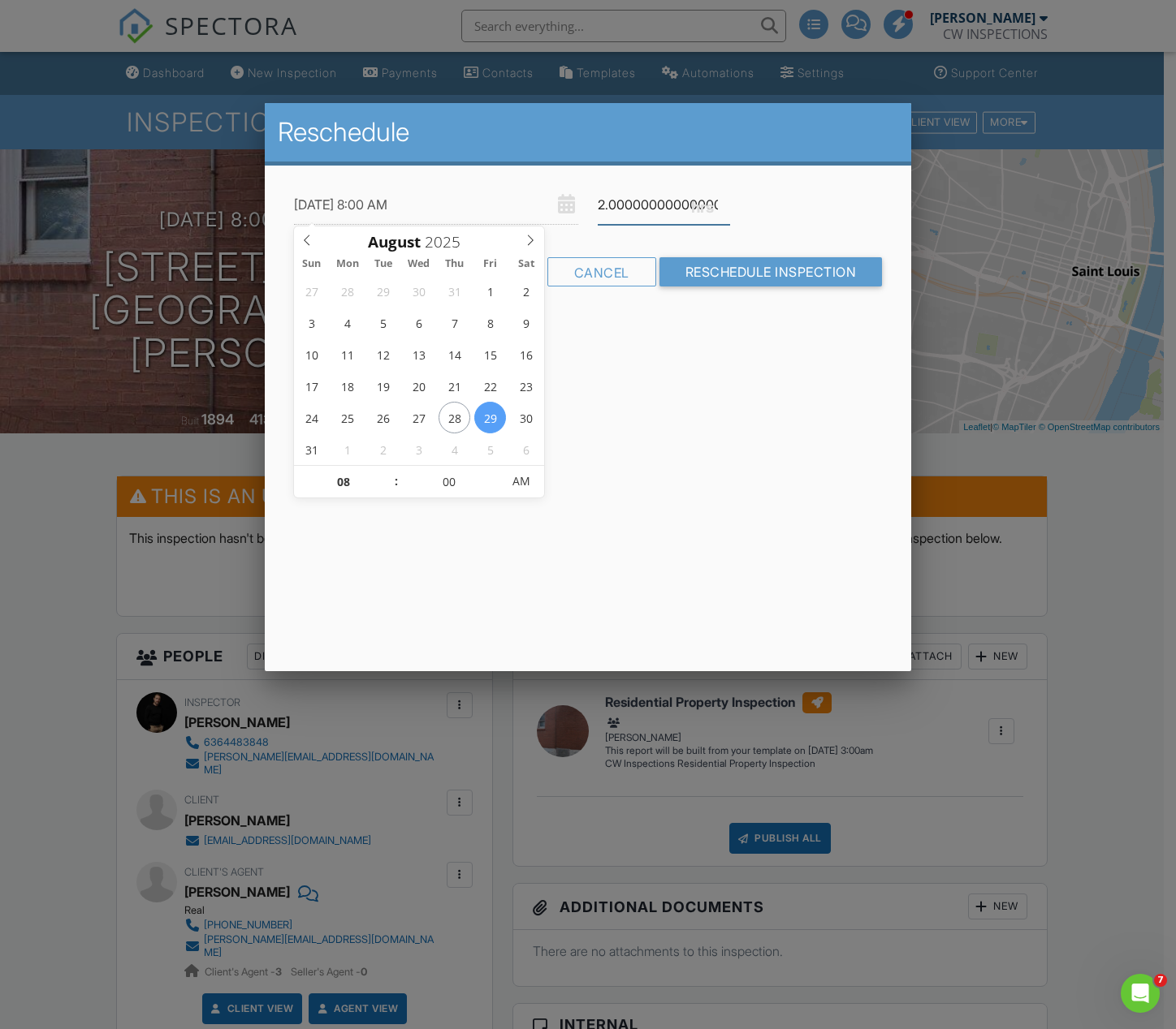
click at [642, 200] on input "2.0000000000000004" at bounding box center [663, 205] width 133 height 40
drag, startPoint x: 616, startPoint y: 201, endPoint x: 789, endPoint y: 201, distance: 173.0
click at [789, 201] on div "08/29/2025 8:00 AM 2.0000000000000004" at bounding box center [588, 205] width 607 height 40
type input "2.0"
click at [399, 203] on input "08/29/2025 8:00 AM" at bounding box center [436, 205] width 284 height 40
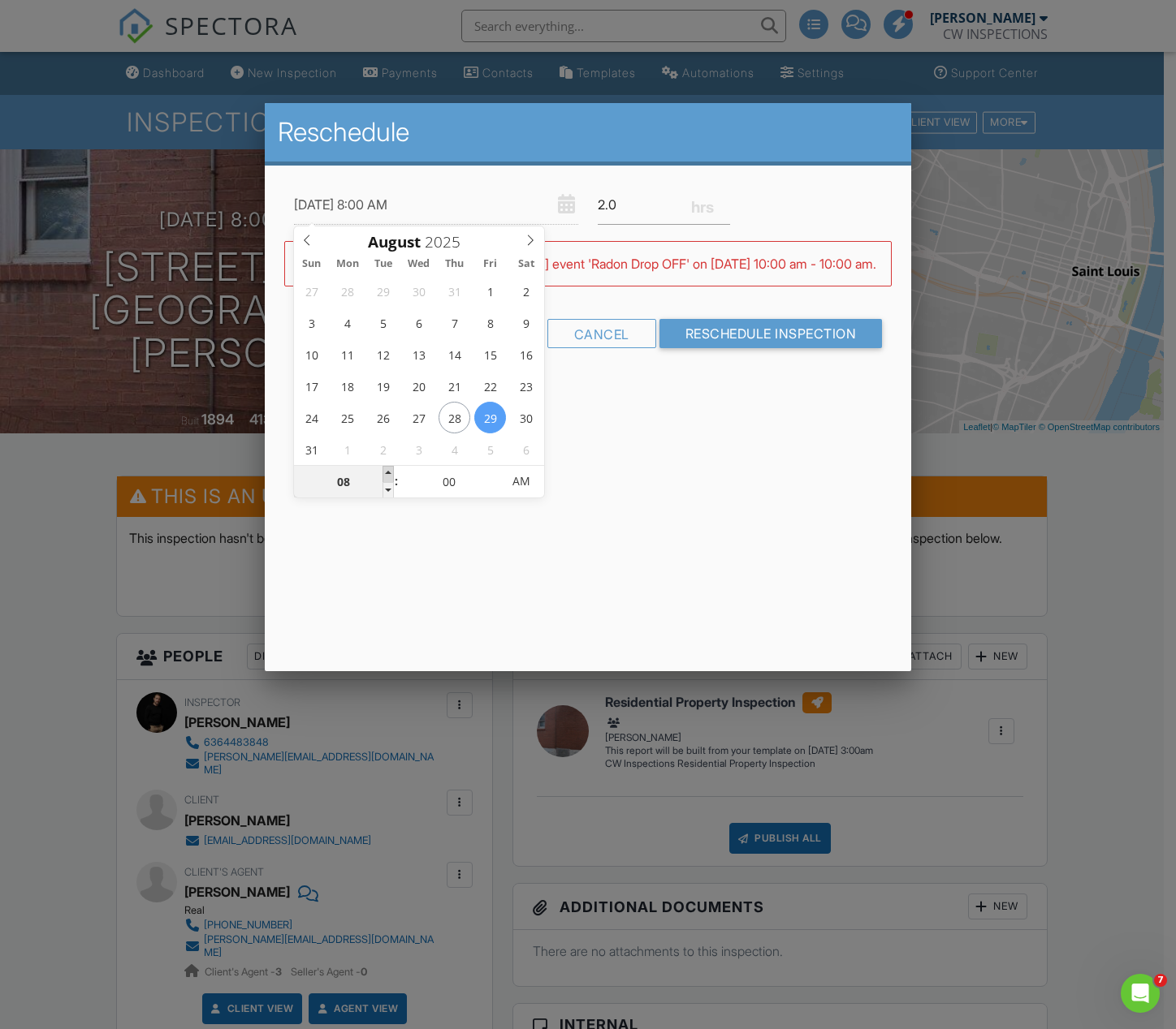
type input "08/29/2025 9:00 AM"
type input "09"
click at [386, 472] on span at bounding box center [387, 474] width 11 height 16
type input "08/29/2025 10:00 AM"
type input "10"
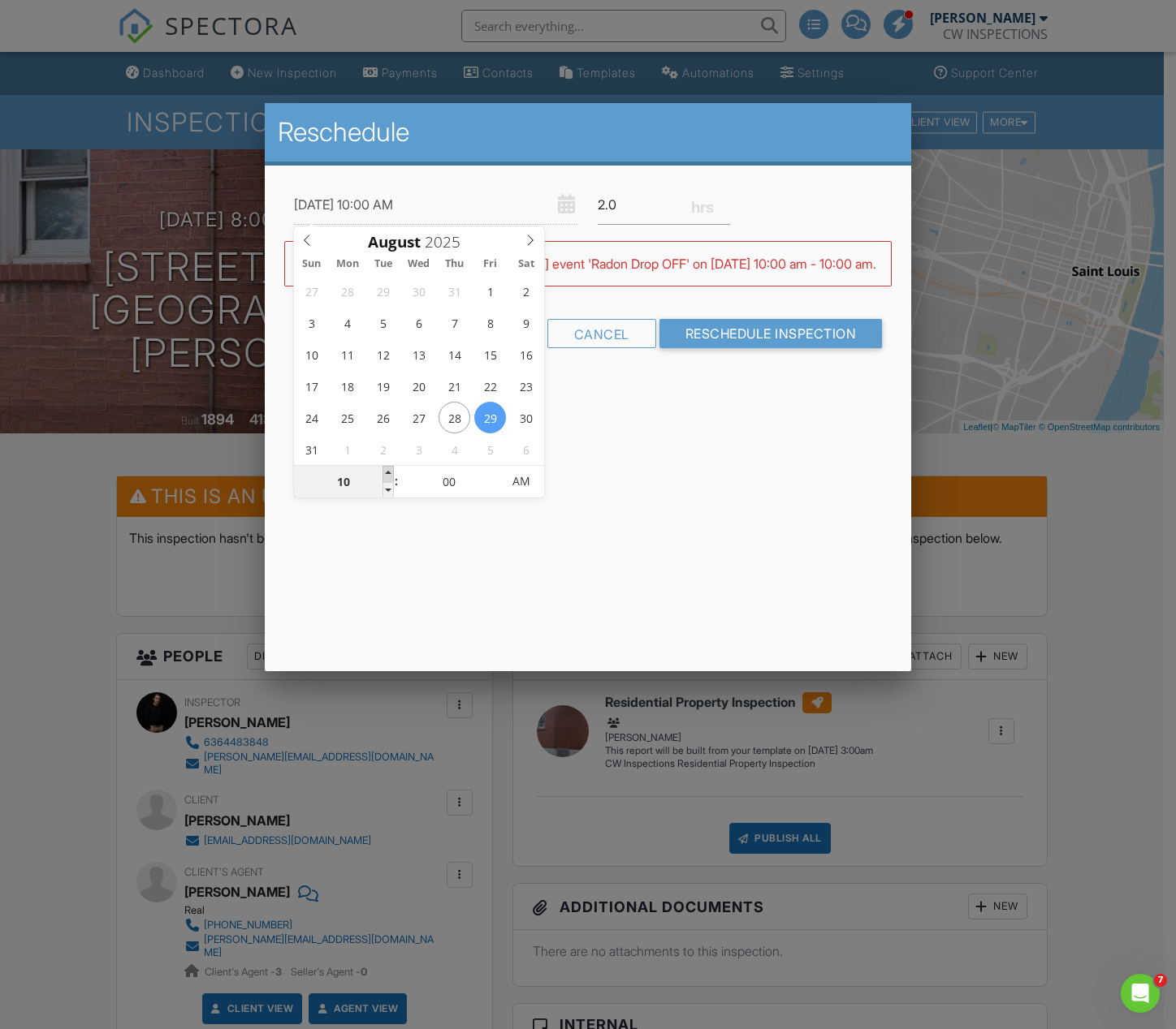
click at [386, 472] on span at bounding box center [387, 474] width 11 height 16
type input "08/29/2025 11:00 AM"
type input "11"
click at [386, 472] on span at bounding box center [387, 474] width 11 height 16
type input "08/29/2025 12:00 PM"
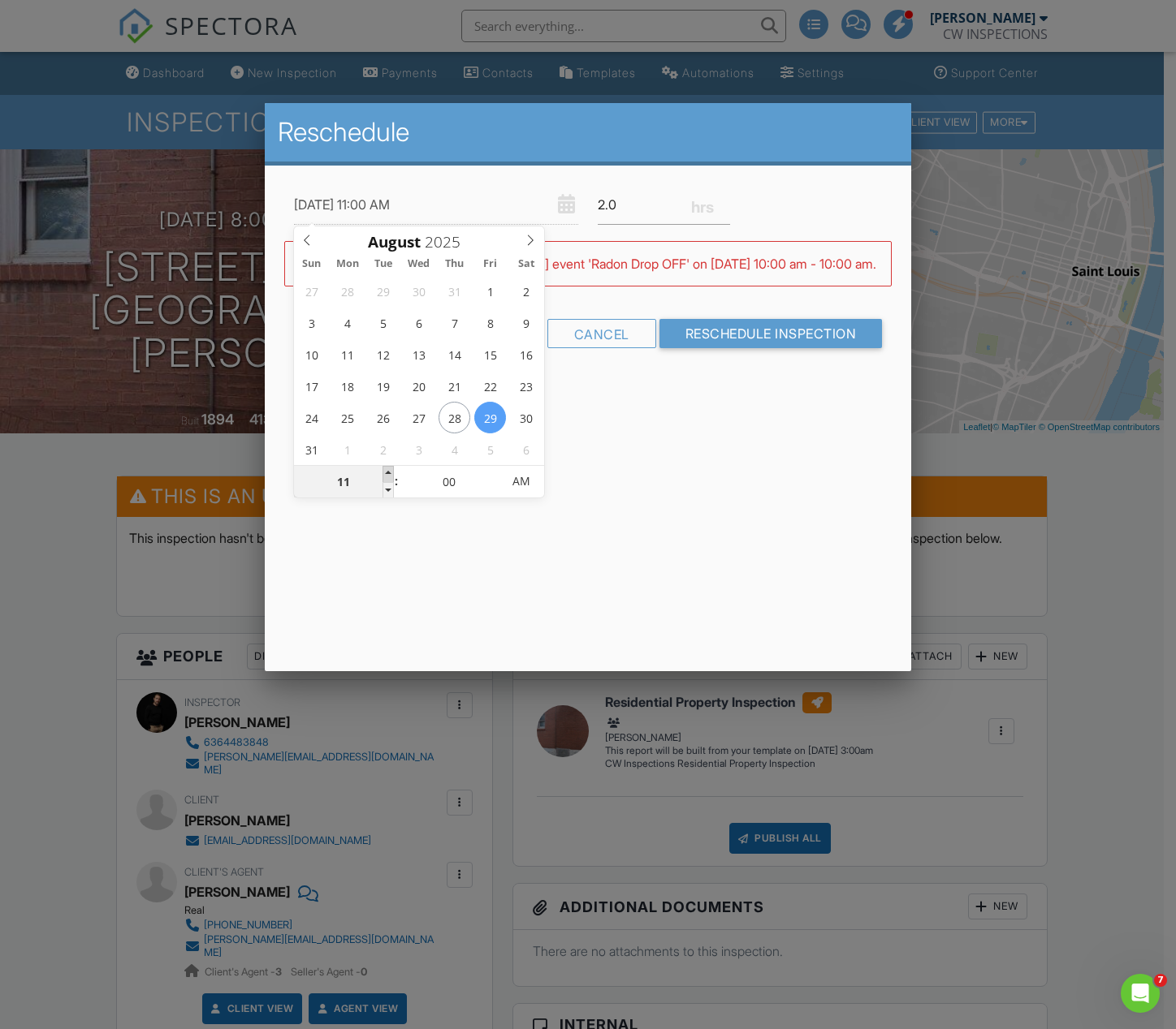
type input "12"
click at [386, 472] on span at bounding box center [387, 474] width 11 height 16
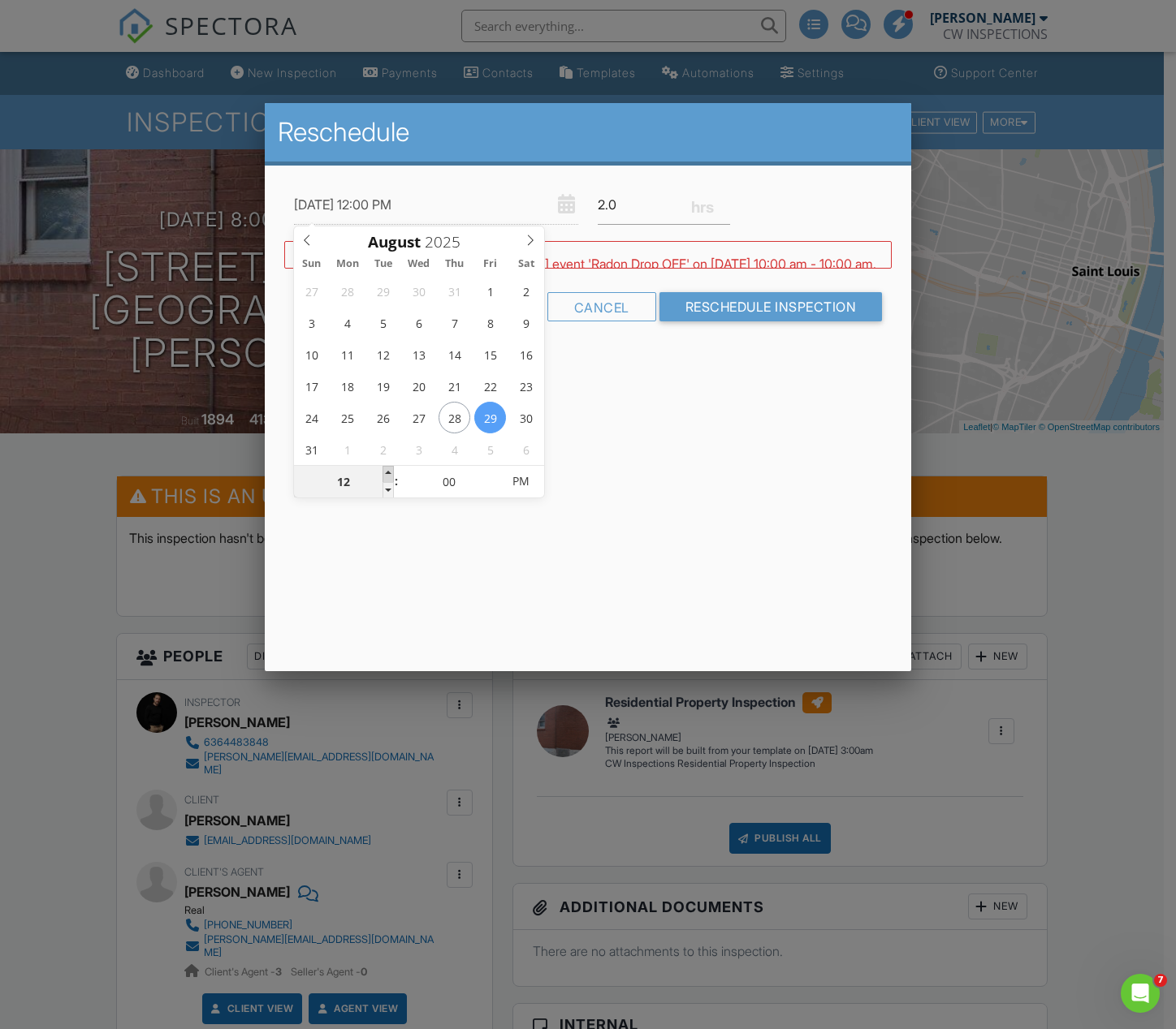
type input "08/29/2025 1:00 PM"
type input "01"
click at [386, 472] on span at bounding box center [387, 474] width 11 height 16
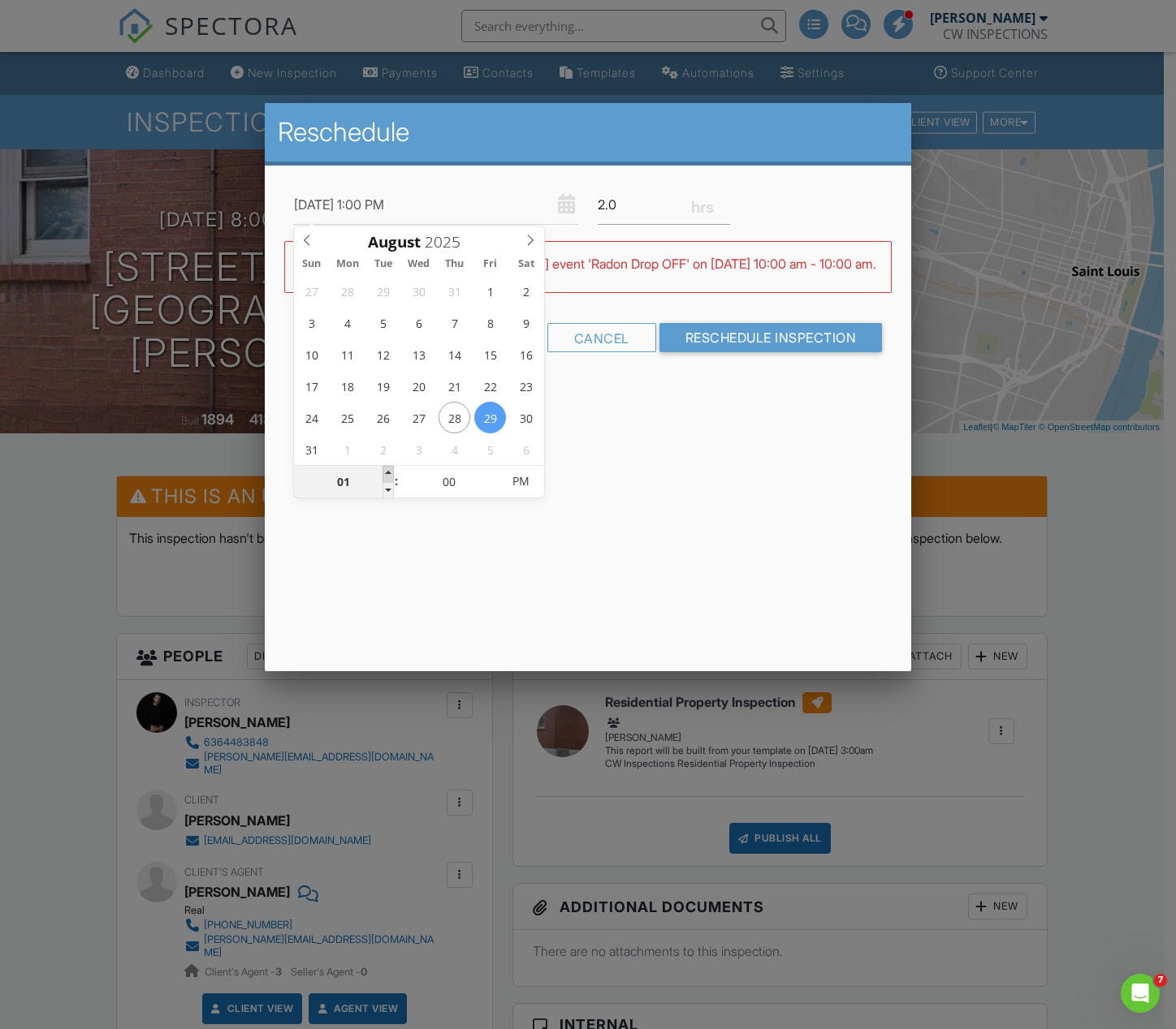
type input "[DATE] 2:00 PM"
type input "02"
click at [386, 472] on span at bounding box center [387, 474] width 11 height 16
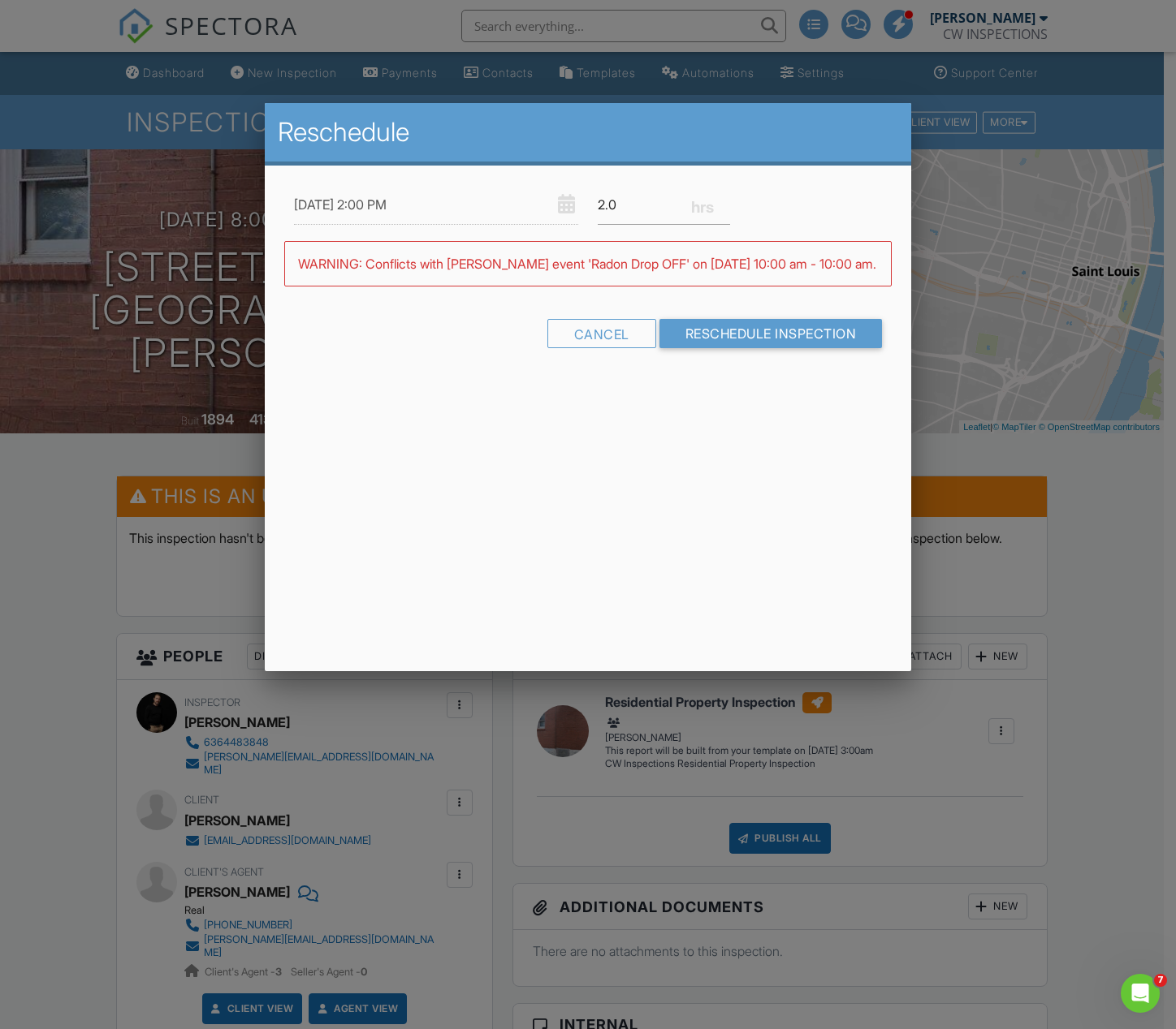
click at [509, 528] on div "Reschedule 08/29/2025 2:00 PM 2.0 Warning: this date/time is in the past. WARNI…" at bounding box center [588, 387] width 646 height 568
click at [766, 348] on input "Reschedule Inspection" at bounding box center [771, 333] width 223 height 29
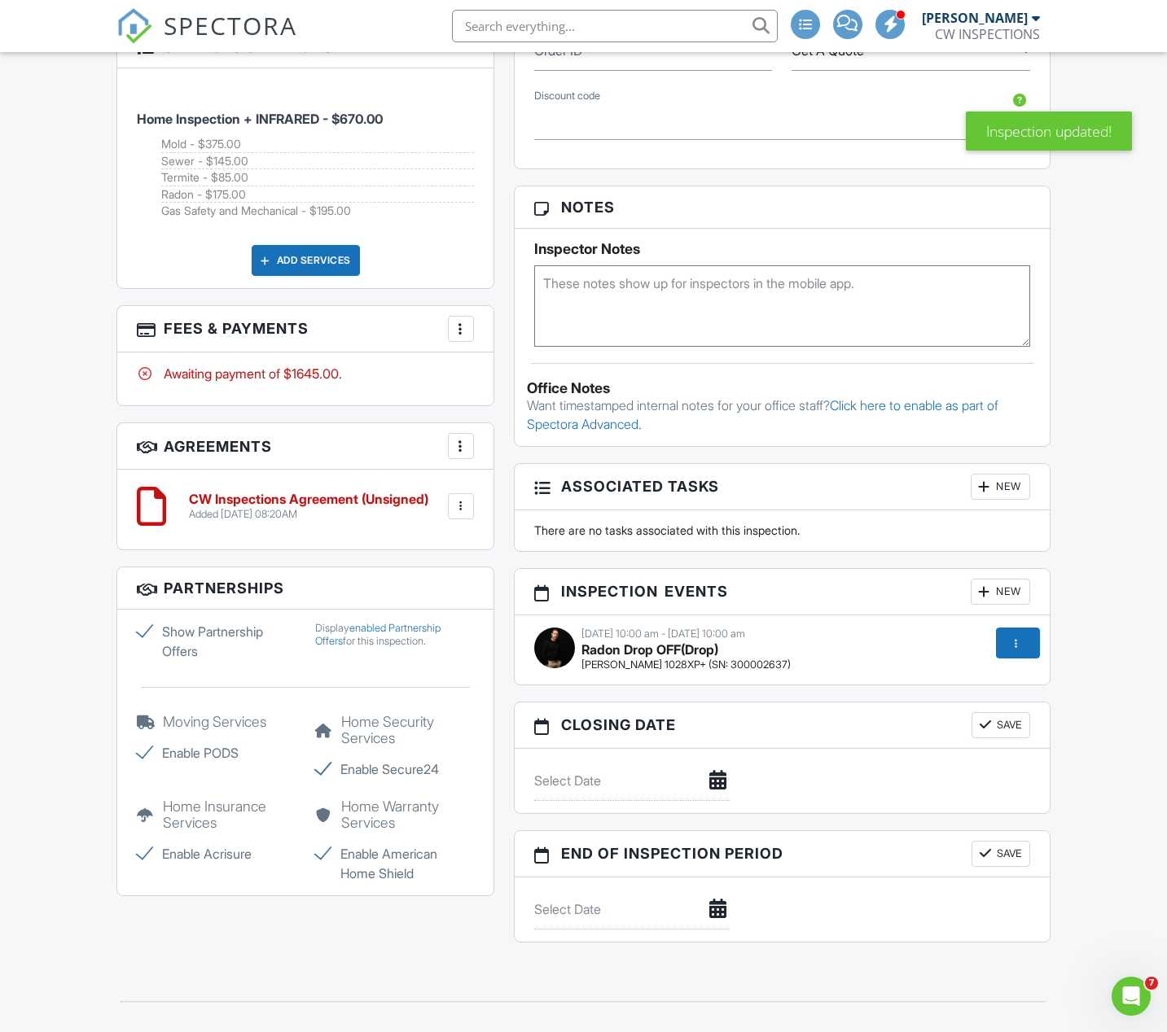
click at [937, 657] on div "[DATE] 10:00 am - [DATE] 10:00 am Radon Drop OFF (Drop) [PERSON_NAME] 1028XP+ (…" at bounding box center [781, 650] width 515 height 45
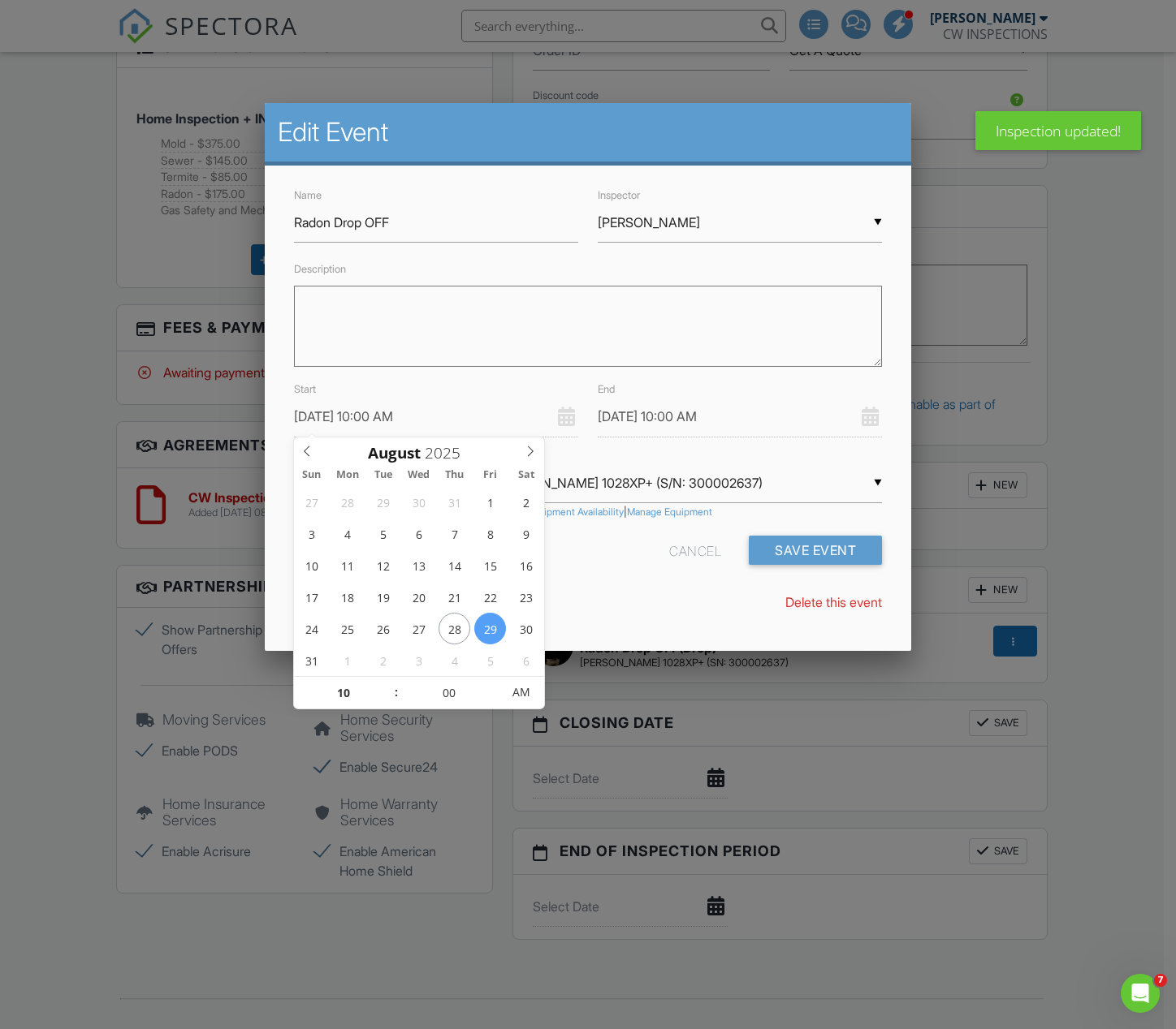
click at [426, 414] on input "08/29/2025 10:00 AM" at bounding box center [436, 417] width 284 height 40
type input "08/29/2025 11:00 AM"
type input "11"
click at [387, 685] on span at bounding box center [387, 685] width 11 height 16
type input "08/29/2025 12:00 PM"
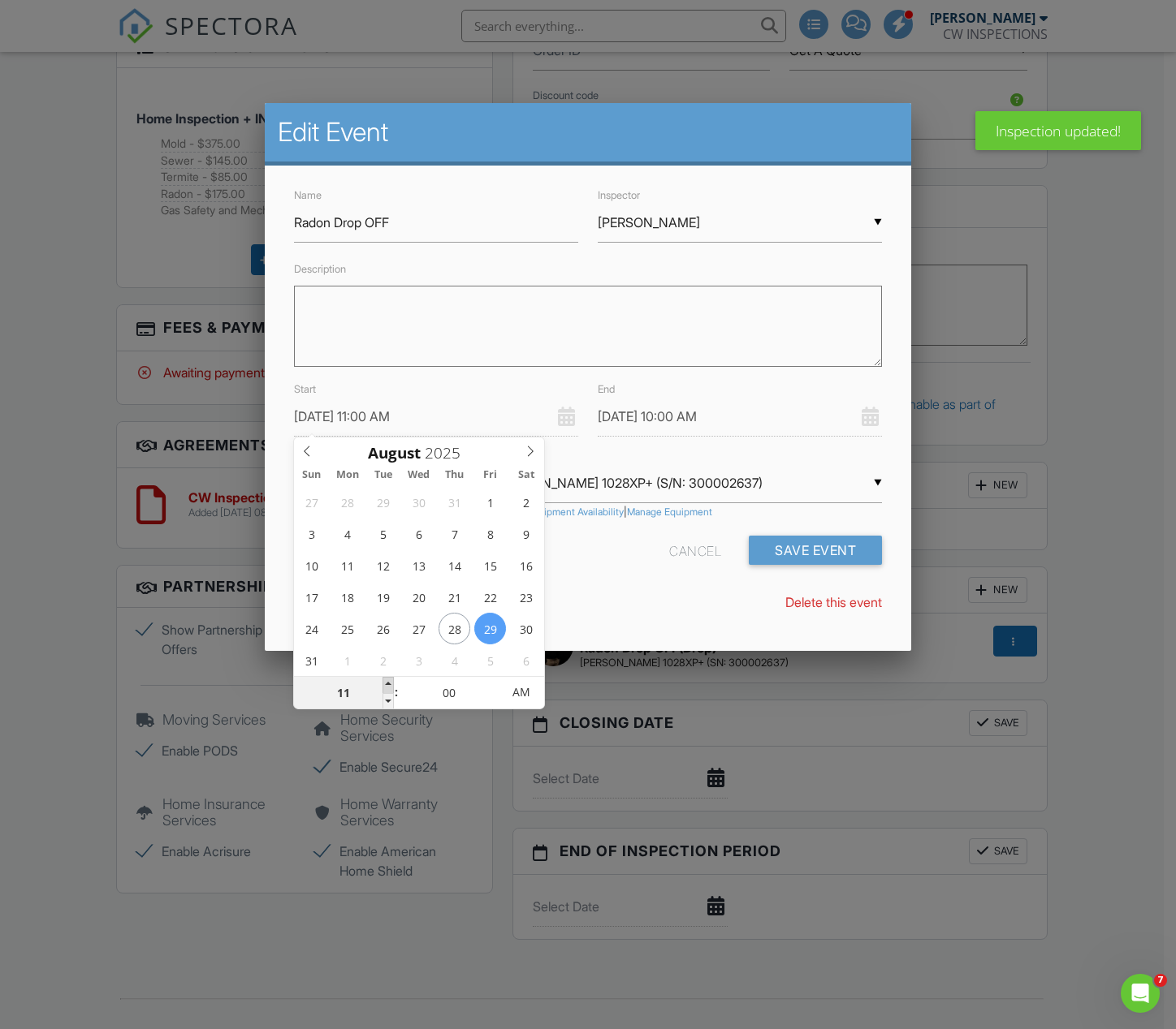
type input "12"
click at [387, 683] on span at bounding box center [387, 685] width 11 height 16
type input "08/29/2025 1:00 PM"
type input "01"
click at [387, 684] on span at bounding box center [387, 685] width 11 height 16
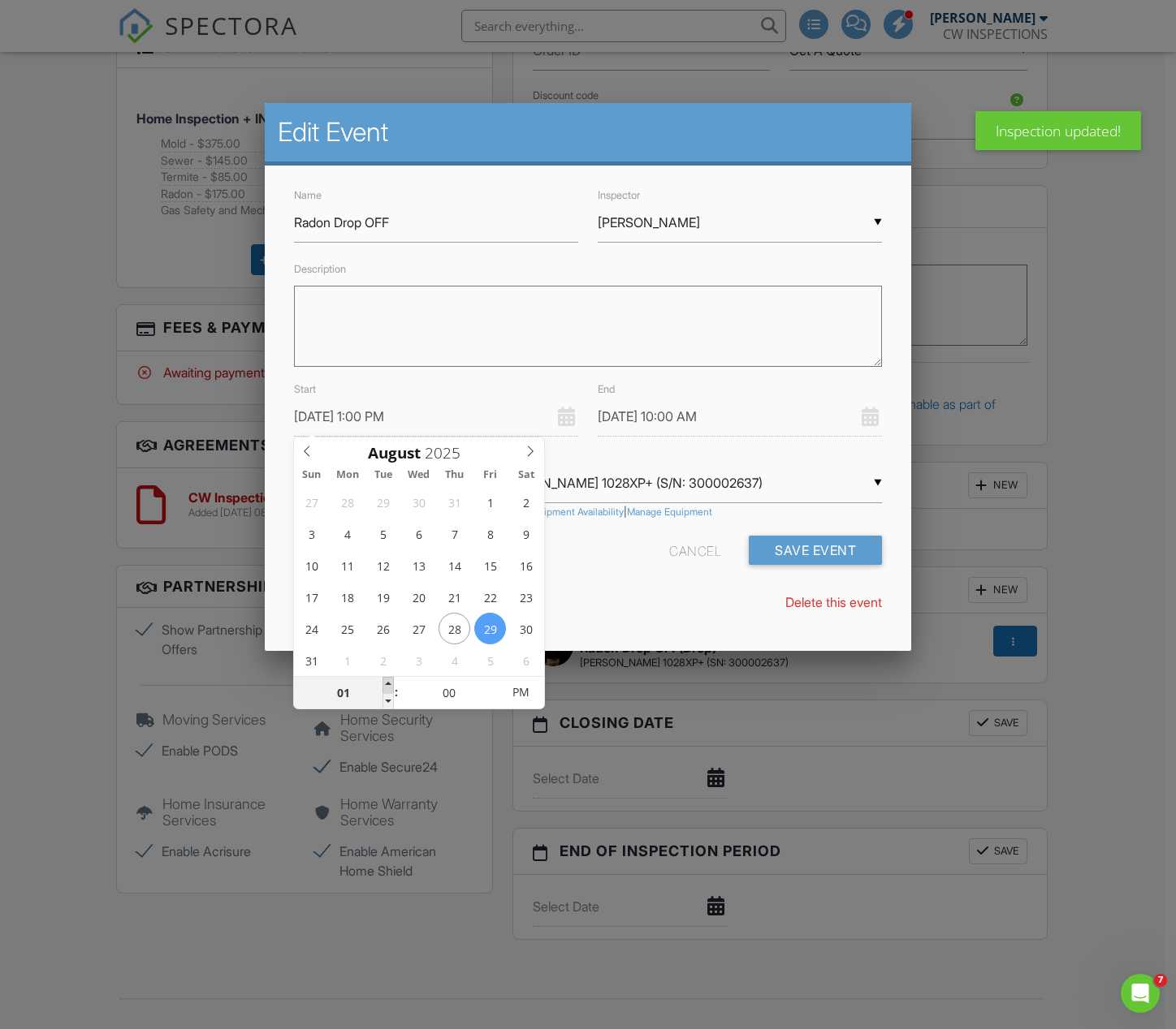
type input "[DATE] 2:00 PM"
type input "02"
click at [387, 684] on span at bounding box center [387, 685] width 11 height 16
type input "[DATE] 3:00 PM"
type input "03"
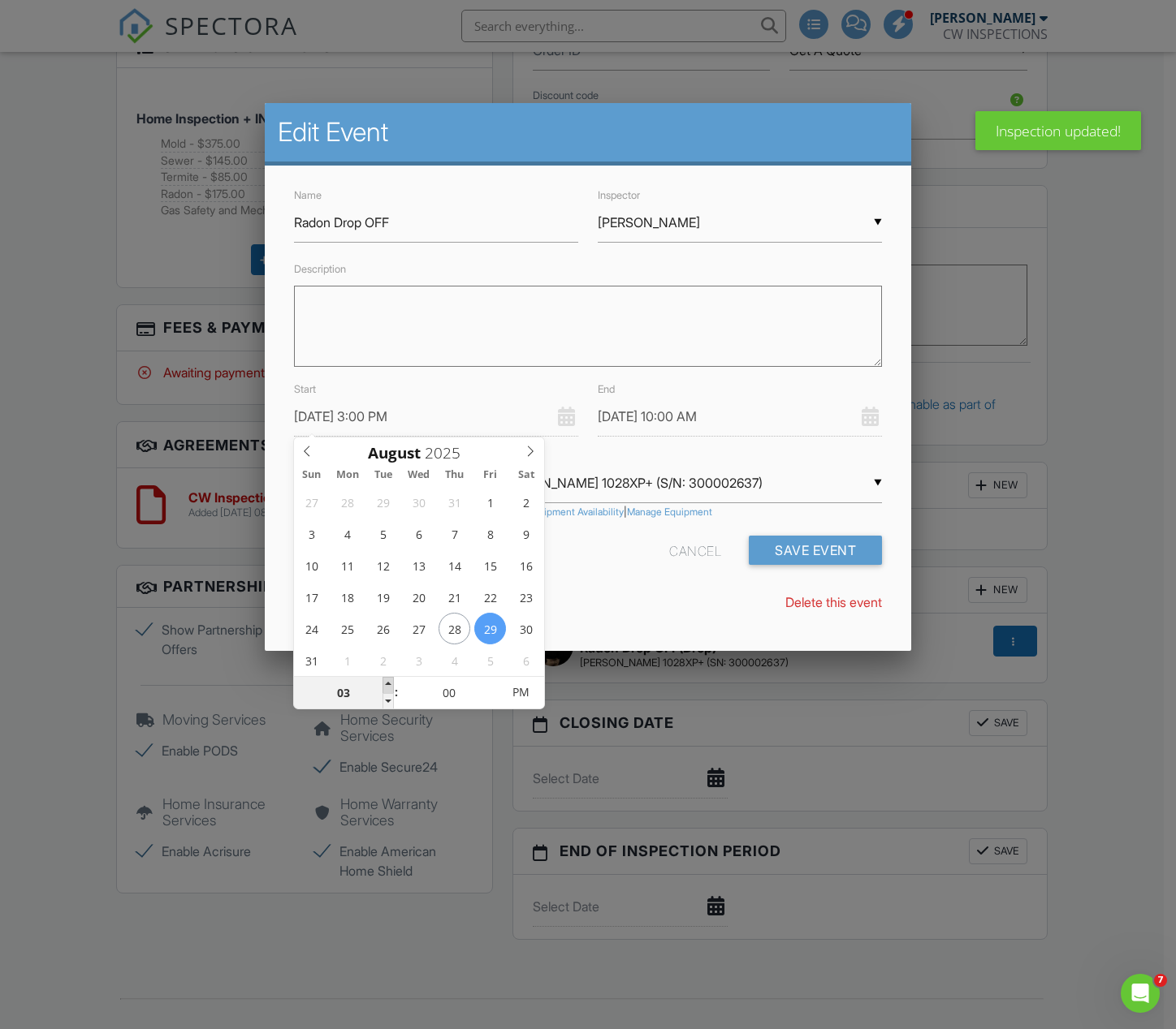
click at [387, 684] on span at bounding box center [387, 685] width 11 height 16
type input "[DATE] 3:00 PM"
type input "[DATE] 4:00 PM"
type input "04"
click at [387, 684] on span at bounding box center [387, 685] width 11 height 16
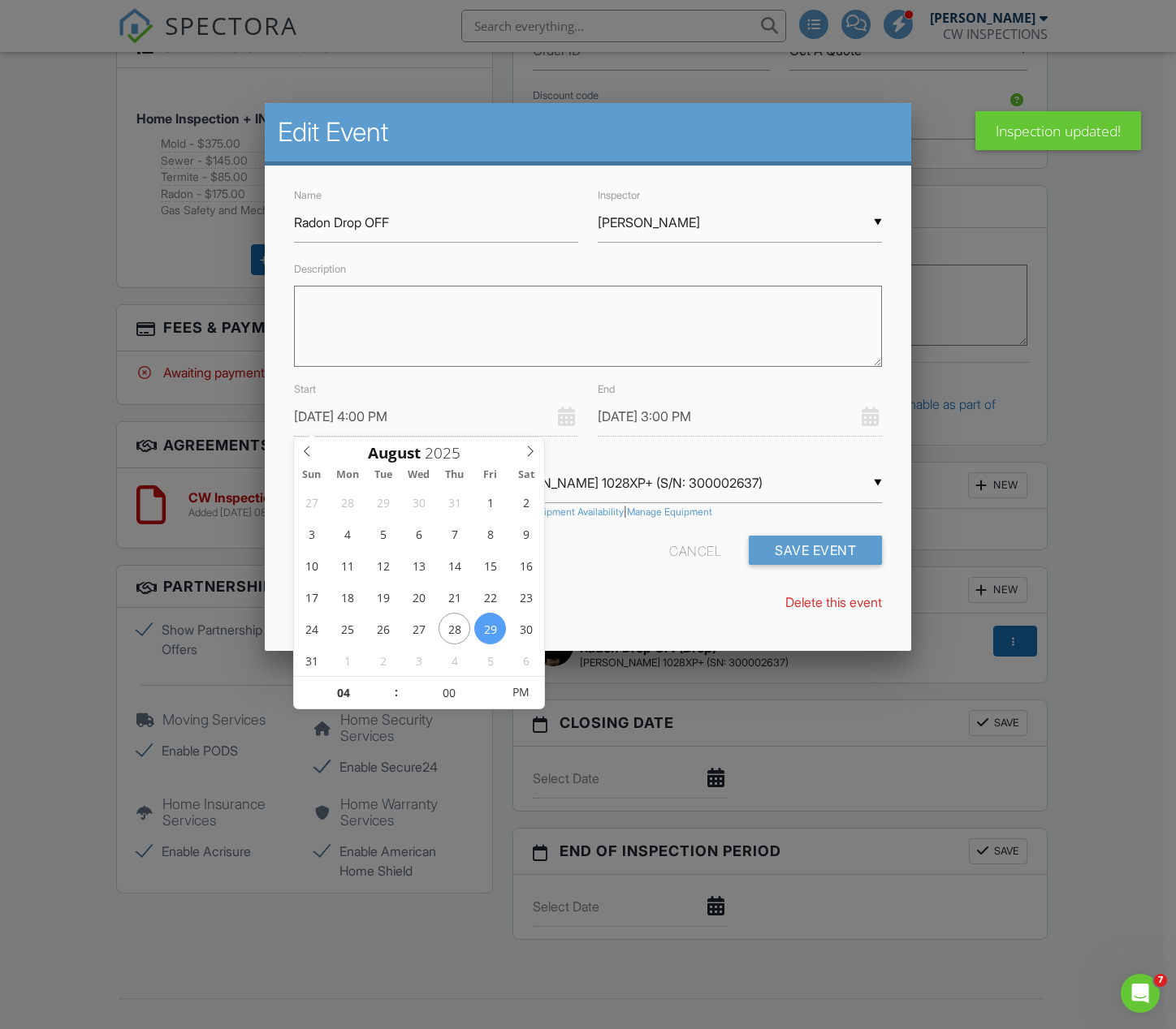
type input "[DATE] 4:00 PM"
click at [787, 551] on button "Save Event" at bounding box center [816, 549] width 134 height 29
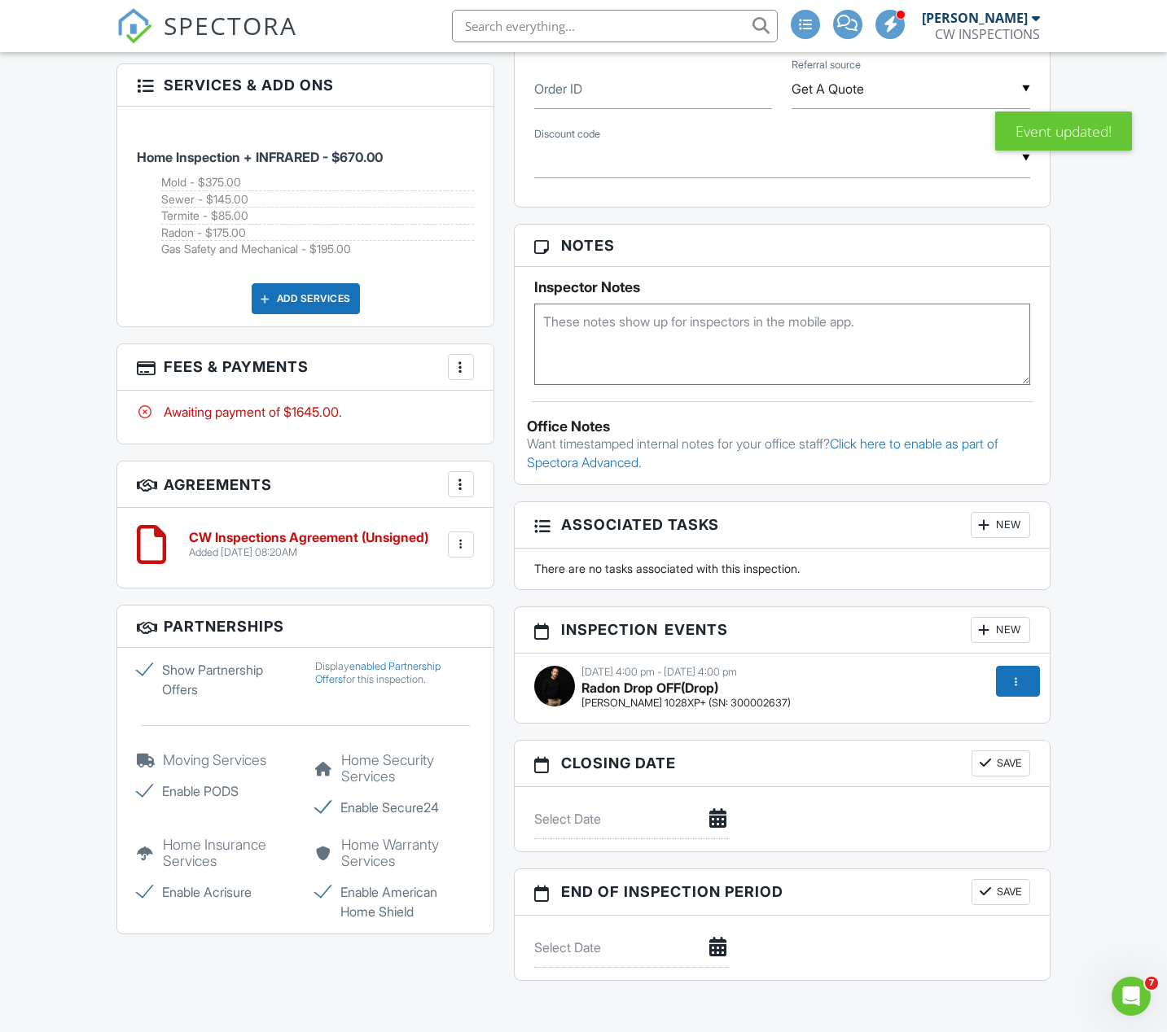
click at [996, 643] on div "New" at bounding box center [999, 630] width 59 height 26
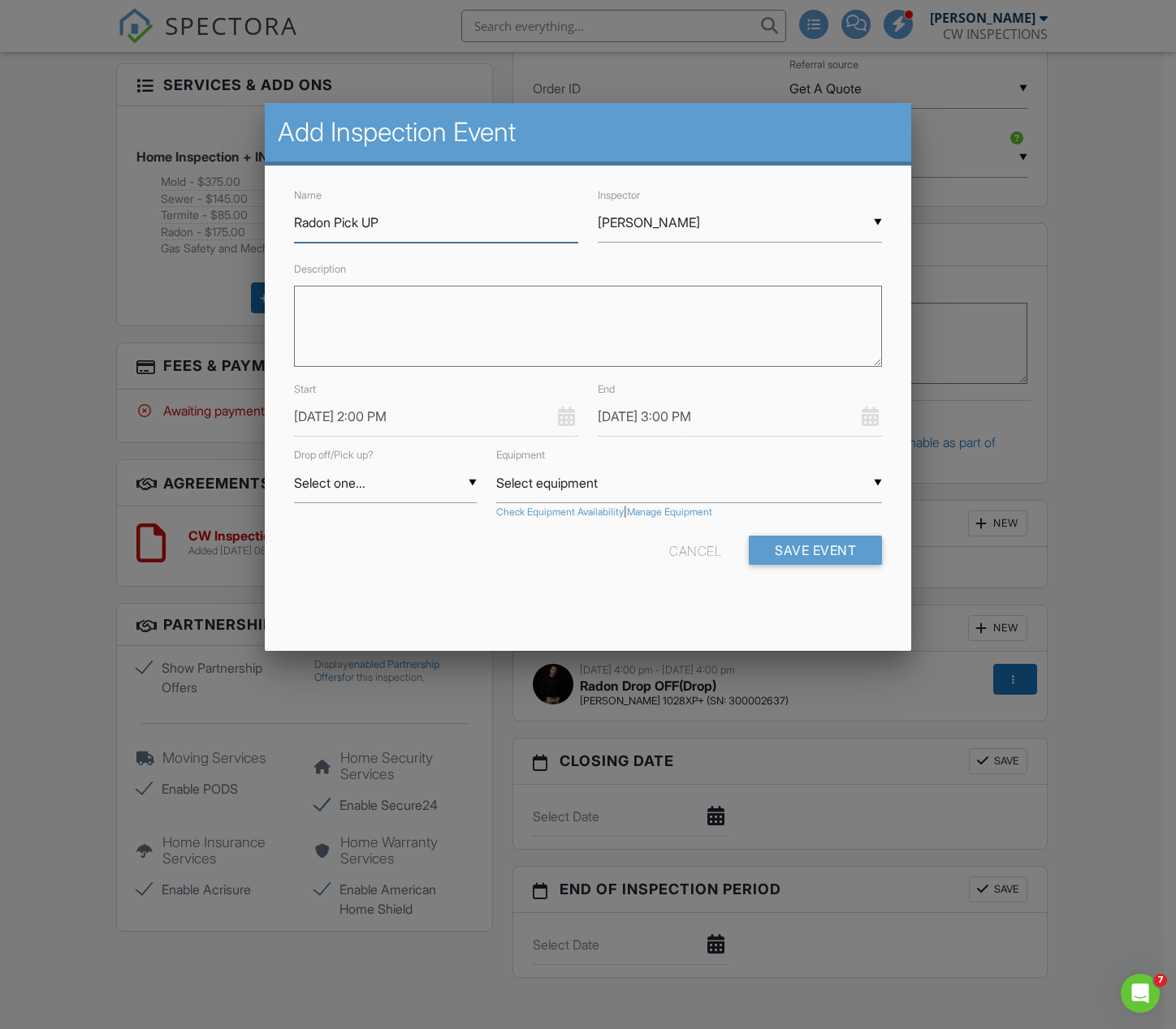
type input "Radon Pick UP"
click at [347, 415] on input "[DATE] 2:00 PM" at bounding box center [436, 417] width 284 height 40
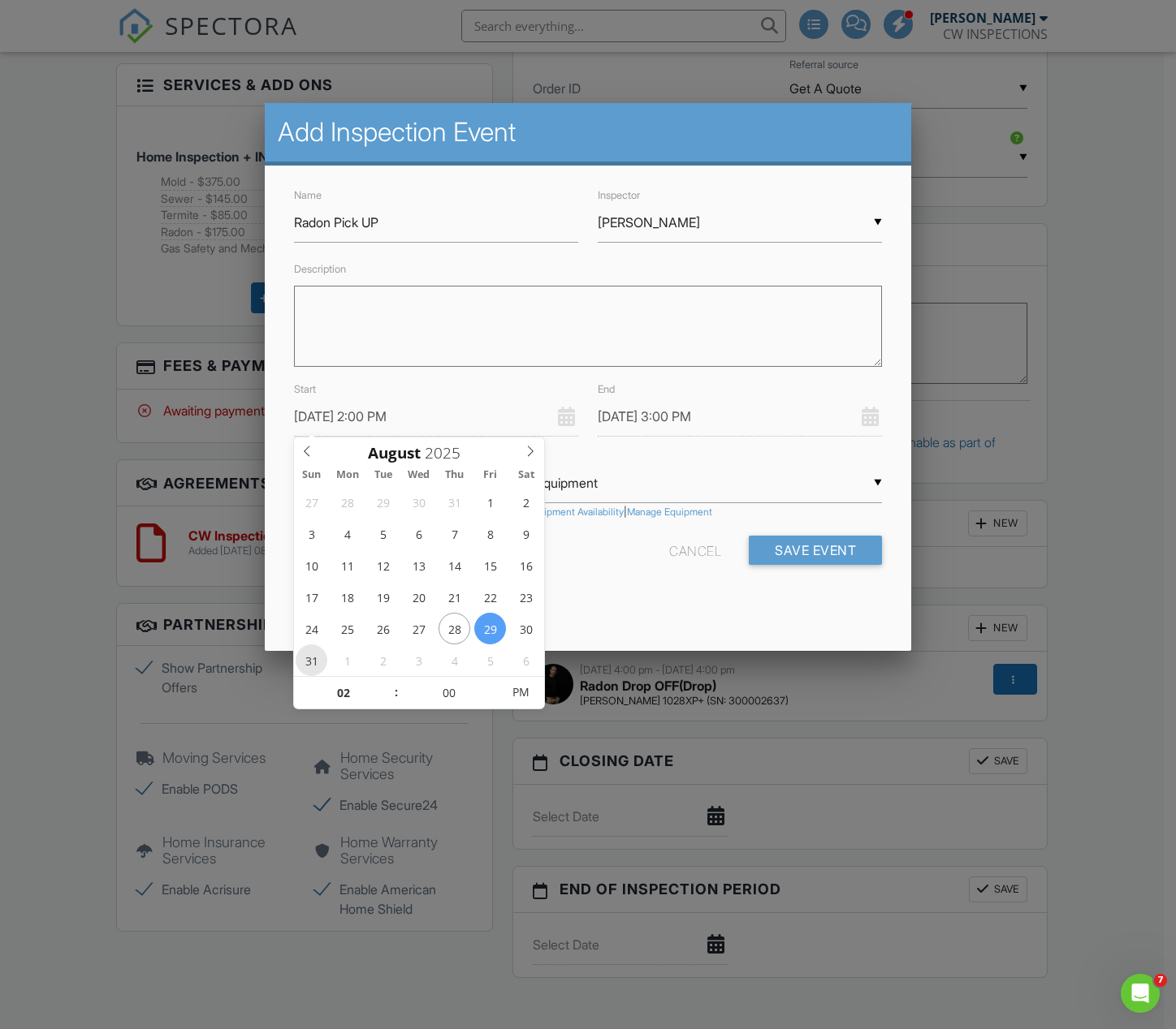
type input "[DATE] 2:00 PM"
type input "[DATE] 3:00 PM"
type input "03"
click at [389, 684] on span at bounding box center [387, 685] width 11 height 16
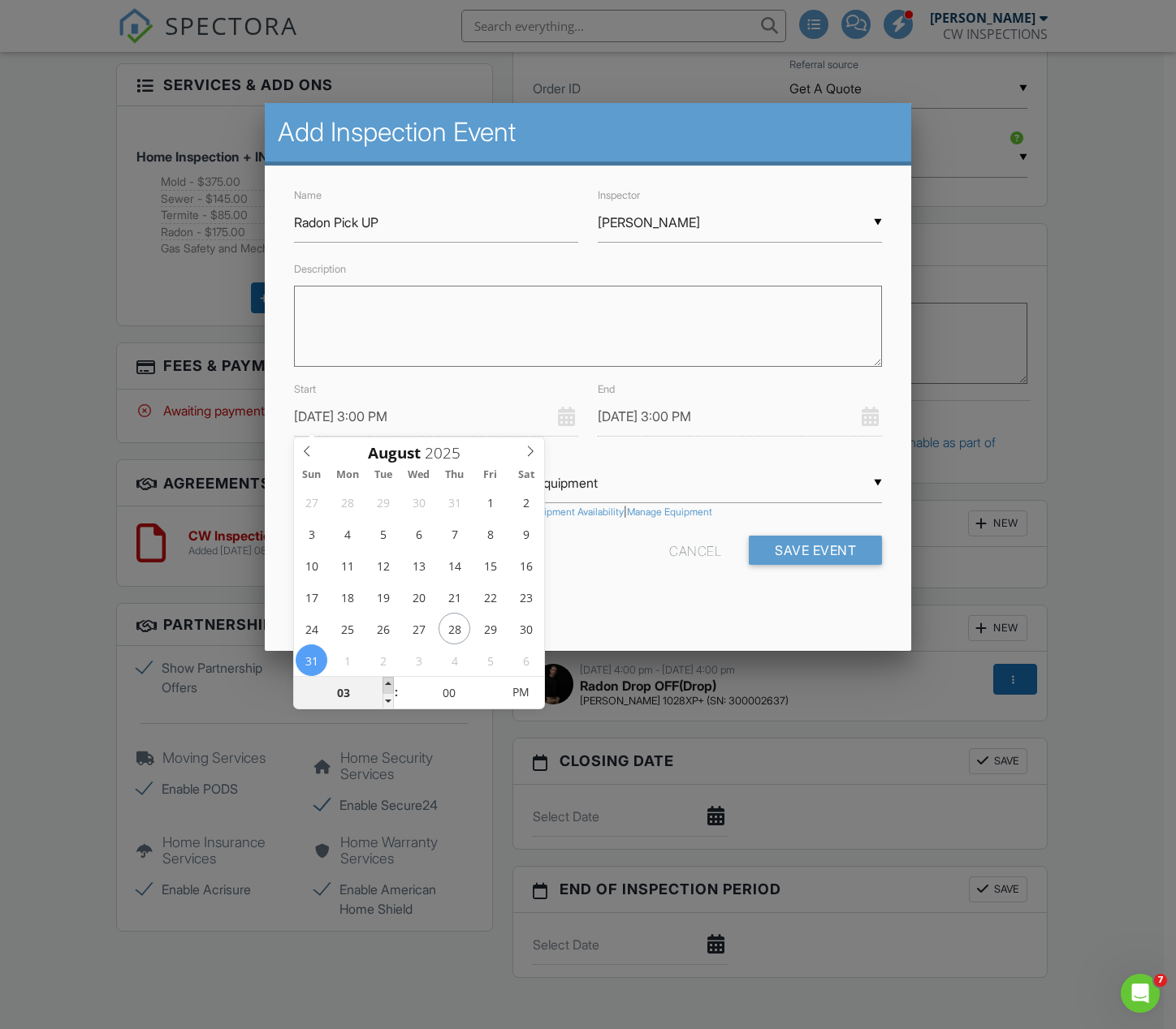
type input "[DATE] 4:00 PM"
type input "04"
click at [389, 684] on span at bounding box center [387, 685] width 11 height 16
type input "[DATE] 5:00 PM"
type input "05"
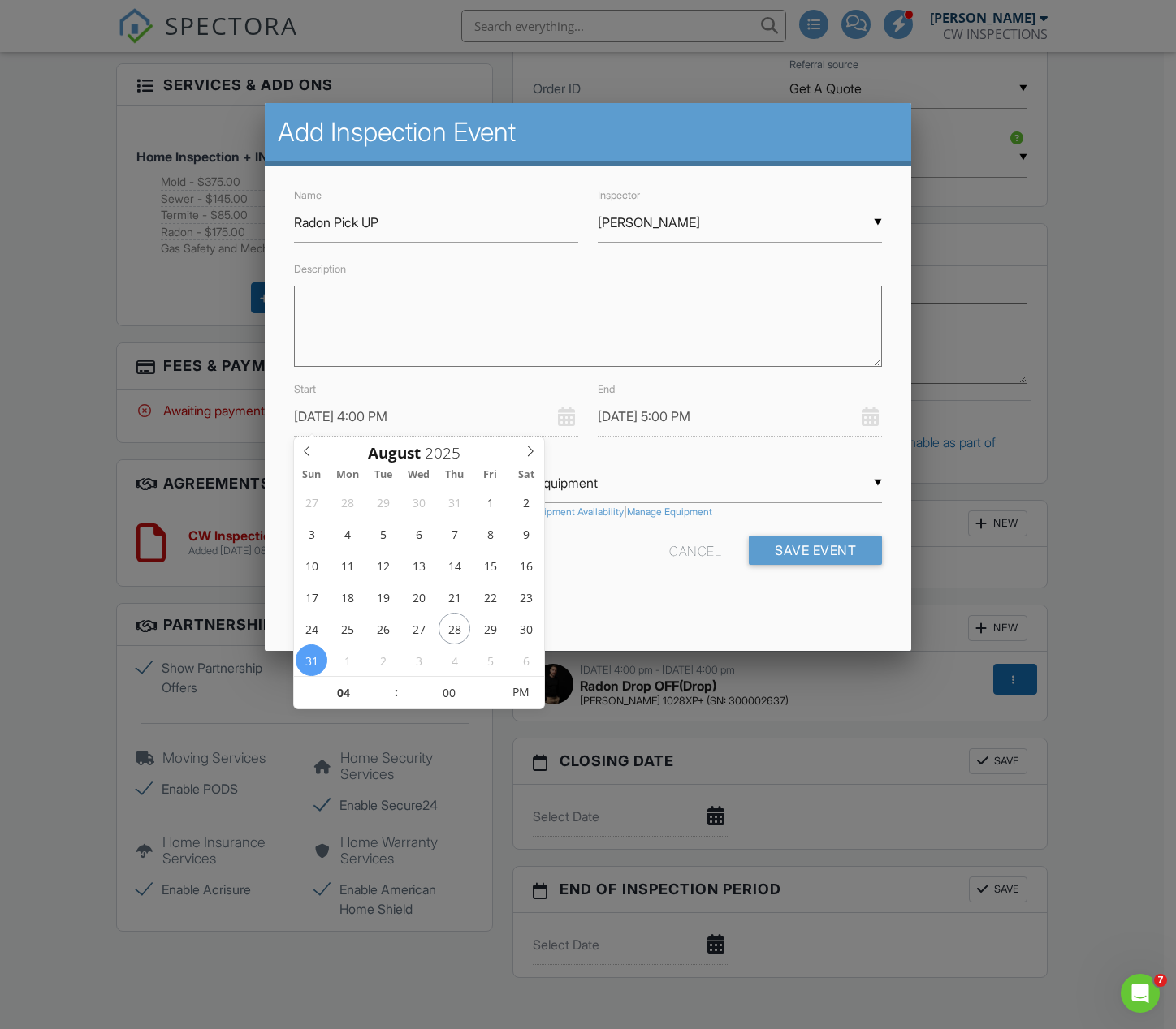
click at [685, 416] on input "[DATE] 5:00 PM" at bounding box center [739, 417] width 284 height 40
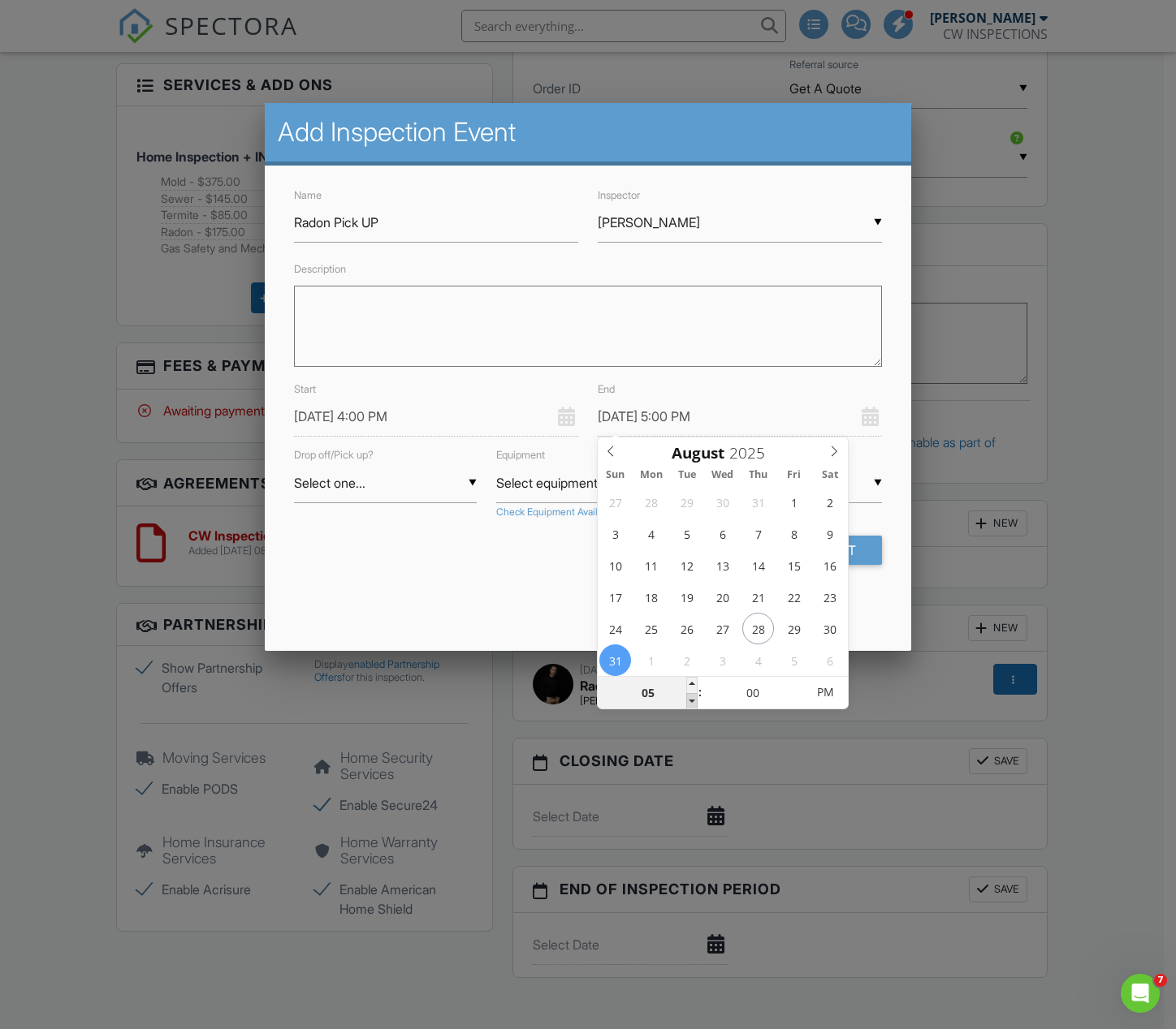
type input "[DATE] 4:00 PM"
type input "04"
click at [695, 701] on span at bounding box center [691, 701] width 11 height 16
type input "[DATE] 4:05 PM"
type input "05"
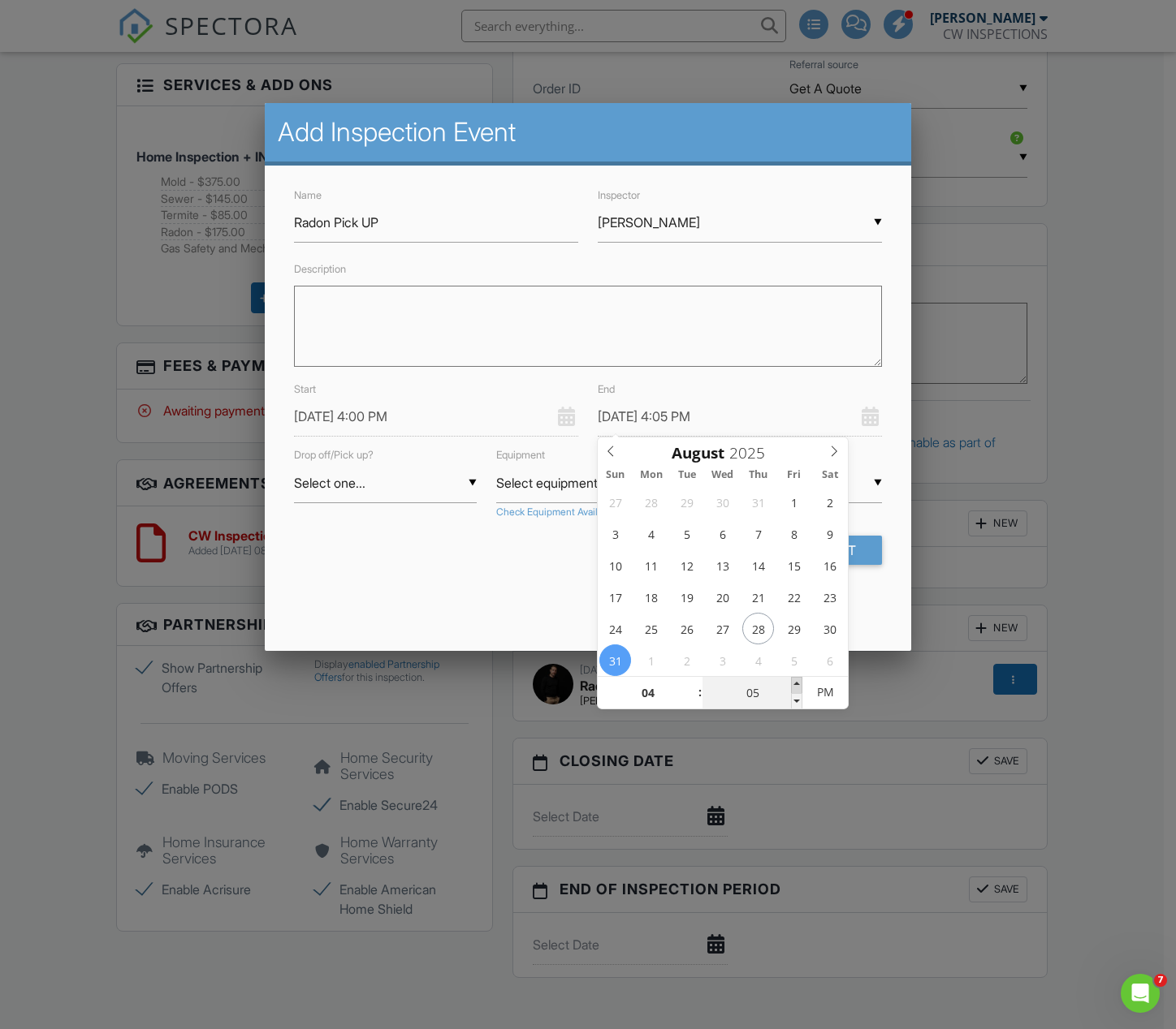
click at [794, 684] on span at bounding box center [796, 685] width 11 height 16
type input "[DATE] 4:10 PM"
type input "10"
click at [794, 684] on span at bounding box center [796, 685] width 11 height 16
type input "08/31/2025 4:05 PM"
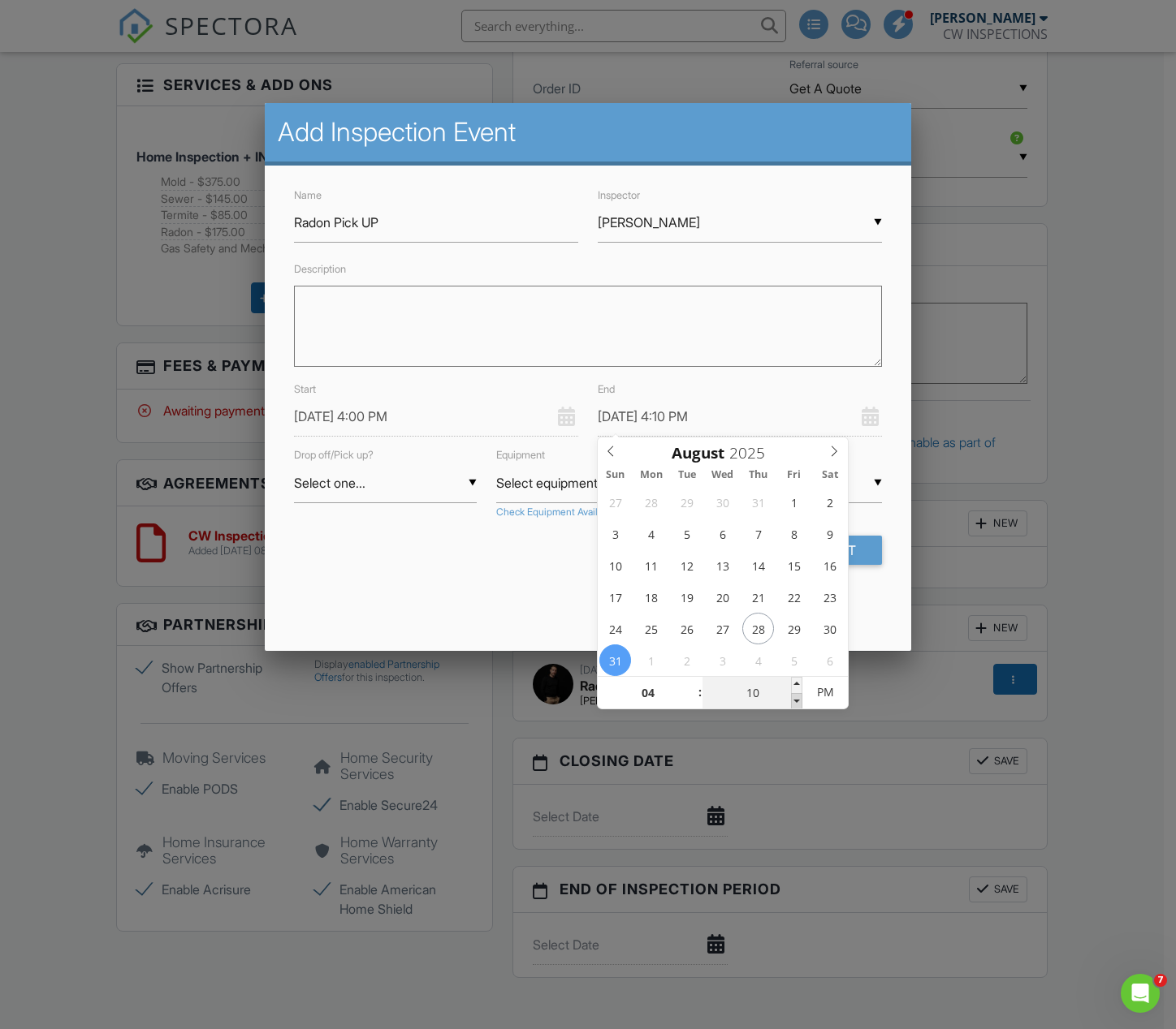
type input "05"
click at [796, 701] on span at bounding box center [796, 701] width 11 height 16
type input "[DATE] 4:10 PM"
type input "10"
click at [797, 683] on span at bounding box center [796, 685] width 11 height 16
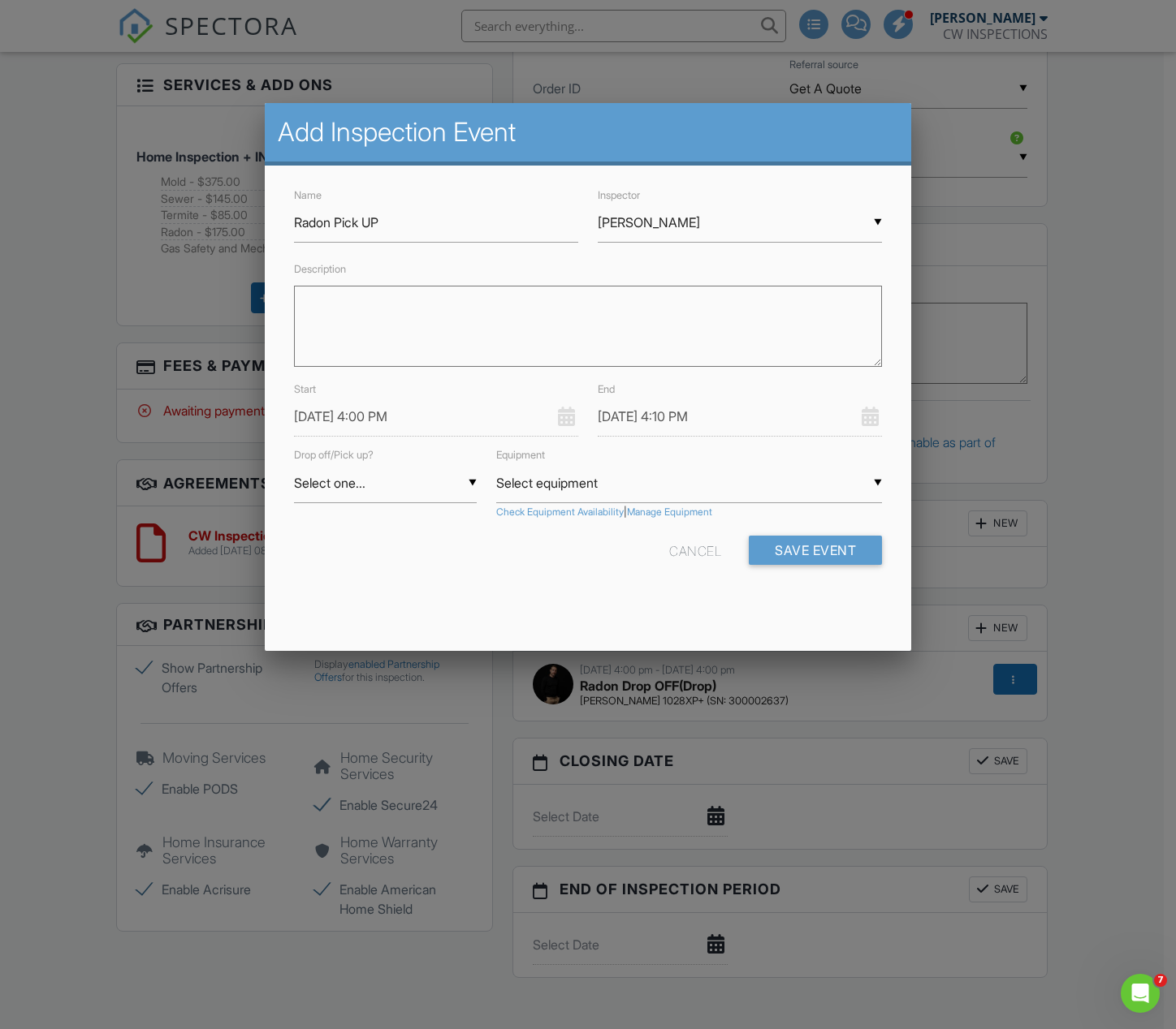
click at [544, 579] on div "Name Radon Pick UP Inspector ▼ Clark Wilbanks Clark Wilbanks Clark Wilbanks Des…" at bounding box center [588, 389] width 646 height 448
click at [795, 545] on button "Save Event" at bounding box center [816, 549] width 134 height 29
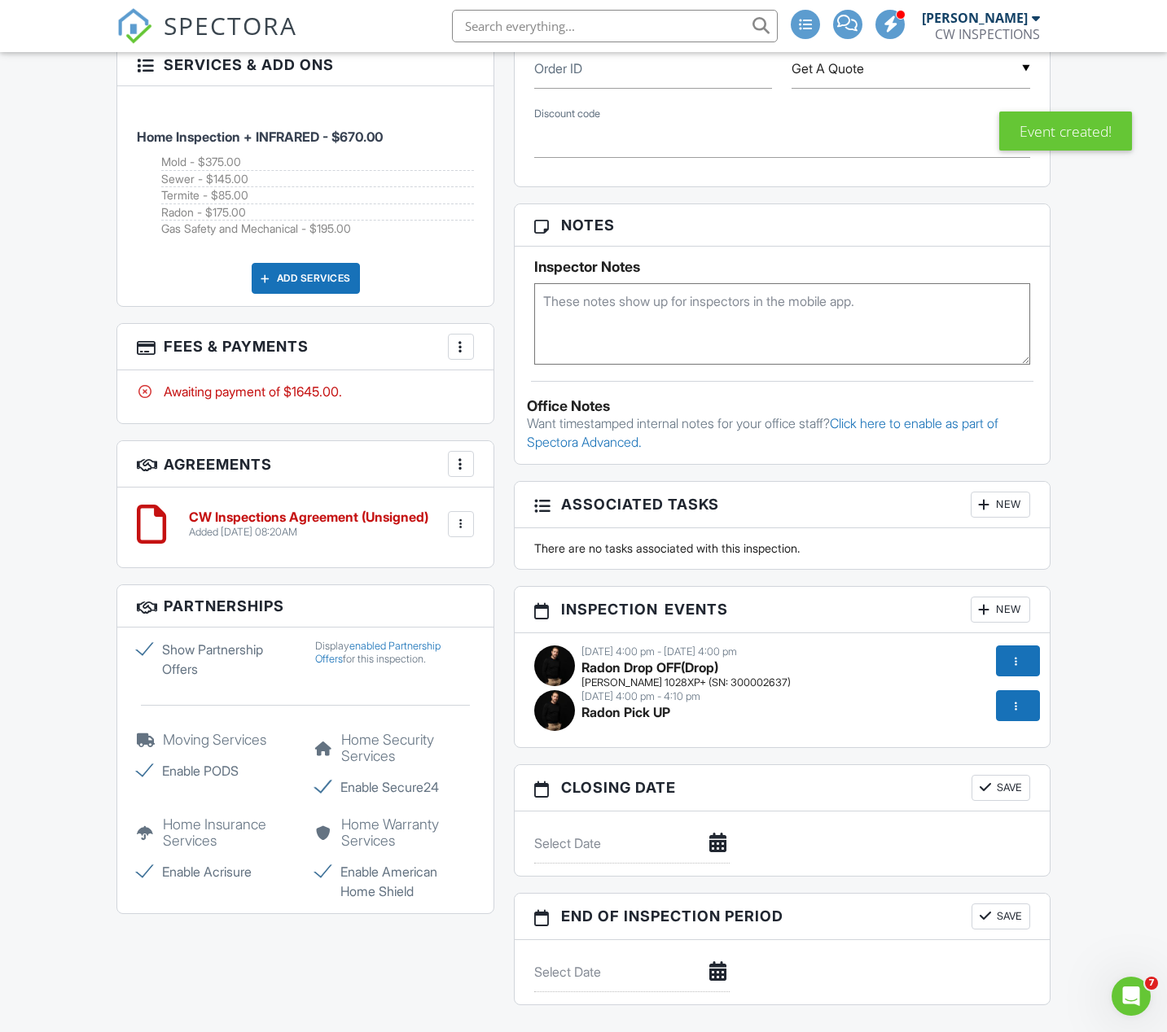
click at [808, 677] on div "[DATE] 4:00 pm - [DATE] 4:00 pm Radon Drop OFF (Drop) [PERSON_NAME] 1028XP+ (SN…" at bounding box center [781, 668] width 515 height 45
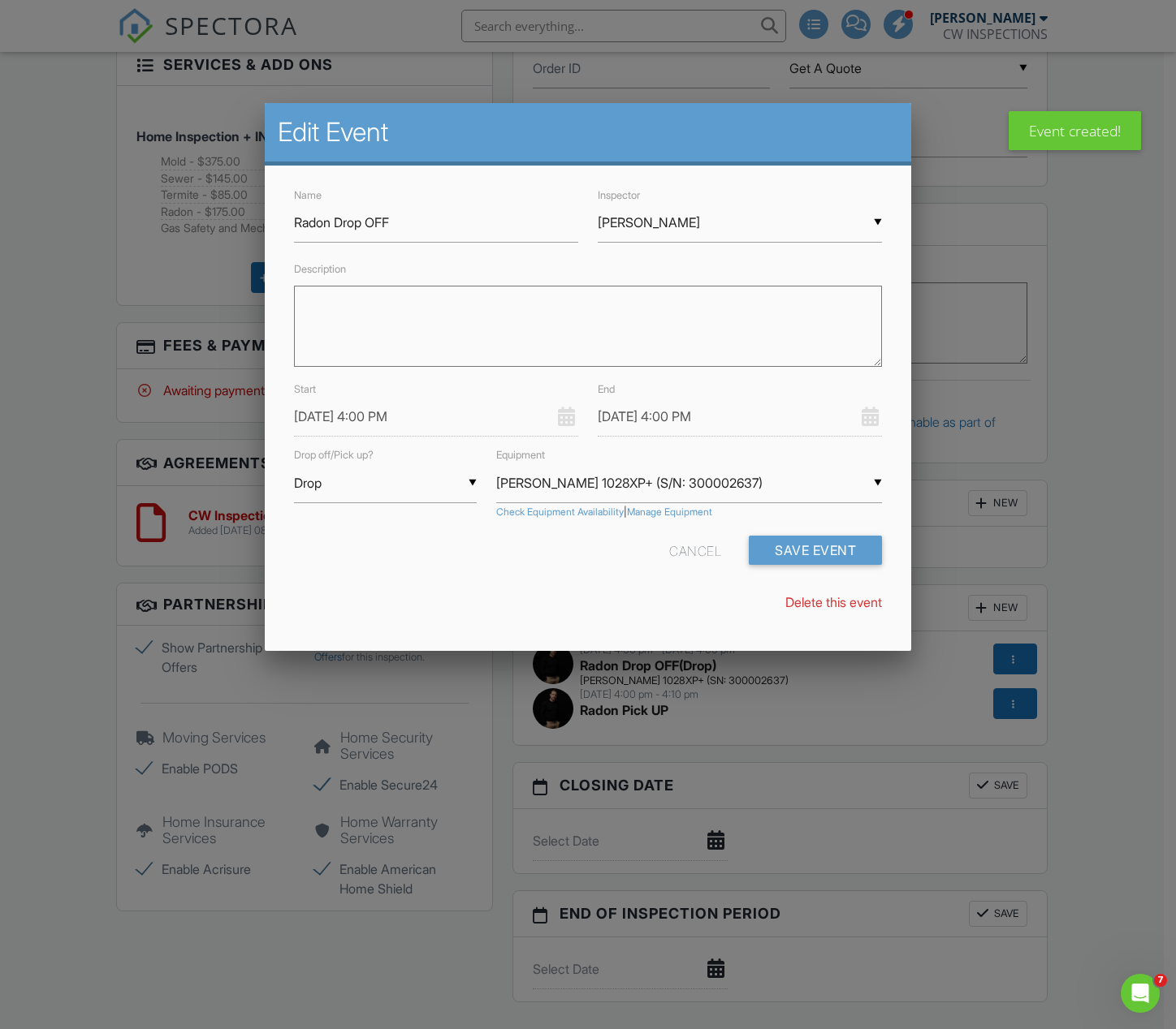
click at [704, 426] on input "[DATE] 4:00 PM" at bounding box center [739, 417] width 284 height 40
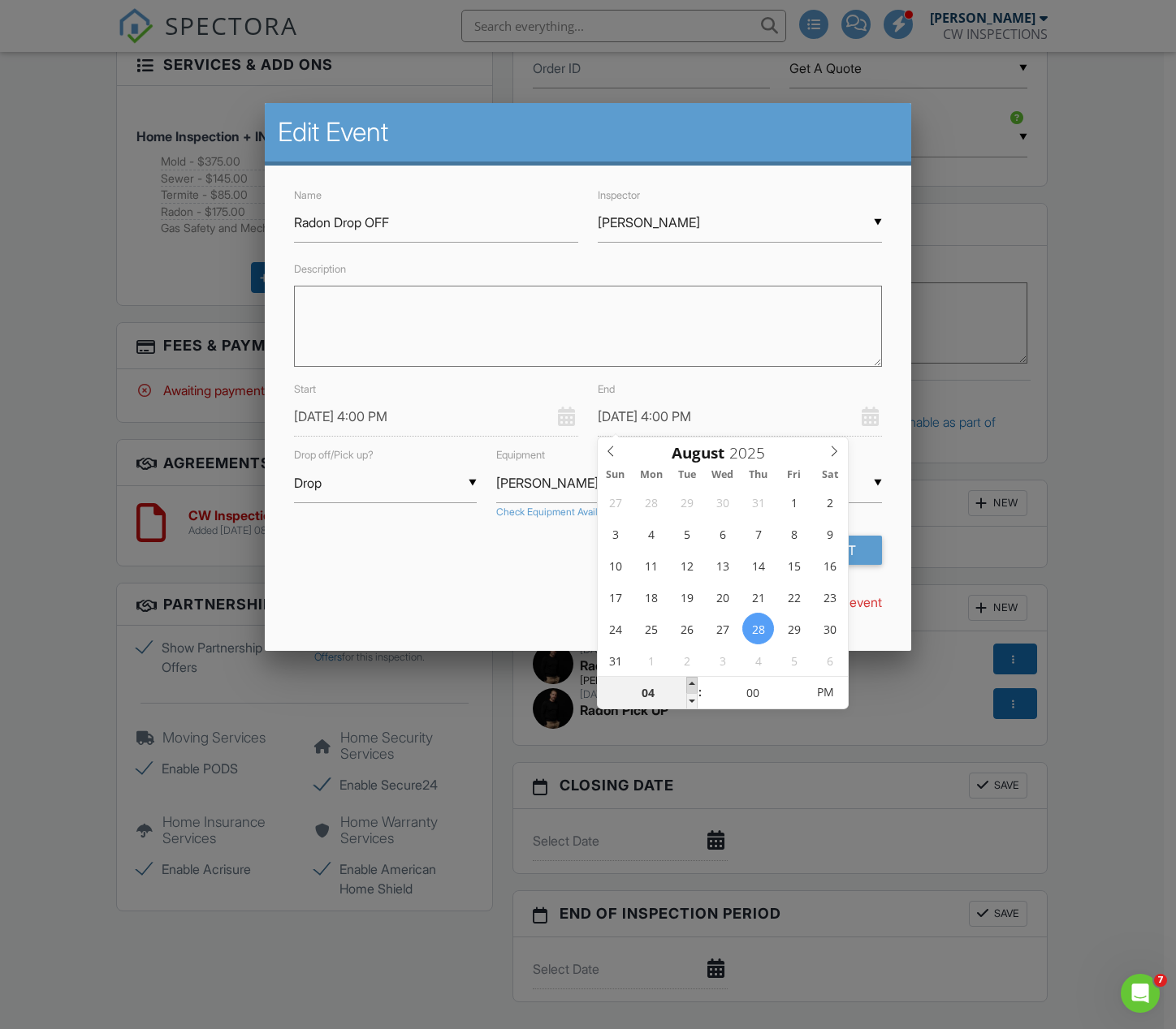
type input "[DATE] 5:00 PM"
type input "05"
click at [688, 684] on span at bounding box center [691, 685] width 11 height 16
type input "08/28/2025 4:00 PM"
type input "04"
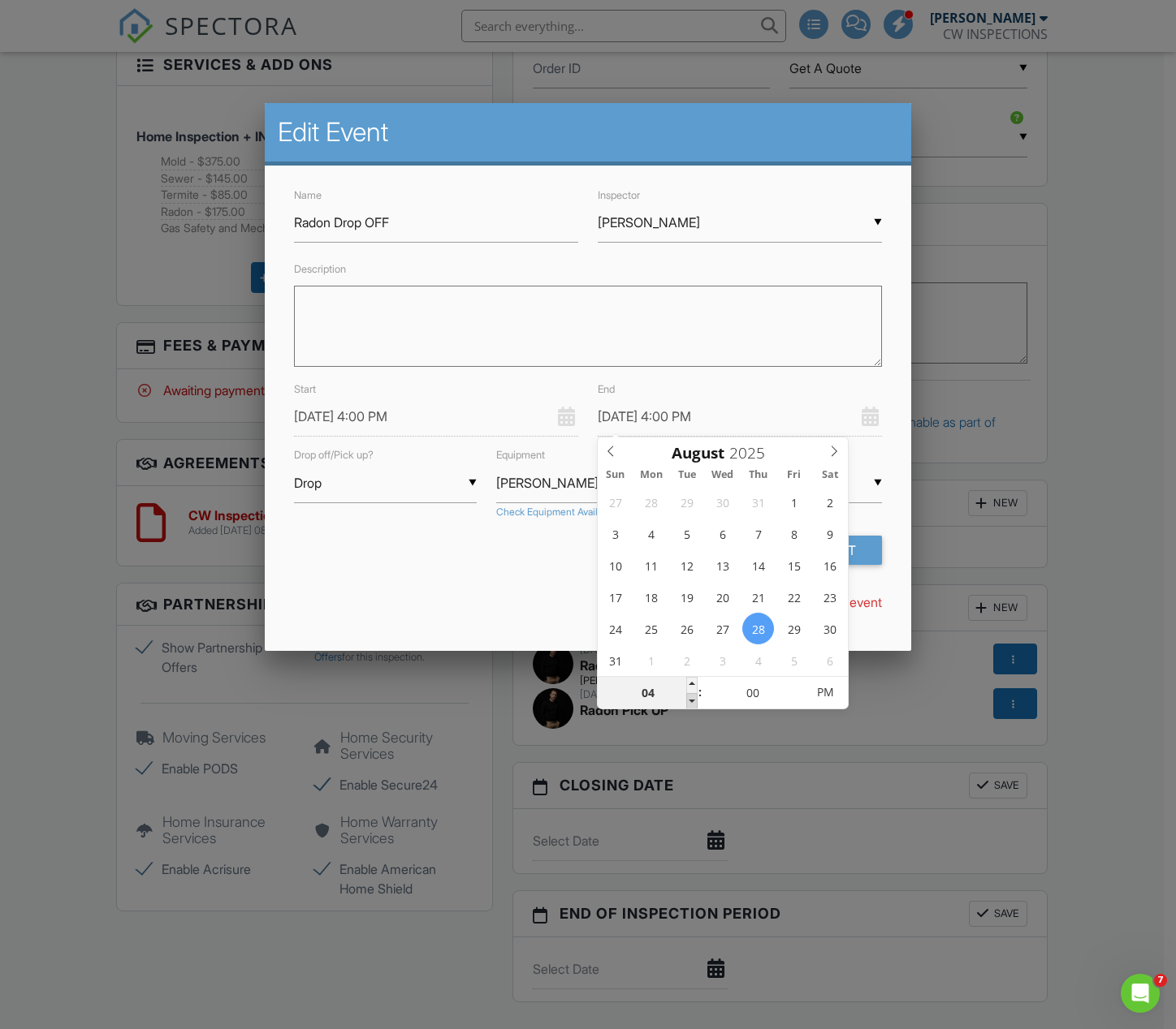
click at [692, 701] on span at bounding box center [691, 701] width 11 height 16
type input "08/28/2025 4:05 PM"
type input "05"
click at [797, 683] on span at bounding box center [796, 685] width 11 height 16
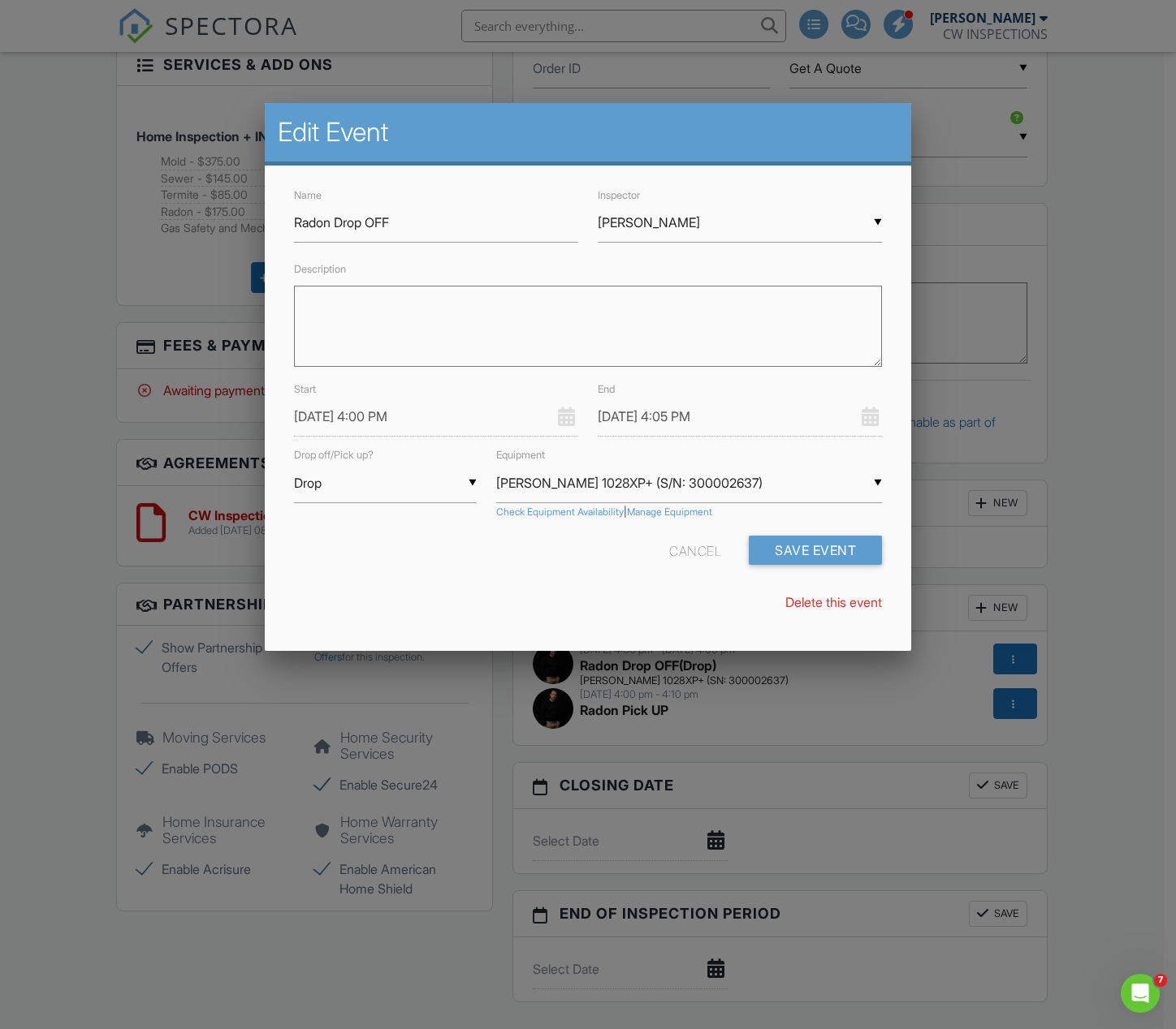
click at [433, 552] on div "Cancel Save Event" at bounding box center [588, 556] width 607 height 42
click at [812, 552] on button "Save Event" at bounding box center [816, 549] width 134 height 29
click at [628, 409] on input "08/28/2025 4:05 PM" at bounding box center [739, 417] width 284 height 40
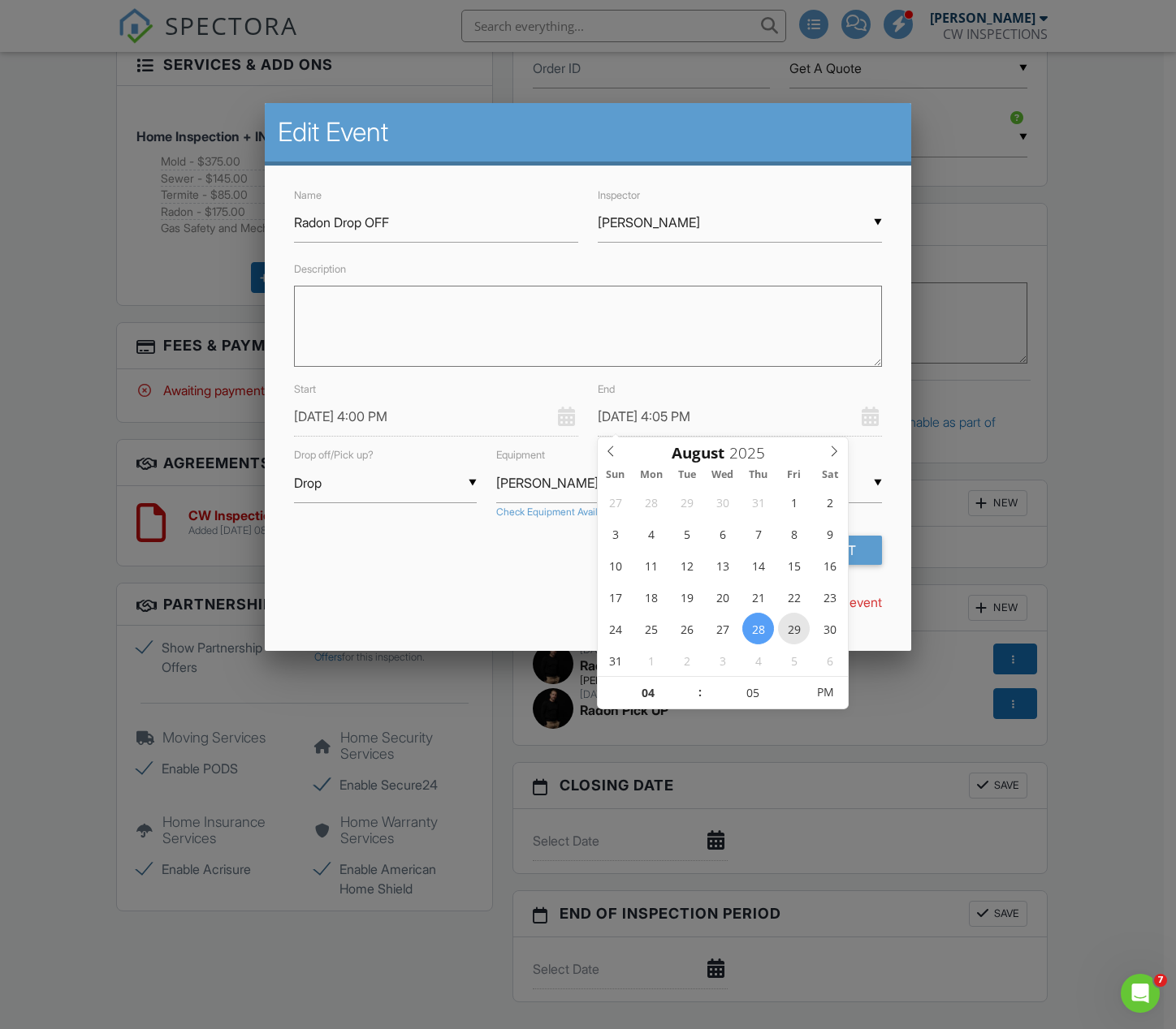
type input "[DATE] 4:05 PM"
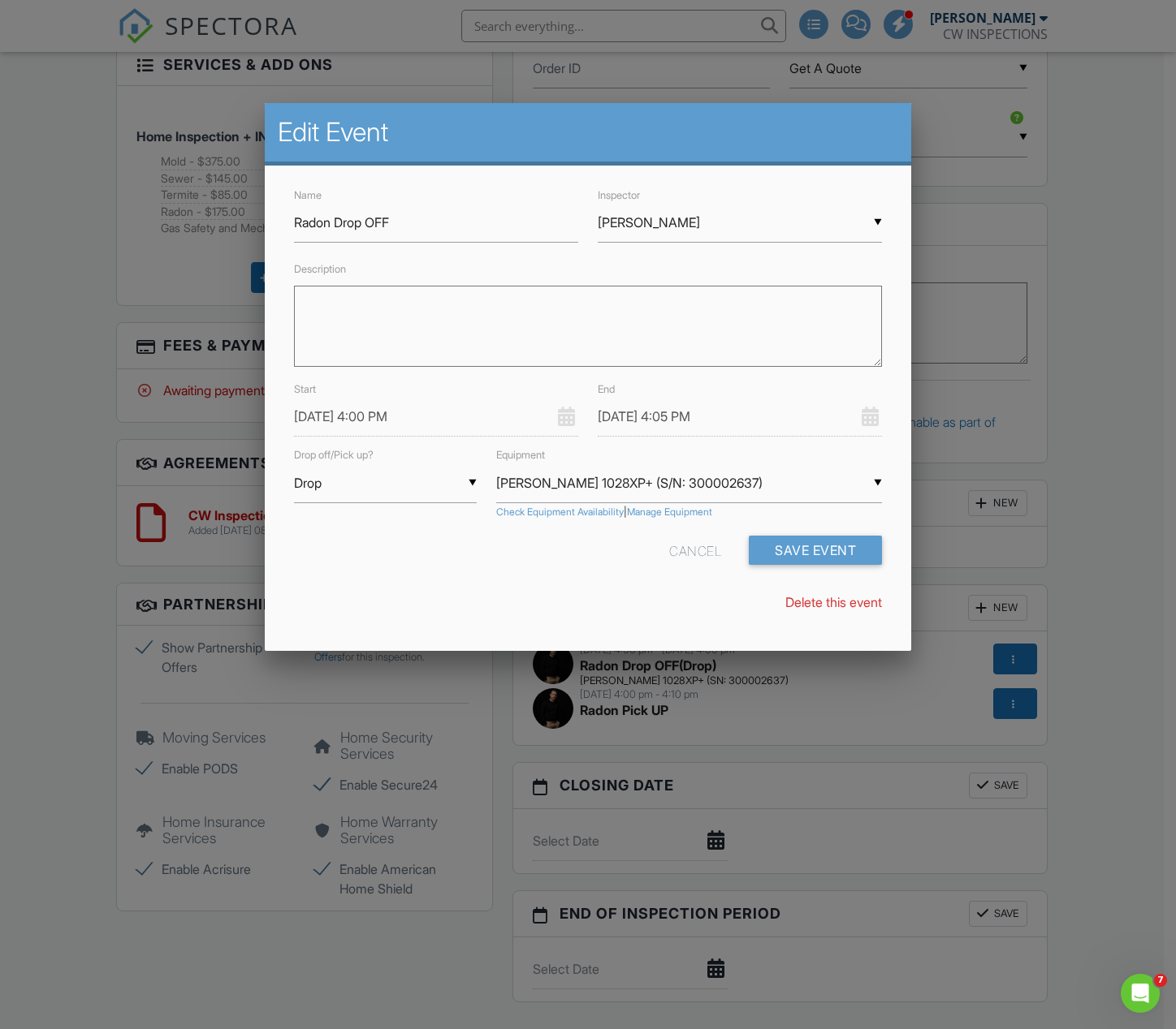
click at [490, 561] on div "Cancel Save Event" at bounding box center [588, 556] width 607 height 42
click at [805, 559] on button "Save Event" at bounding box center [816, 549] width 134 height 29
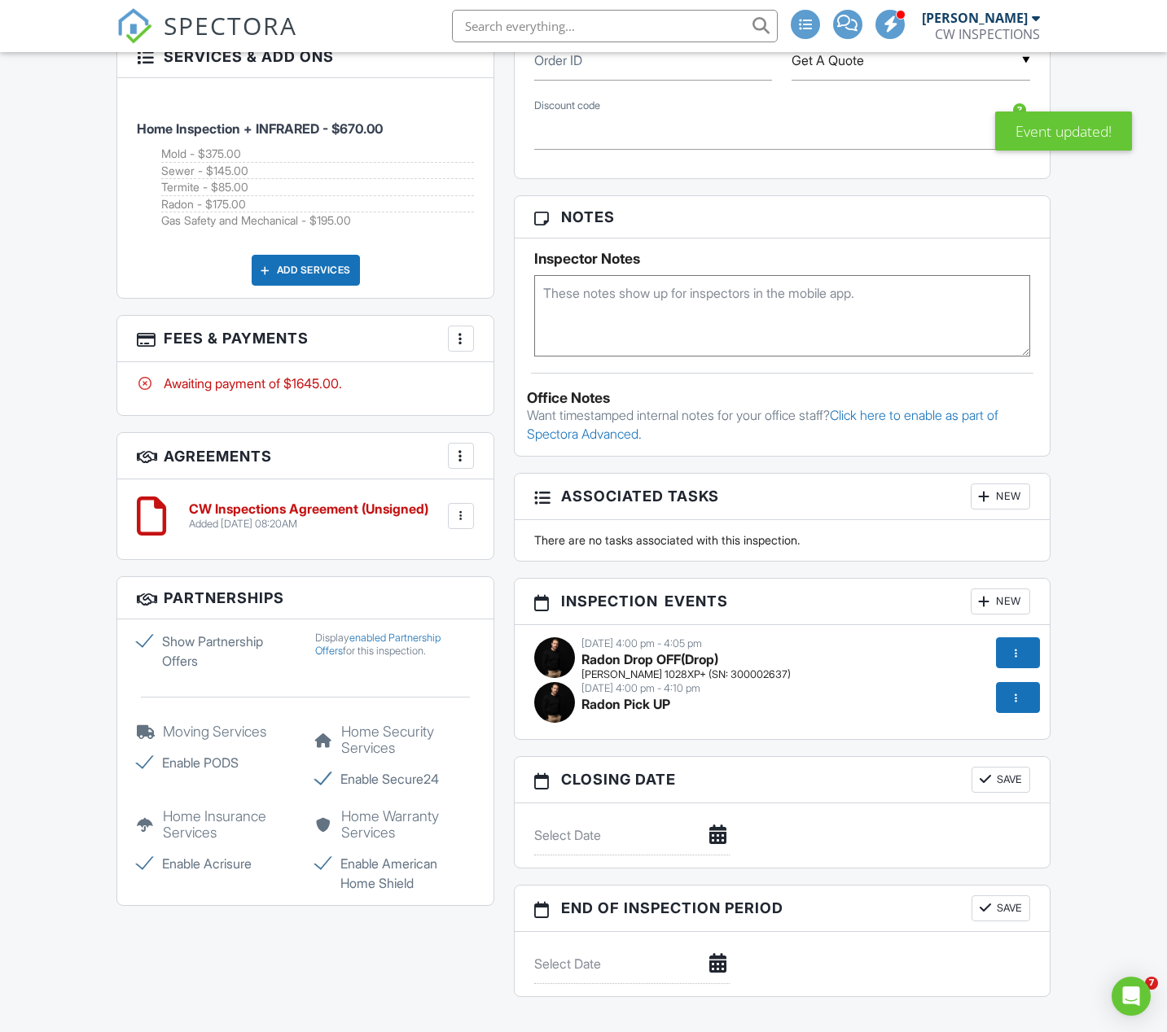
click at [637, 727] on div "[DATE] 4:00 pm - 4:10 pm Radon Pick UP" at bounding box center [781, 704] width 515 height 45
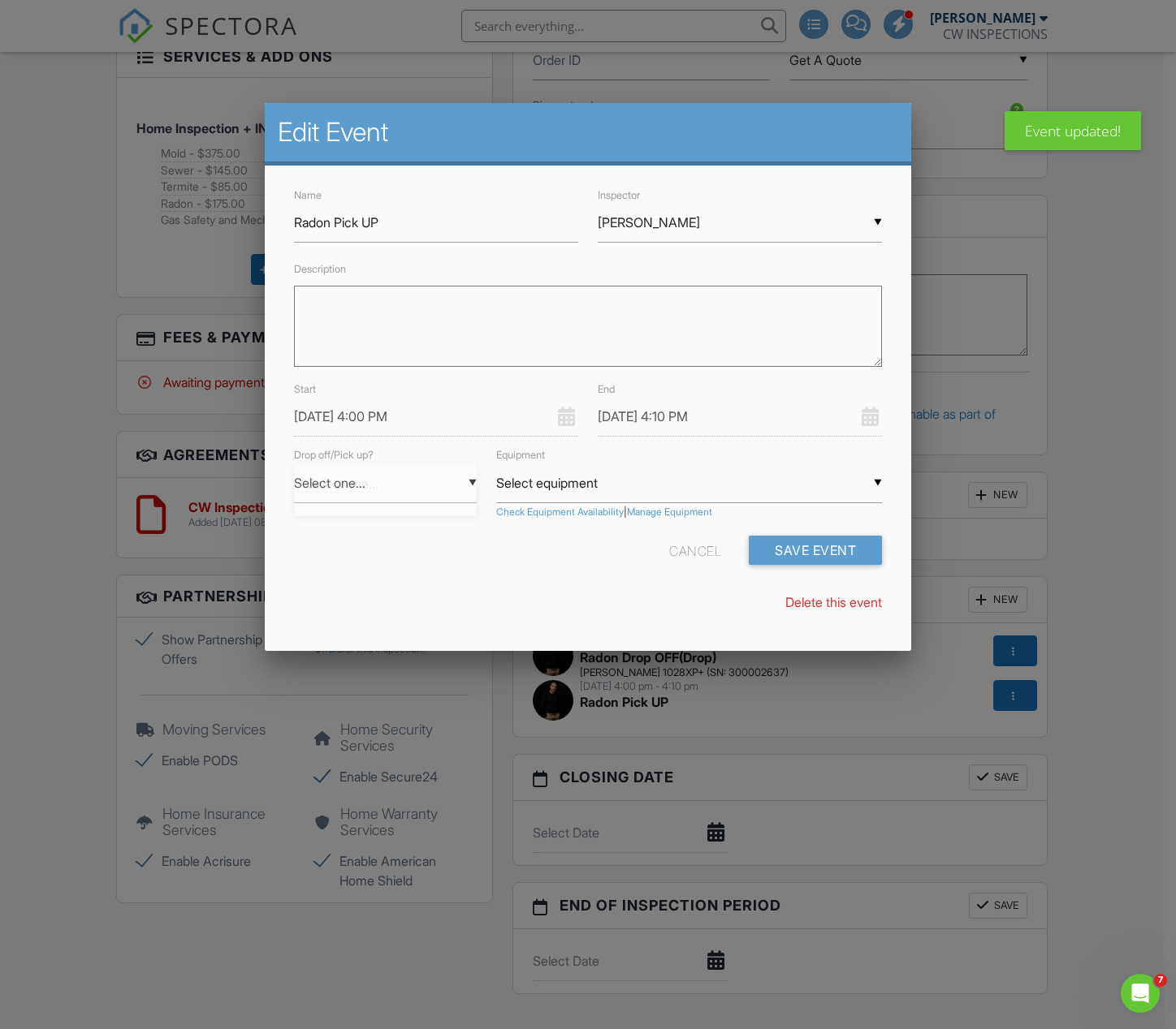
click at [438, 479] on div "▼ Select one... Select one... Drop Pickup Select one... Drop Pickup" at bounding box center [385, 484] width 183 height 40
click at [413, 551] on span "Pickup" at bounding box center [385, 564] width 183 height 41
type input "Pickup"
click at [575, 485] on div "▼ Select equipment Select equipment Sun Radon 1028XP+ (S/N: 300002637) Select e…" at bounding box center [688, 484] width 386 height 40
click at [587, 483] on input "Select equipment" at bounding box center [688, 484] width 386 height 40
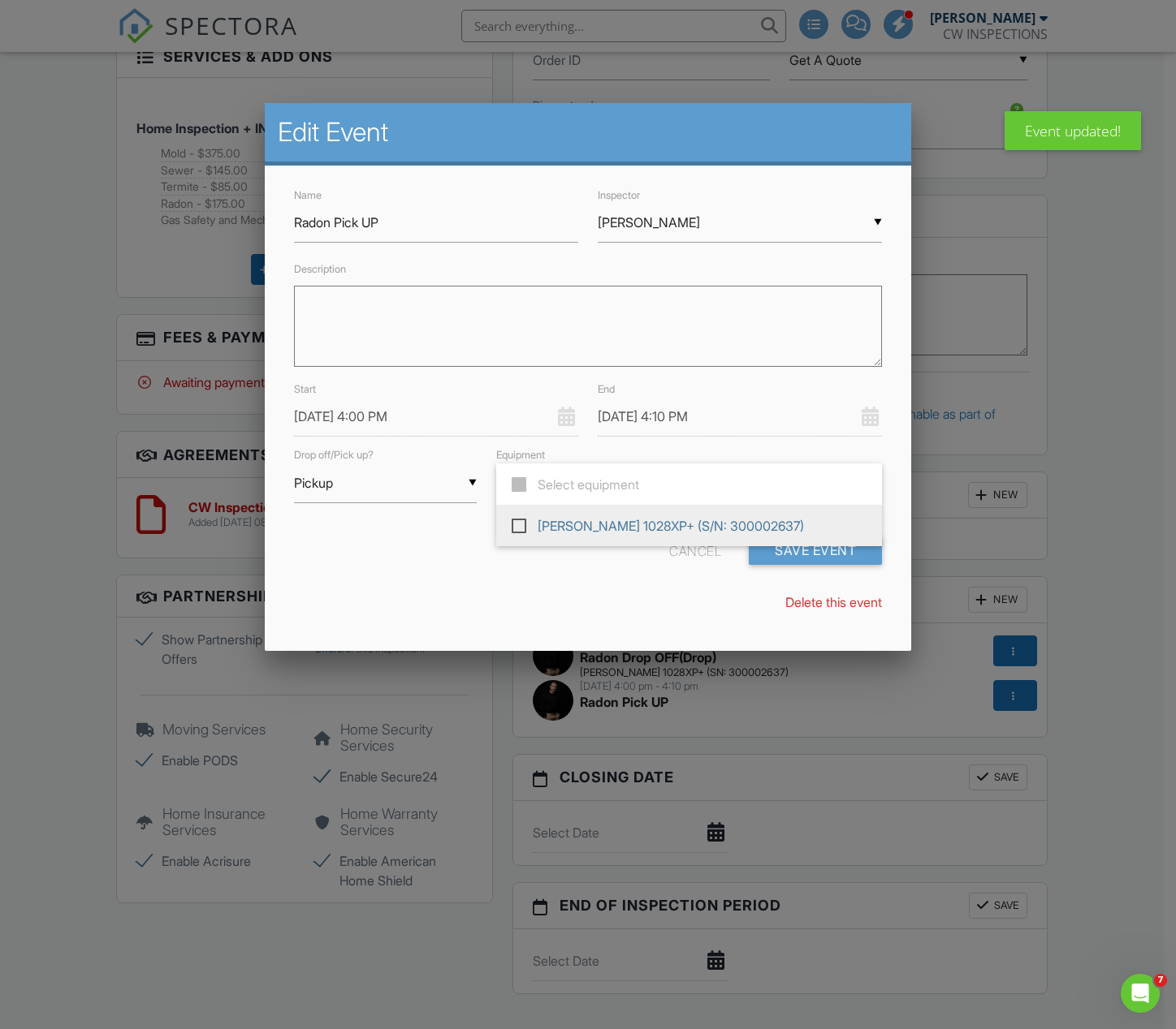
click at [580, 526] on span "[PERSON_NAME] 1028XP+ (S/N: 300002637)" at bounding box center [688, 525] width 386 height 42
type input "[PERSON_NAME] 1028XP+ (S/N: 300002637)"
checkbox input "true"
click at [784, 553] on button "Save Event" at bounding box center [816, 549] width 134 height 29
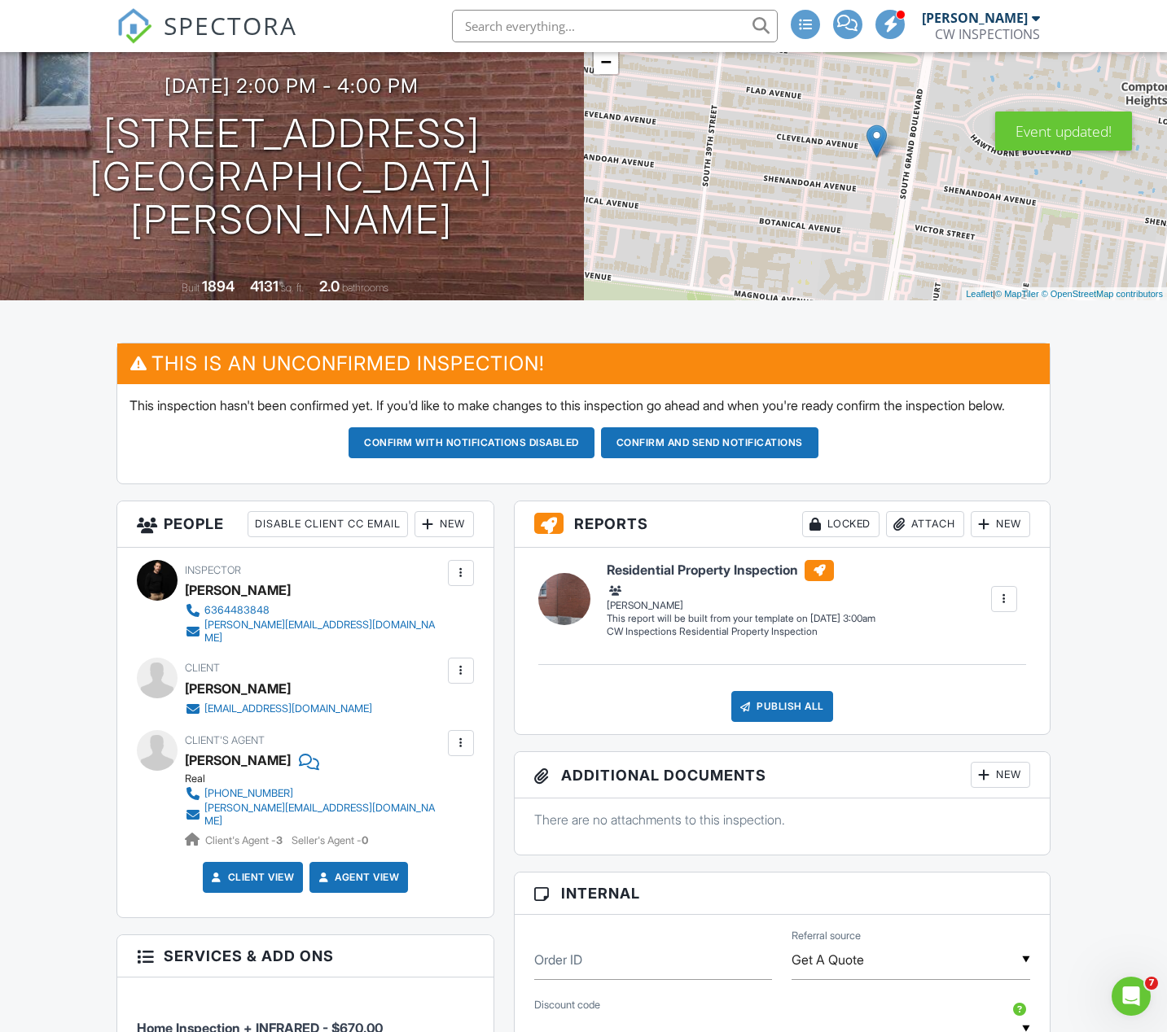
scroll to position [42, 0]
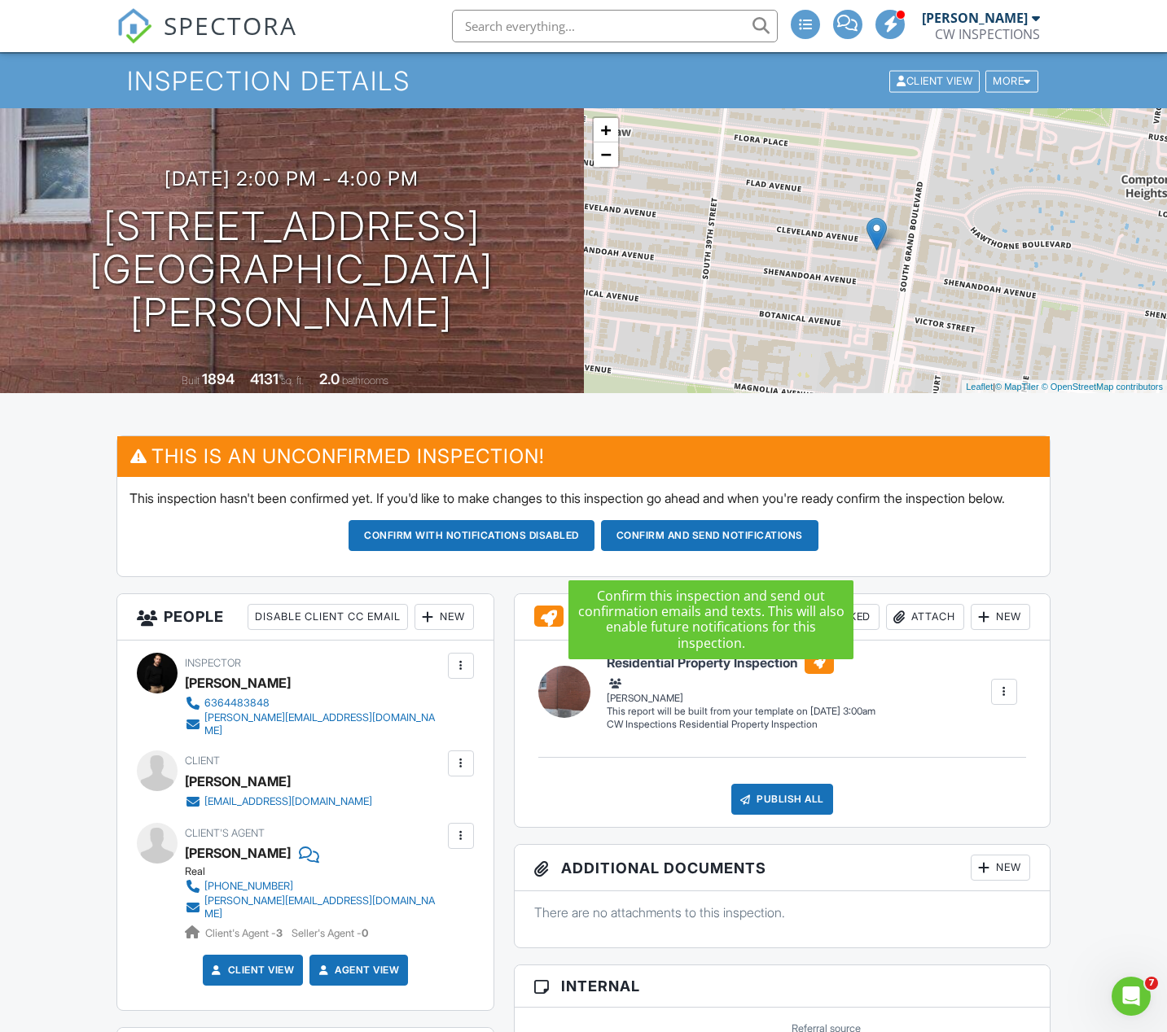
click at [594, 546] on button "Confirm and send notifications" at bounding box center [471, 535] width 246 height 31
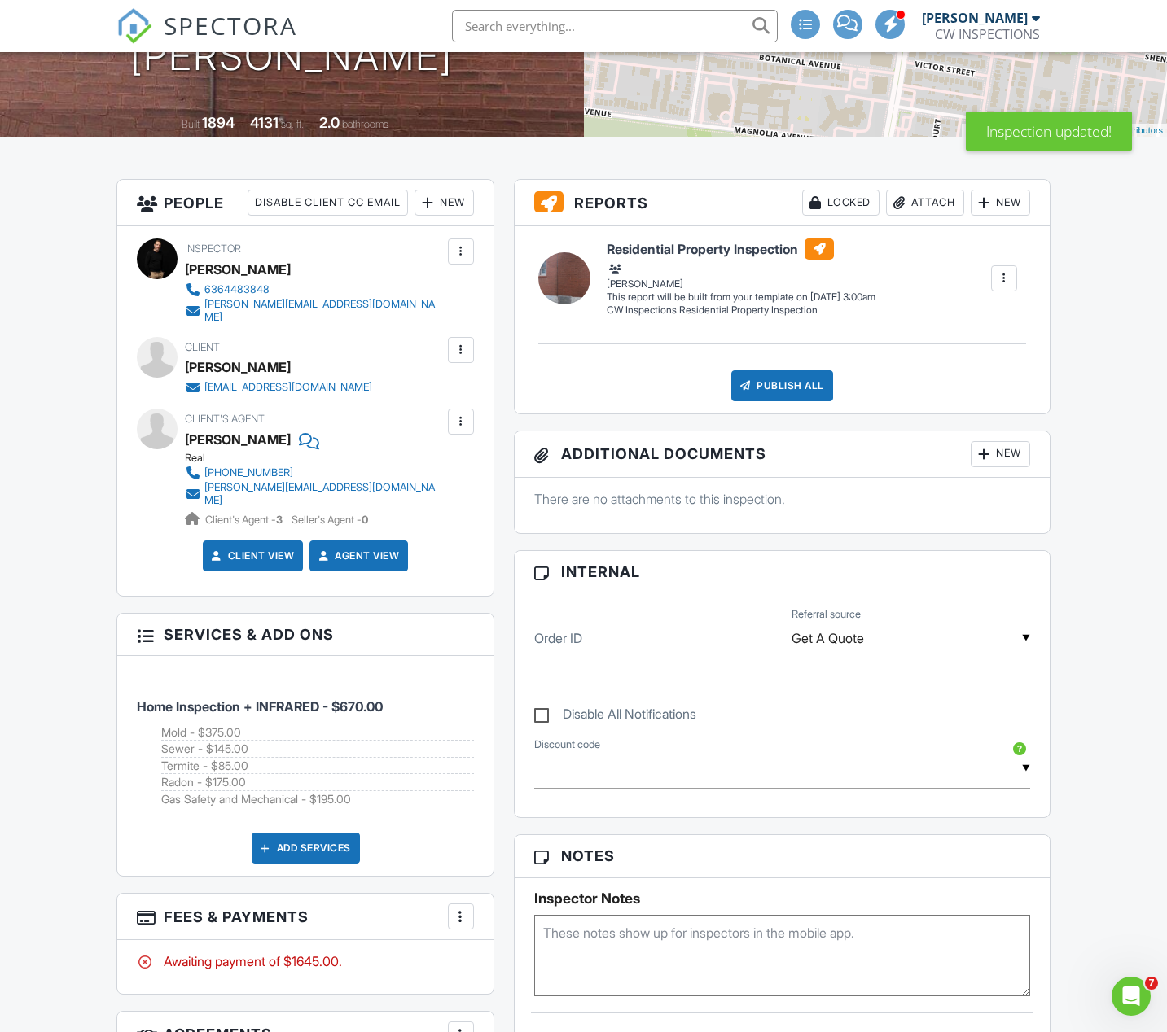
scroll to position [391, 0]
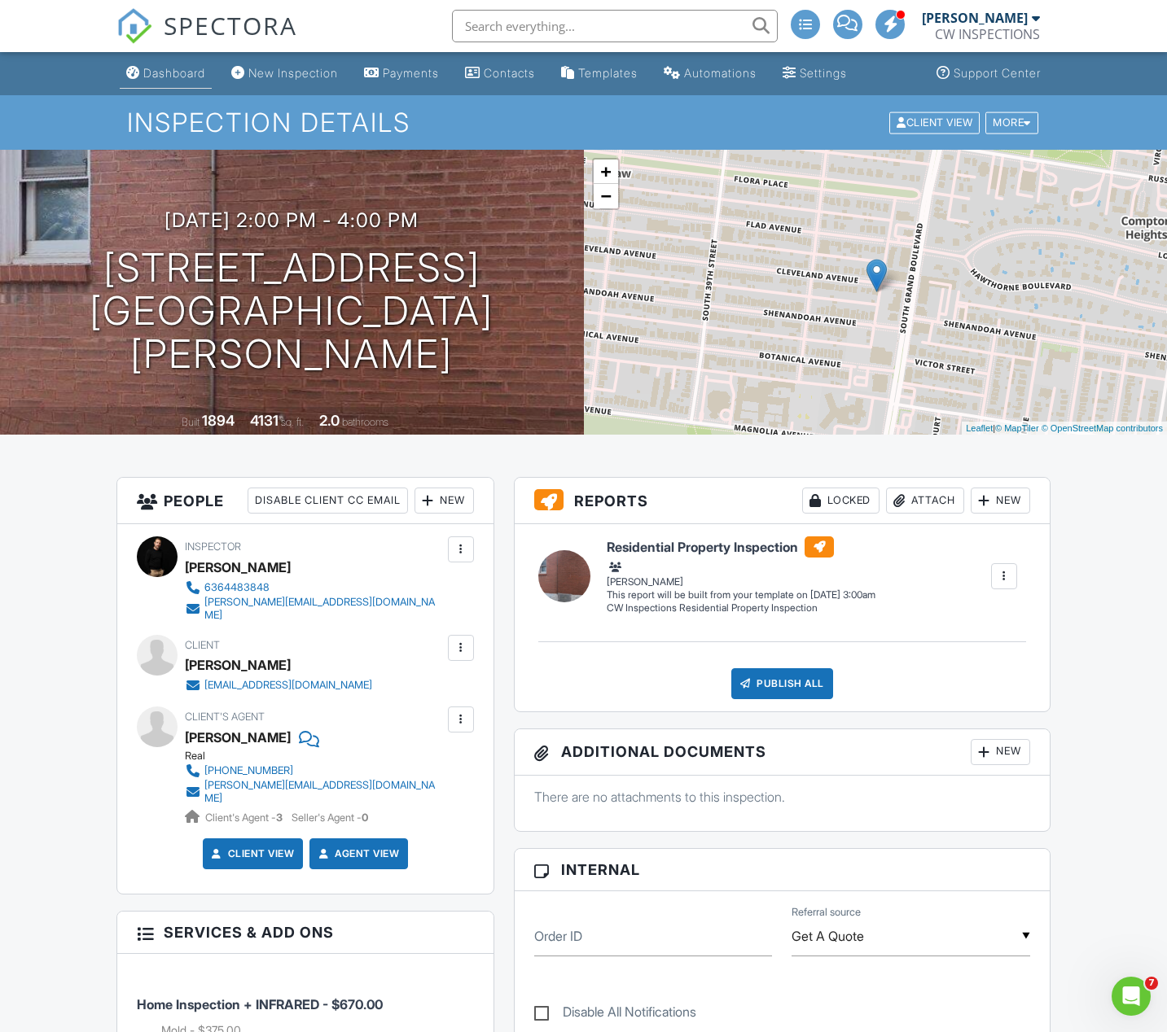
click at [205, 71] on div "Dashboard" at bounding box center [174, 73] width 62 height 14
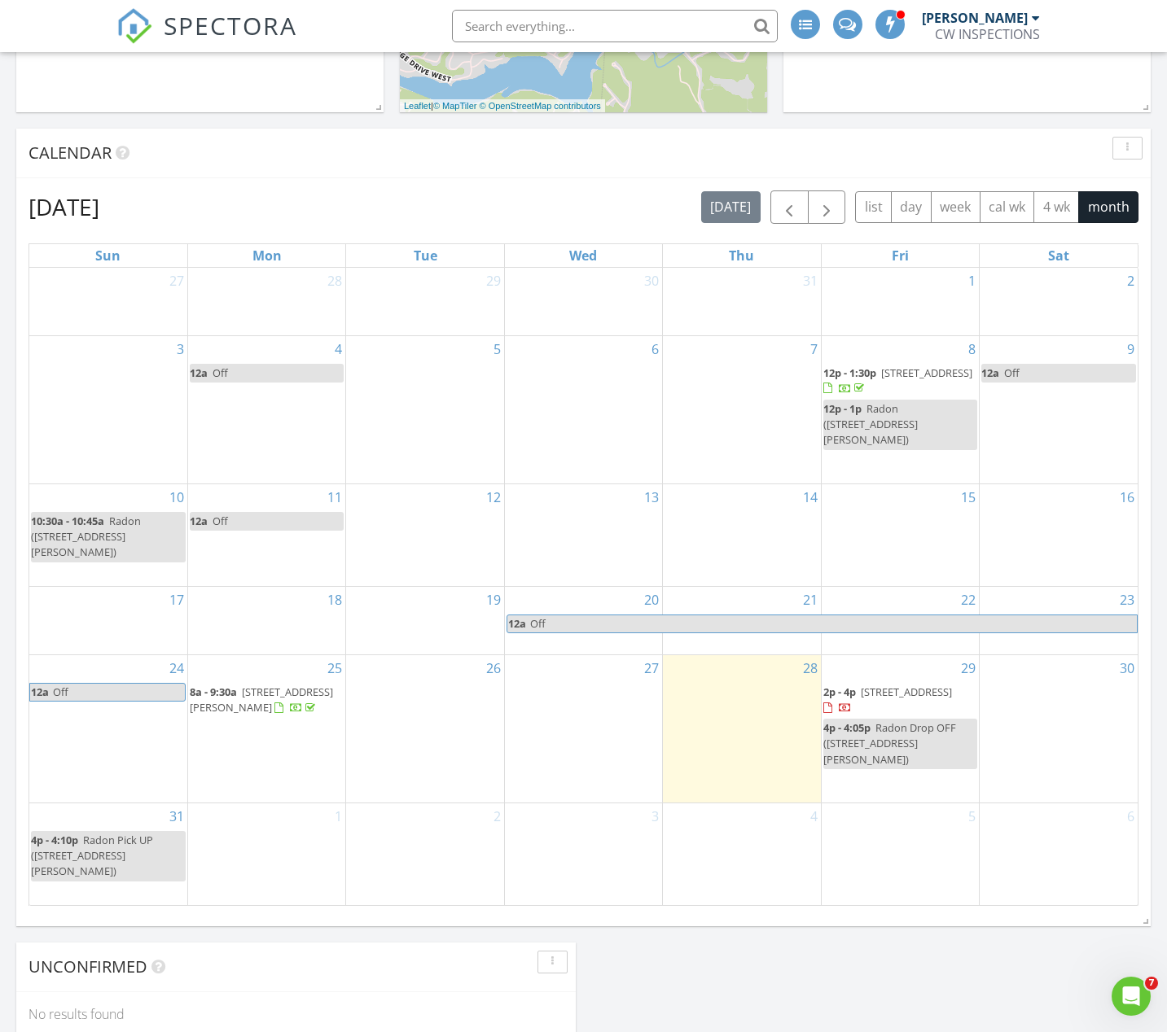
scroll to position [680, 0]
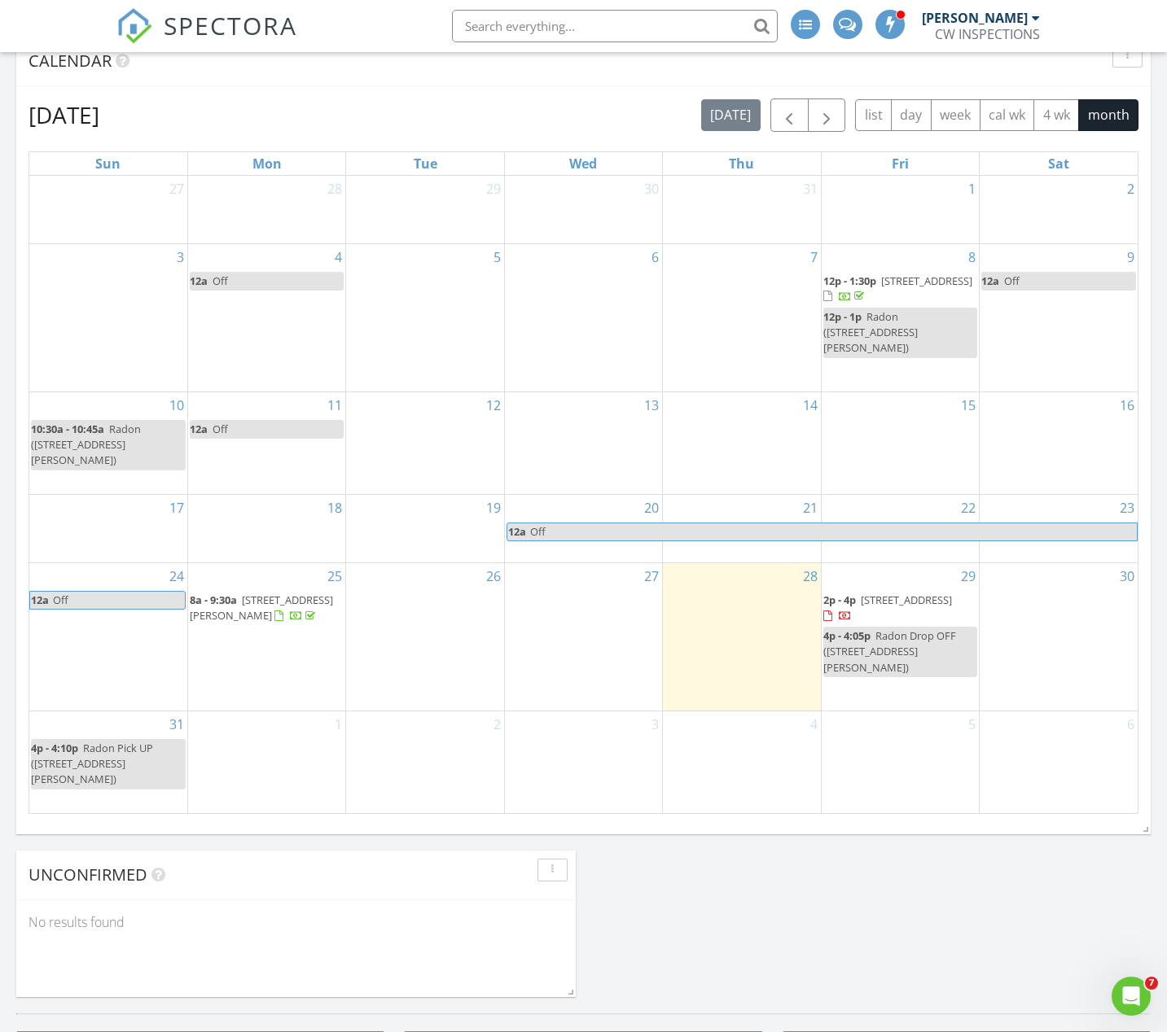
click at [899, 607] on span "3624 Cleveland Ave , St. Louis 63110" at bounding box center [906, 600] width 91 height 15
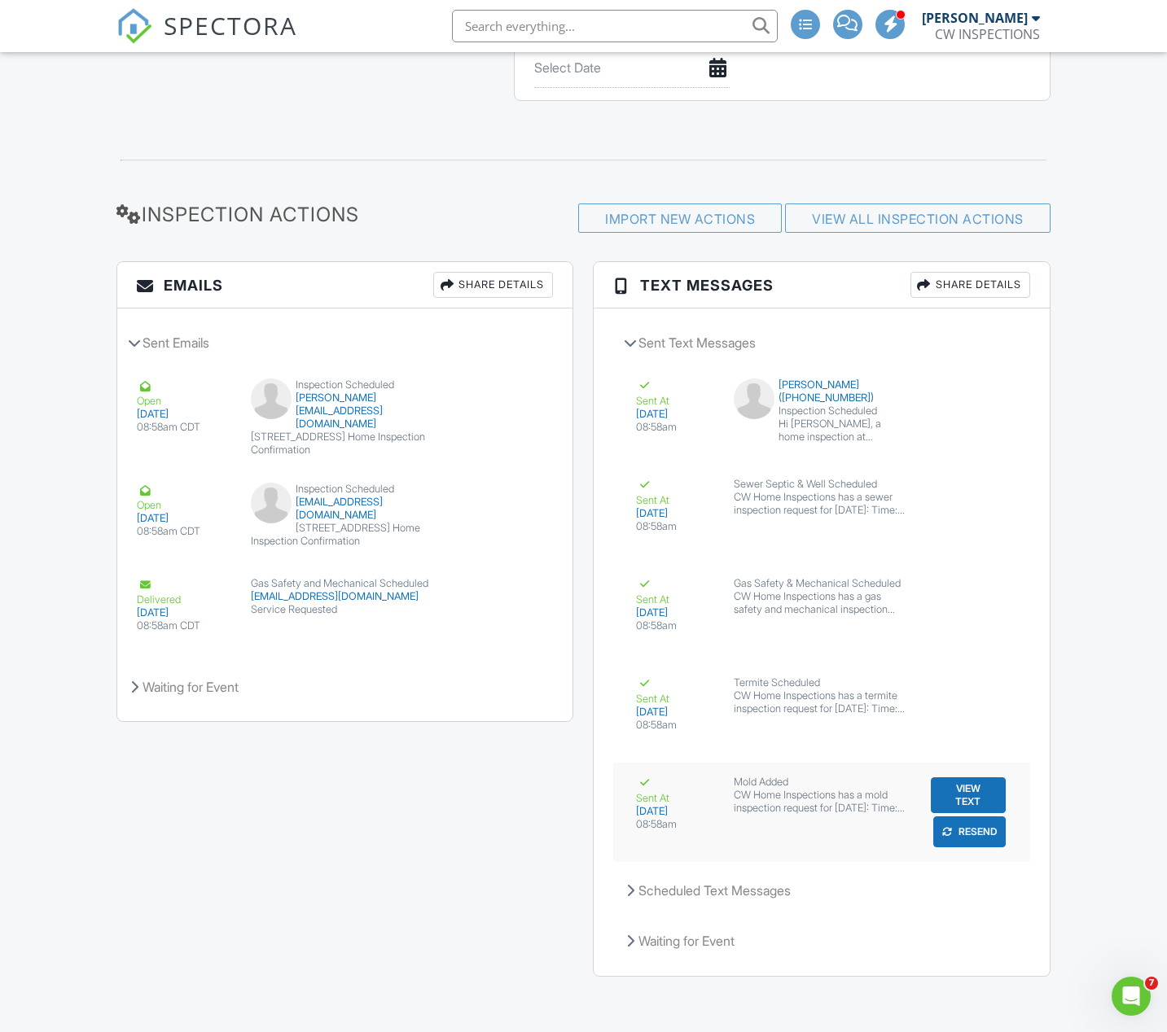
click at [948, 795] on button "View Text" at bounding box center [968, 796] width 75 height 36
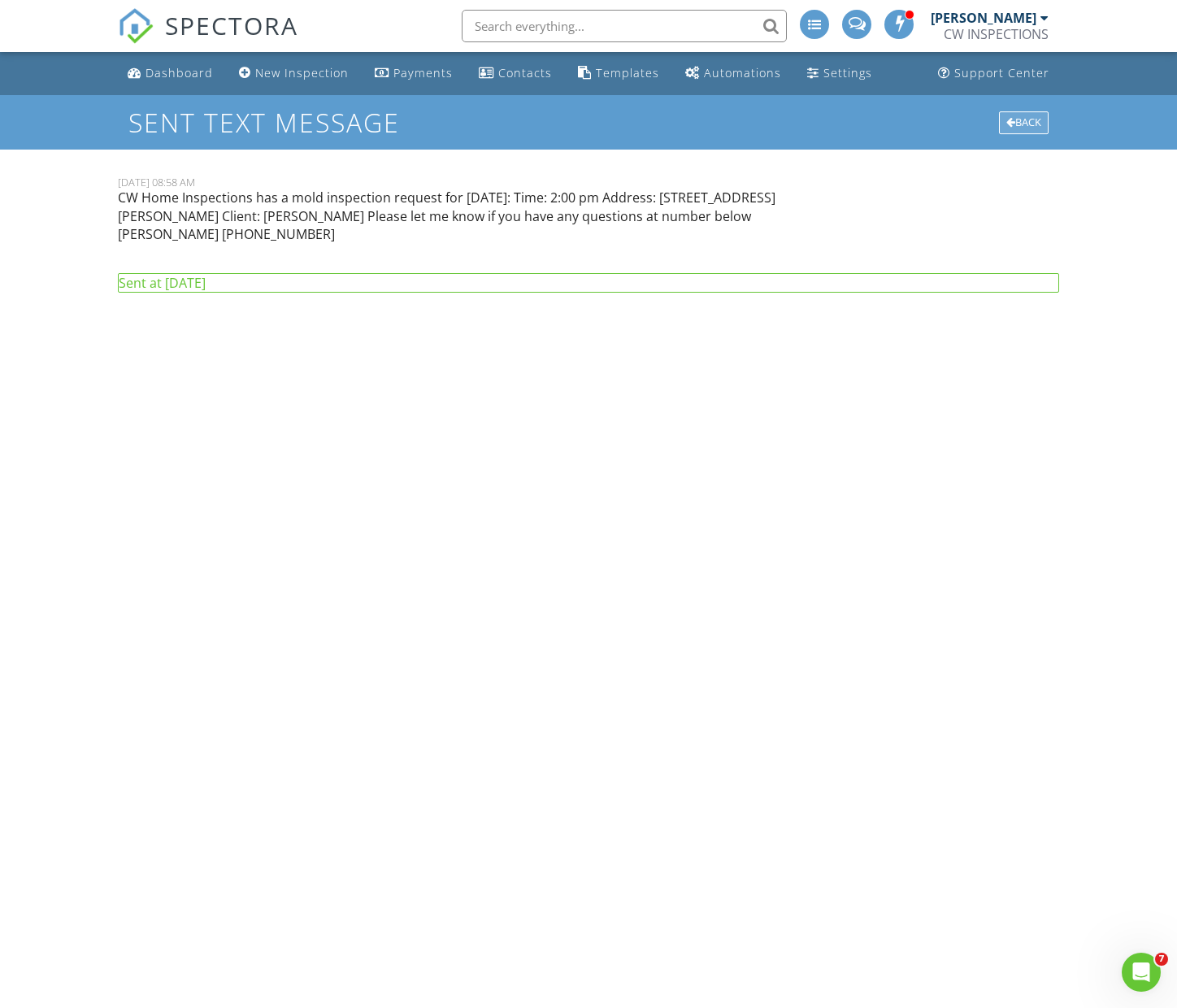
click at [1012, 125] on div "Back" at bounding box center [1024, 123] width 50 height 23
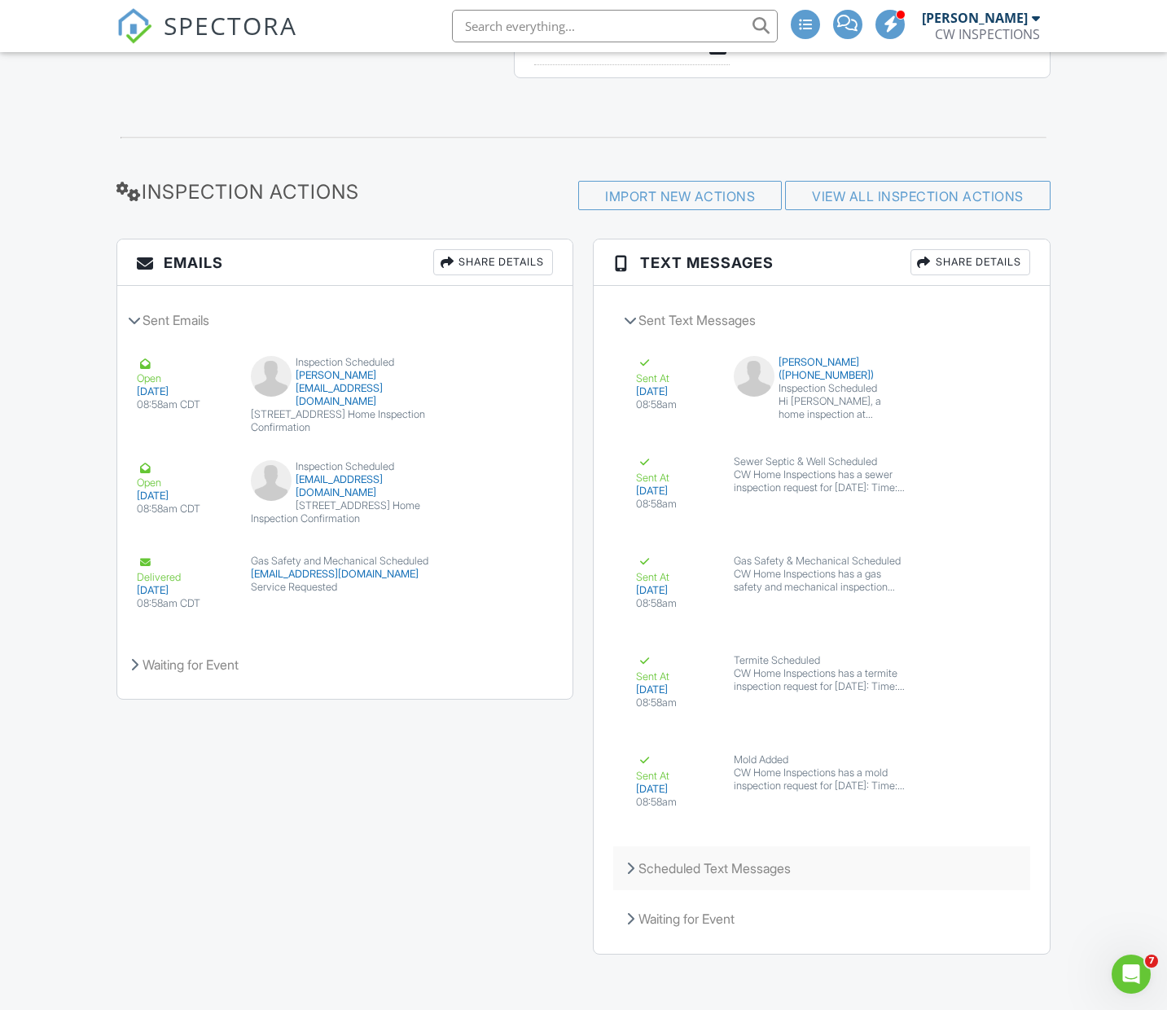
click at [699, 865] on div "Scheduled Text Messages" at bounding box center [821, 868] width 416 height 44
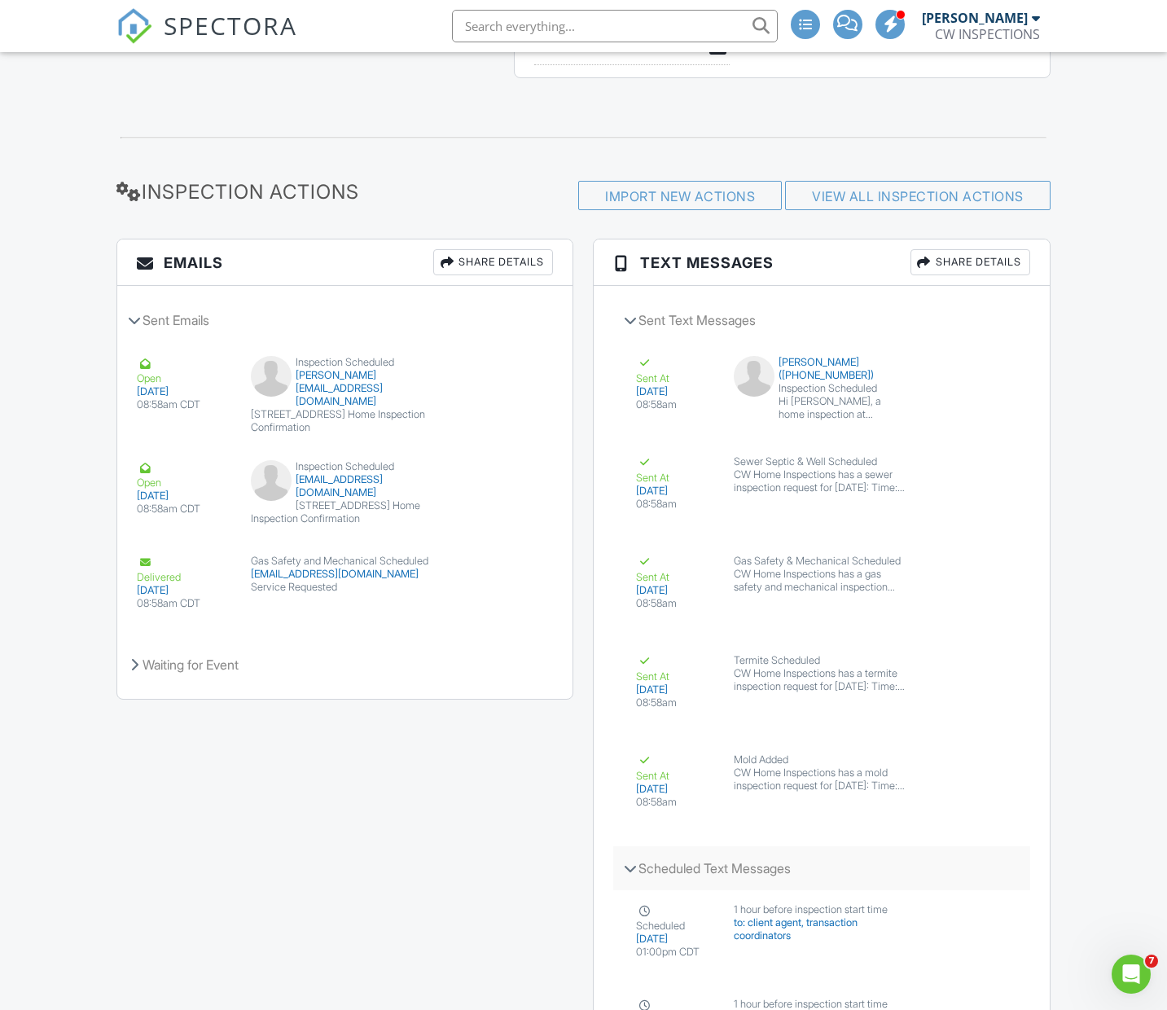
scroll to position [2045, 0]
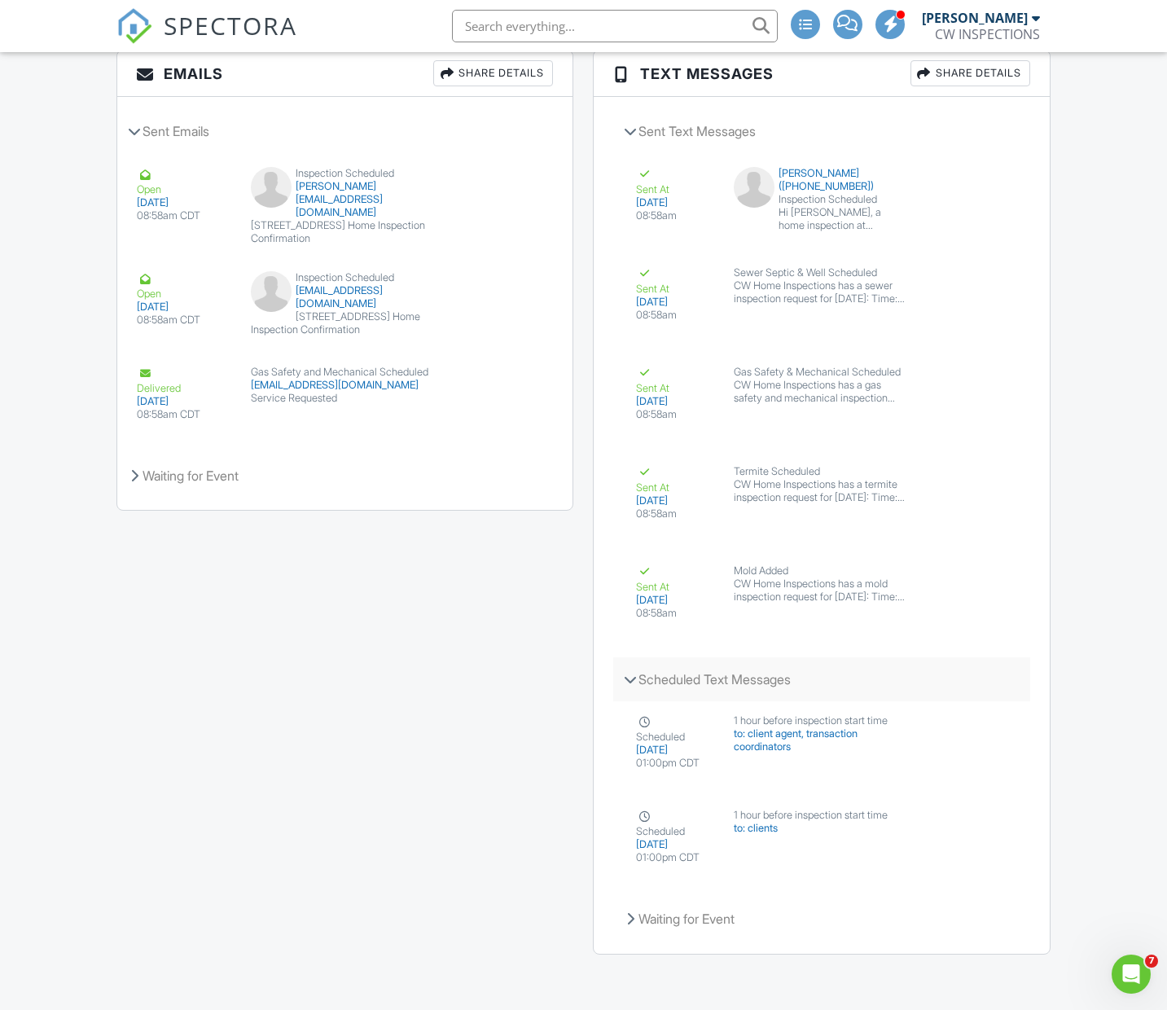
click at [723, 676] on div "Scheduled Text Messages" at bounding box center [821, 679] width 416 height 44
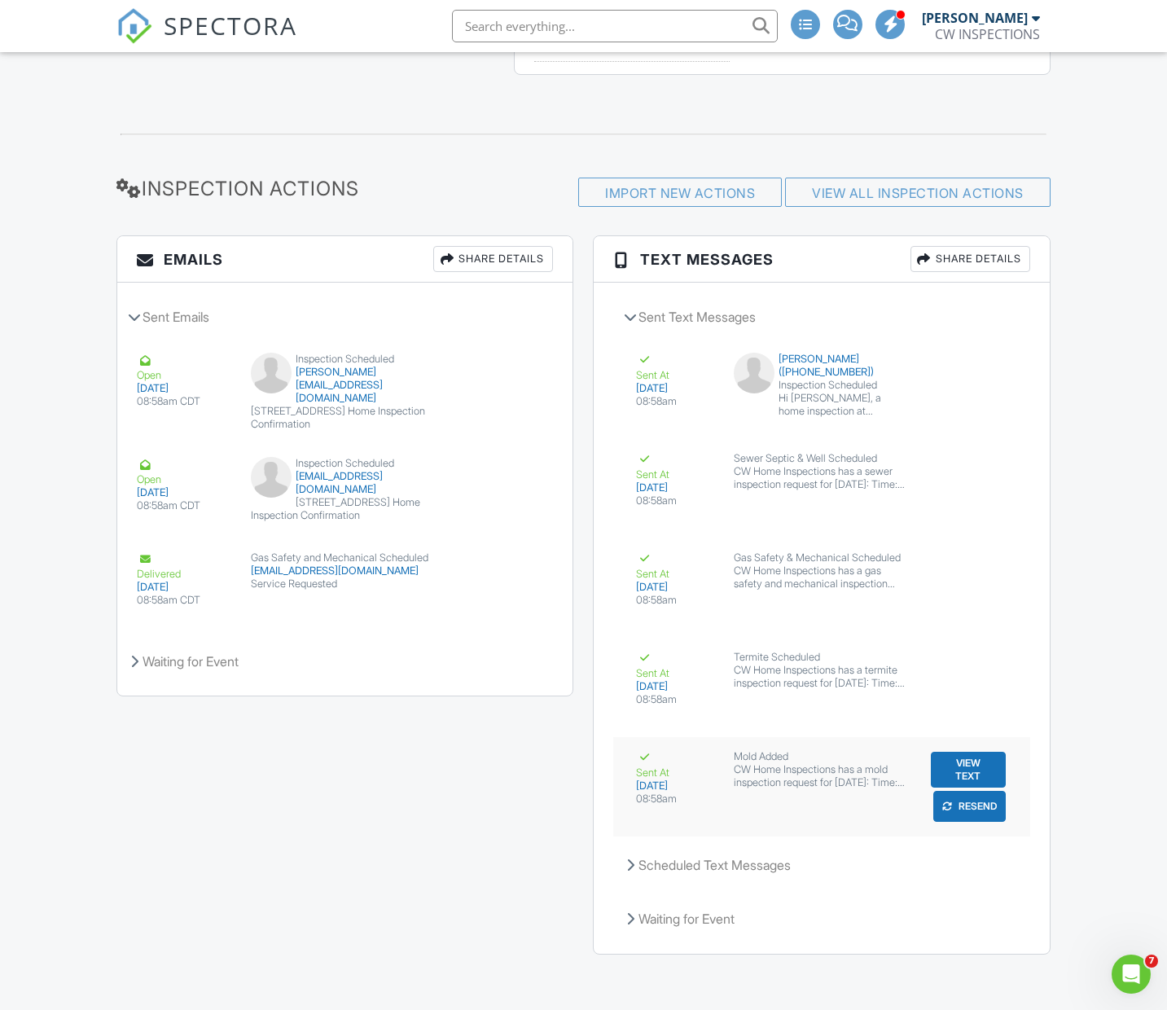
scroll to position [1856, 0]
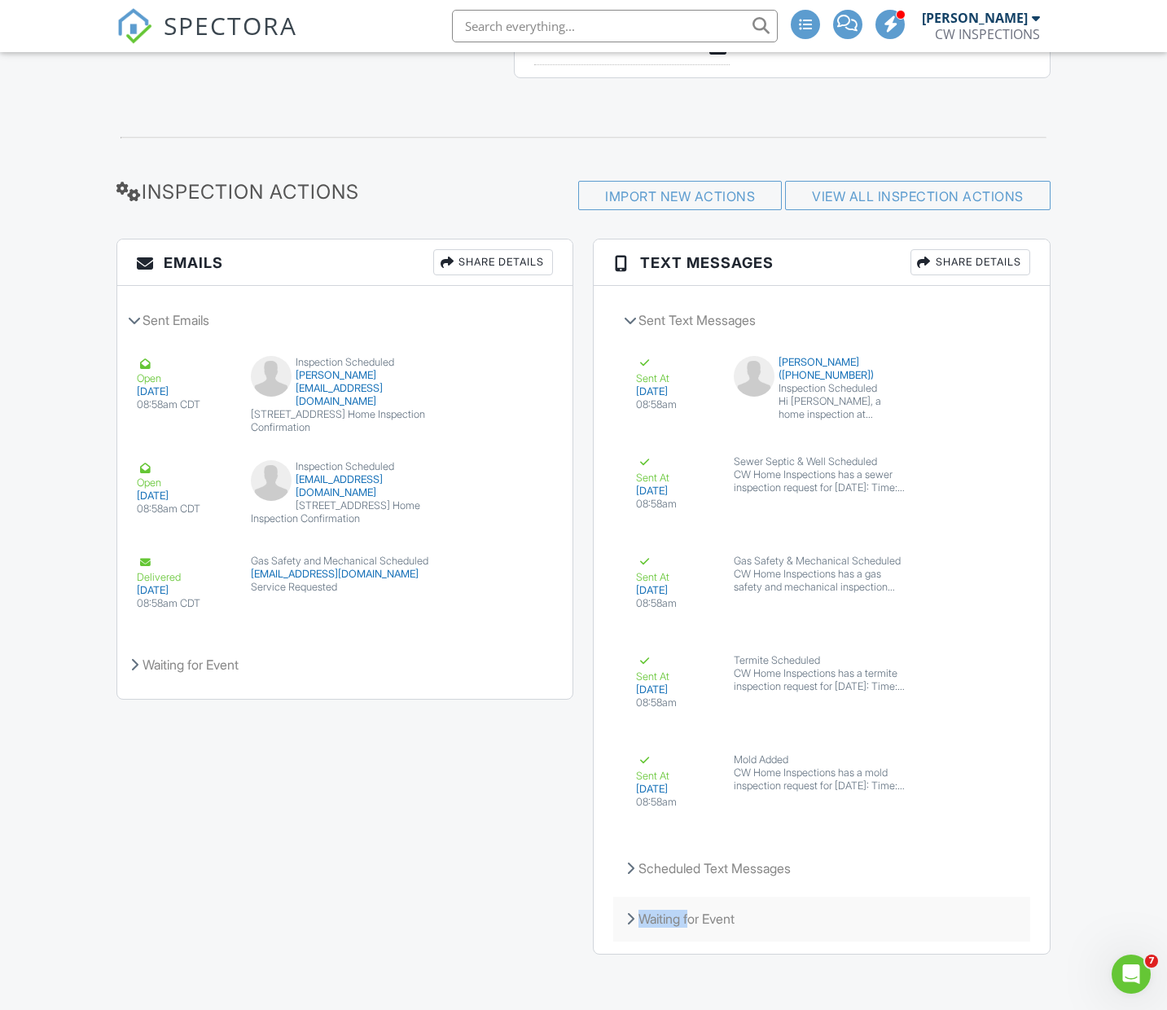
click at [690, 907] on div "Waiting for Event" at bounding box center [821, 918] width 416 height 44
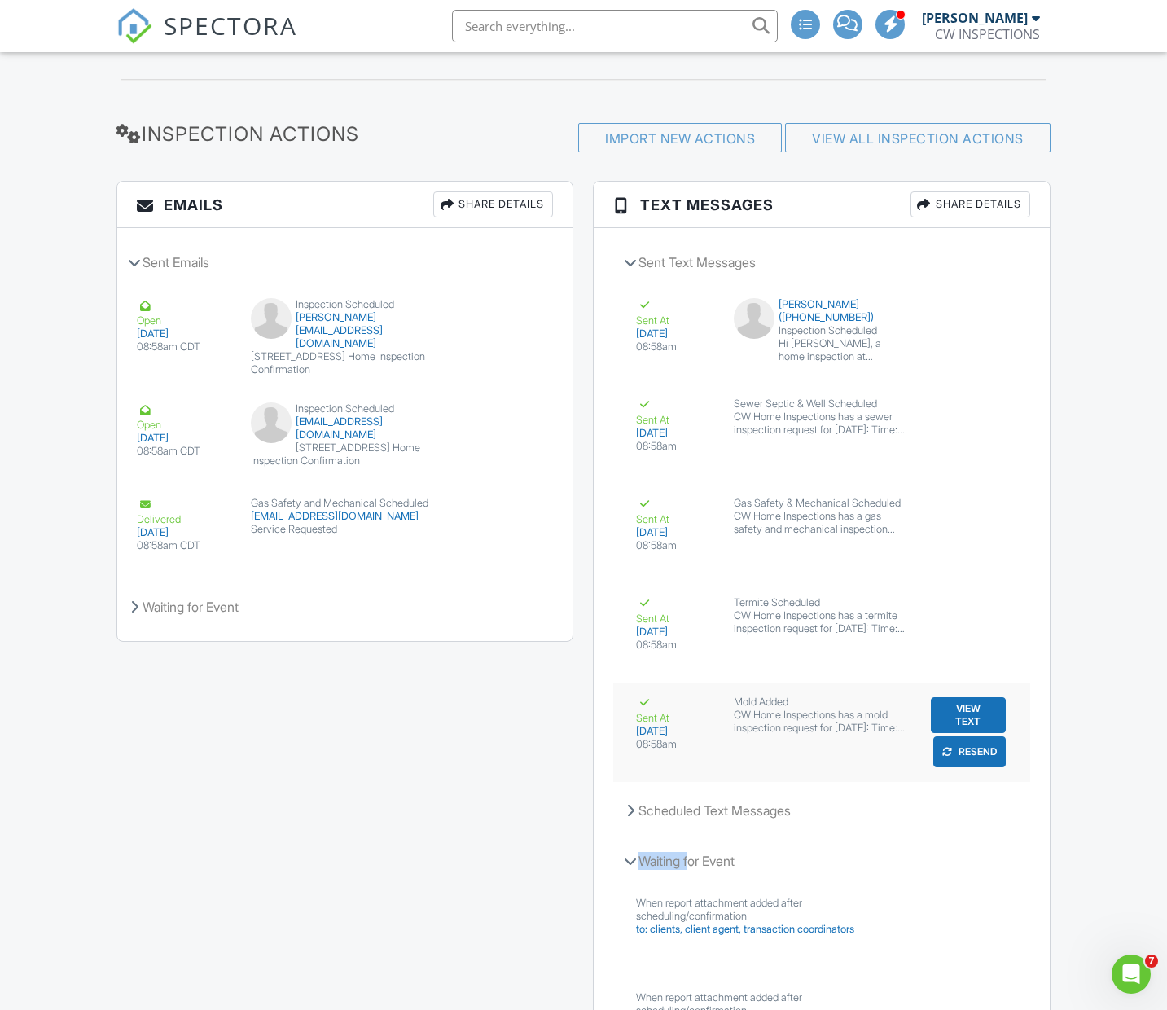
scroll to position [2006, 0]
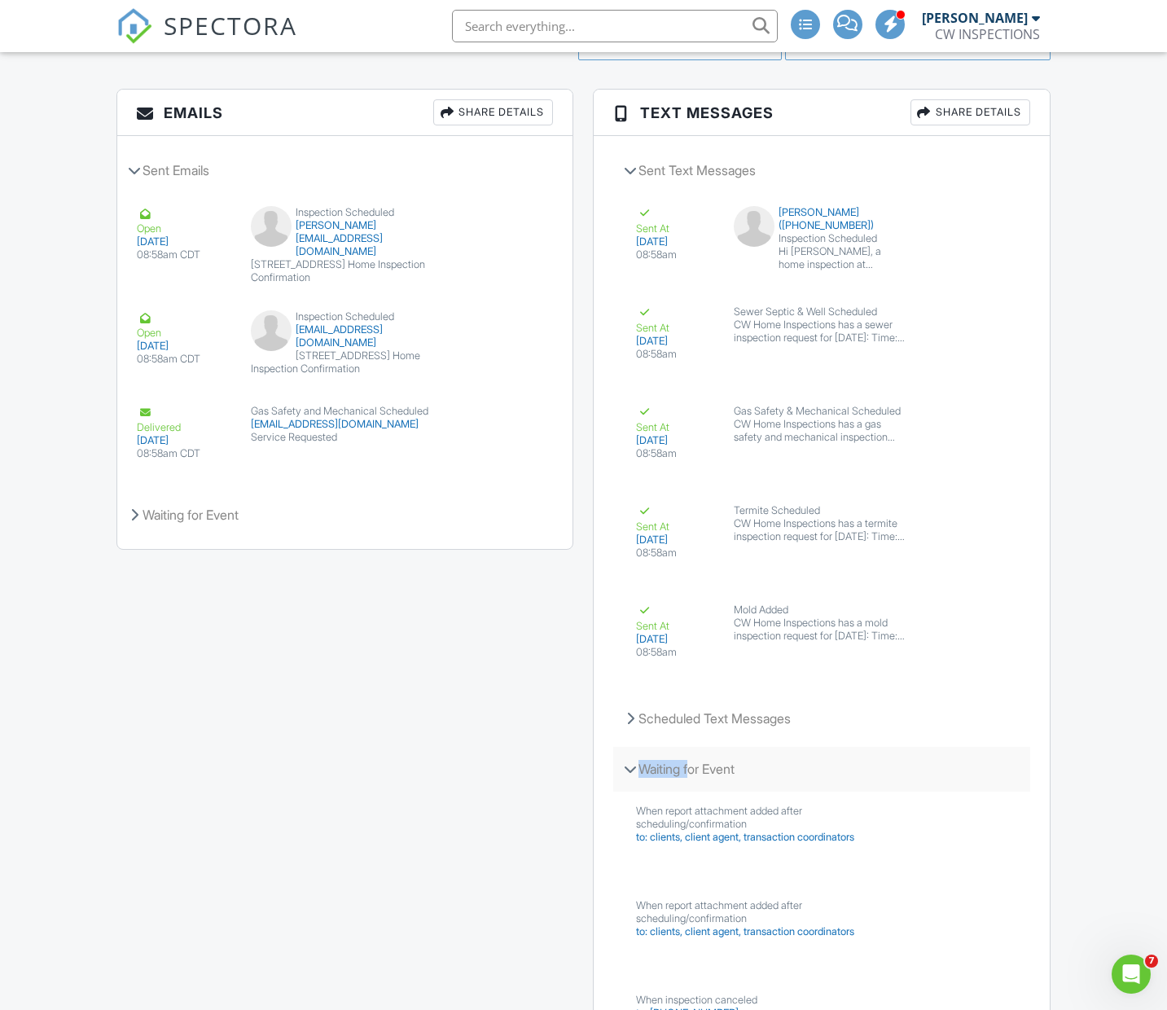
click at [630, 767] on icon at bounding box center [630, 769] width 13 height 8
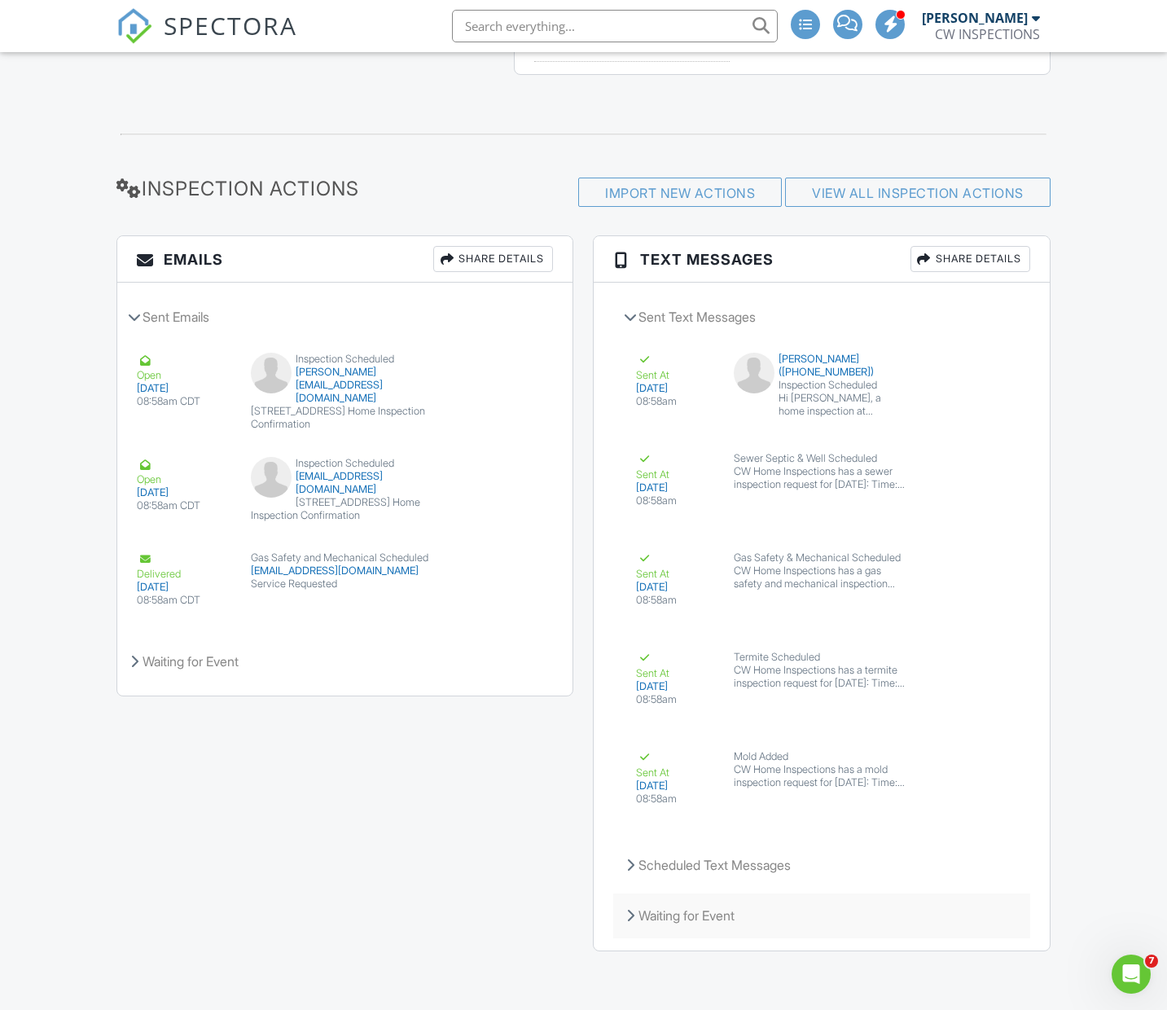
scroll to position [1856, 0]
